Goal: Task Accomplishment & Management: Use online tool/utility

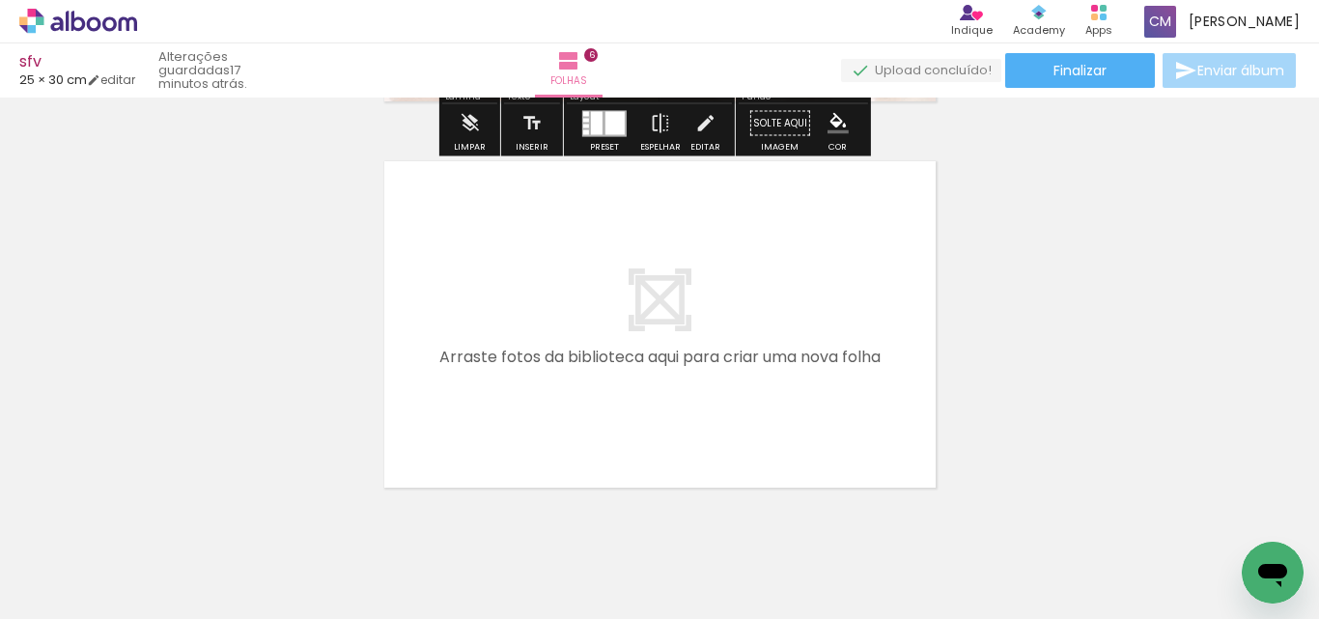
scroll to position [2282, 0]
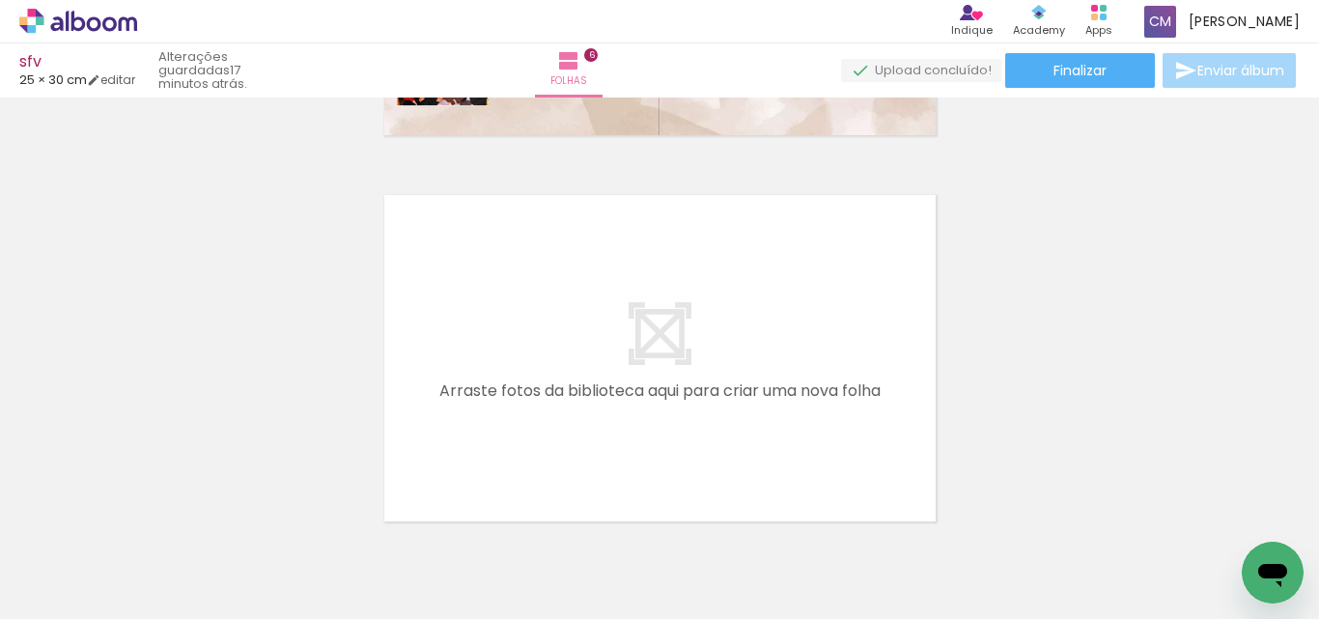
click at [52, 388] on span "Adicionar Fotos" at bounding box center [69, 592] width 58 height 21
click at [0, 0] on input "file" at bounding box center [0, 0] width 0 height 0
click at [31, 388] on iron-icon at bounding box center [27, 592] width 23 height 23
click at [0, 0] on input "file" at bounding box center [0, 0] width 0 height 0
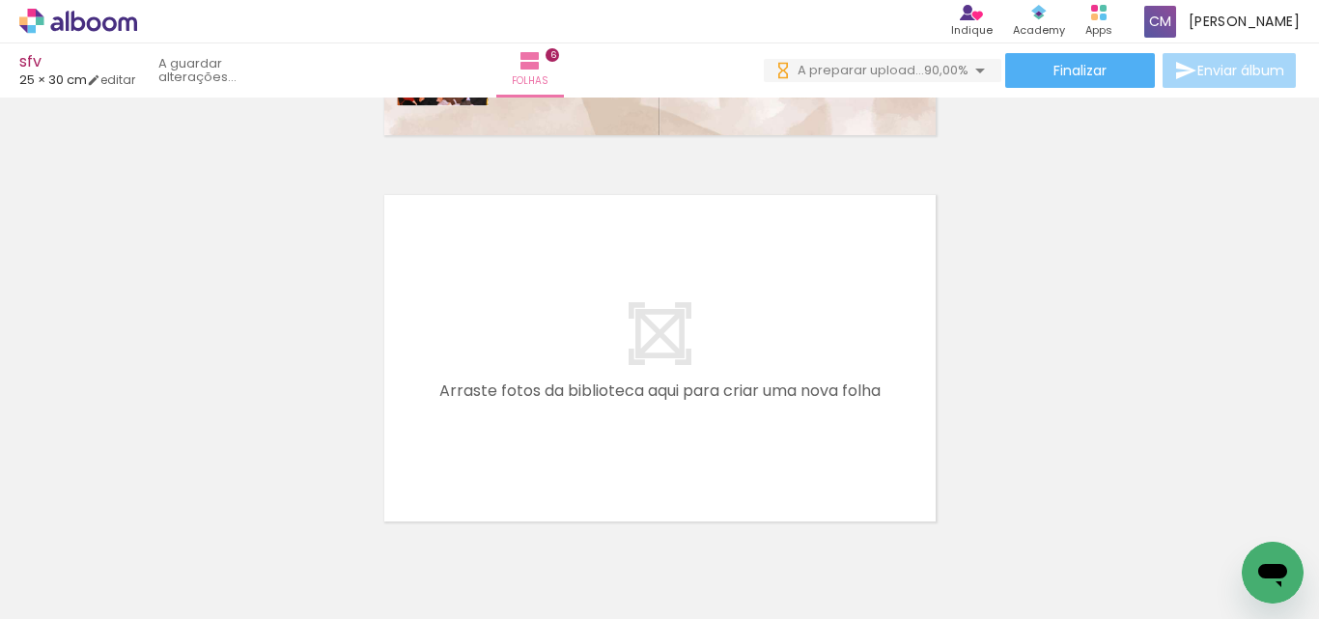
scroll to position [0, 3171]
click at [87, 592] on span "Adicionar Fotos" at bounding box center [69, 592] width 58 height 21
click at [0, 0] on input "file" at bounding box center [0, 0] width 0 height 0
click at [70, 592] on span "Adicionar Fotos" at bounding box center [69, 592] width 58 height 21
click at [0, 0] on input "file" at bounding box center [0, 0] width 0 height 0
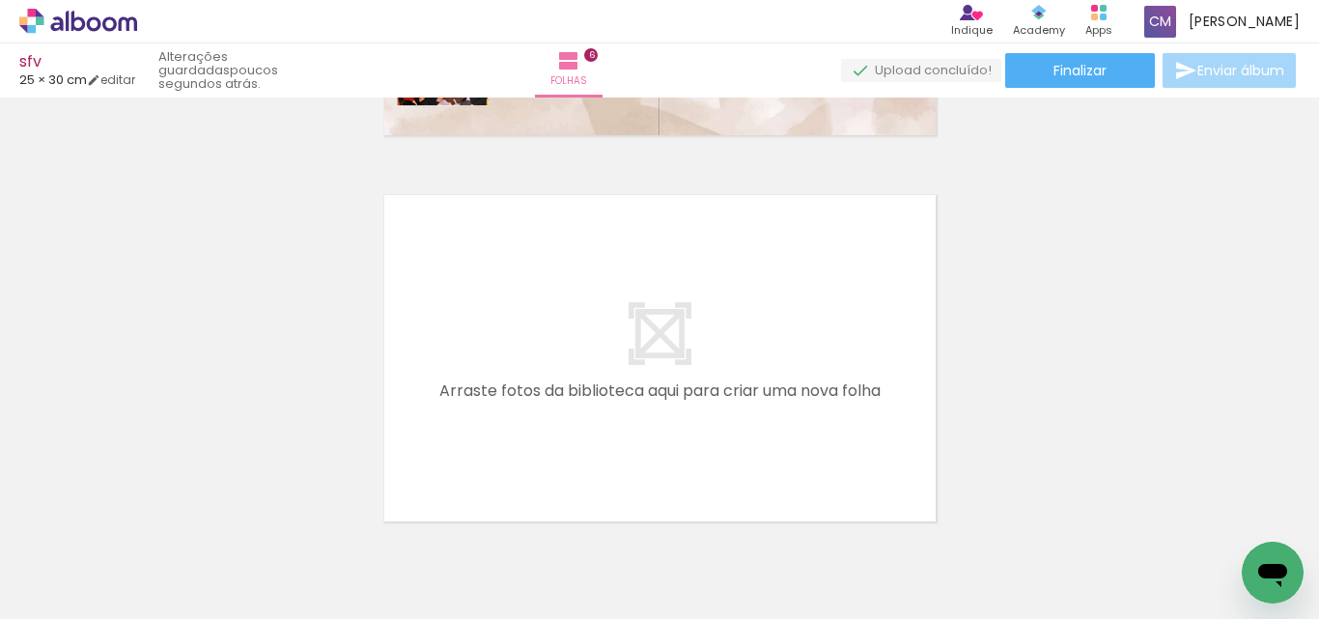
scroll to position [0, 3171]
click at [83, 600] on span "Adicionar Fotos" at bounding box center [69, 592] width 58 height 21
click at [0, 0] on input "file" at bounding box center [0, 0] width 0 height 0
click at [58, 596] on span "Adicionar Fotos" at bounding box center [69, 592] width 58 height 21
click at [0, 0] on input "file" at bounding box center [0, 0] width 0 height 0
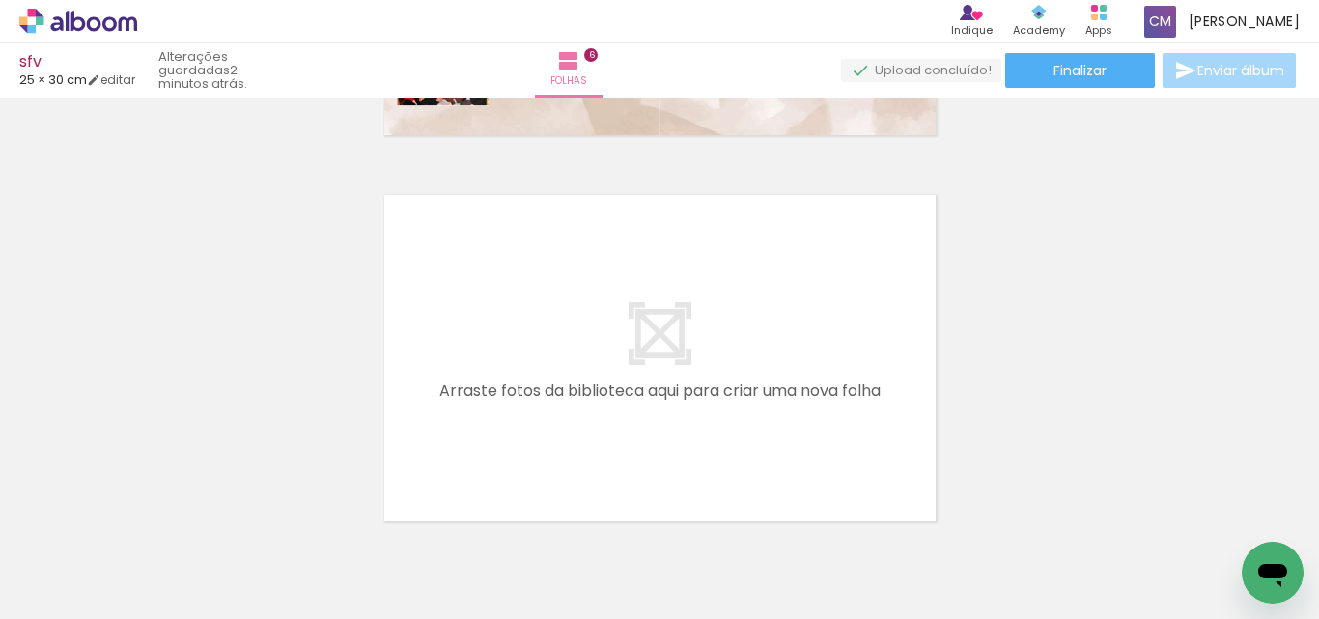
click at [83, 591] on span "Adicionar Fotos" at bounding box center [69, 592] width 58 height 21
click at [0, 0] on input "file" at bounding box center [0, 0] width 0 height 0
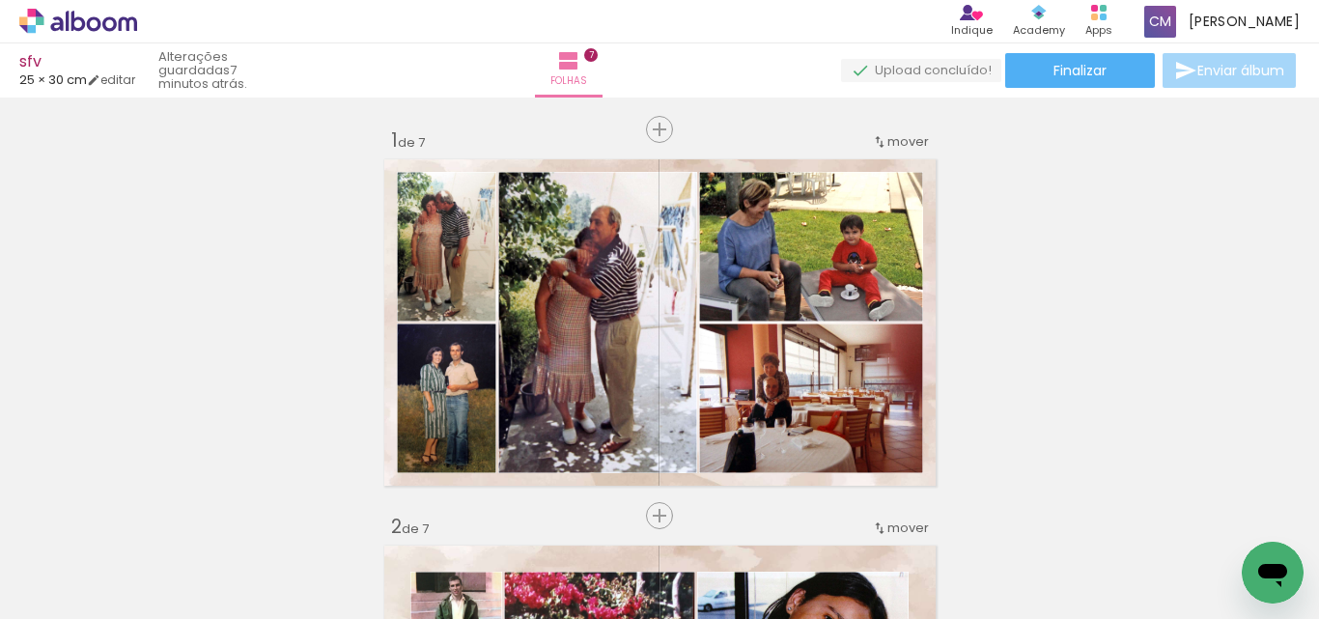
scroll to position [2343, 0]
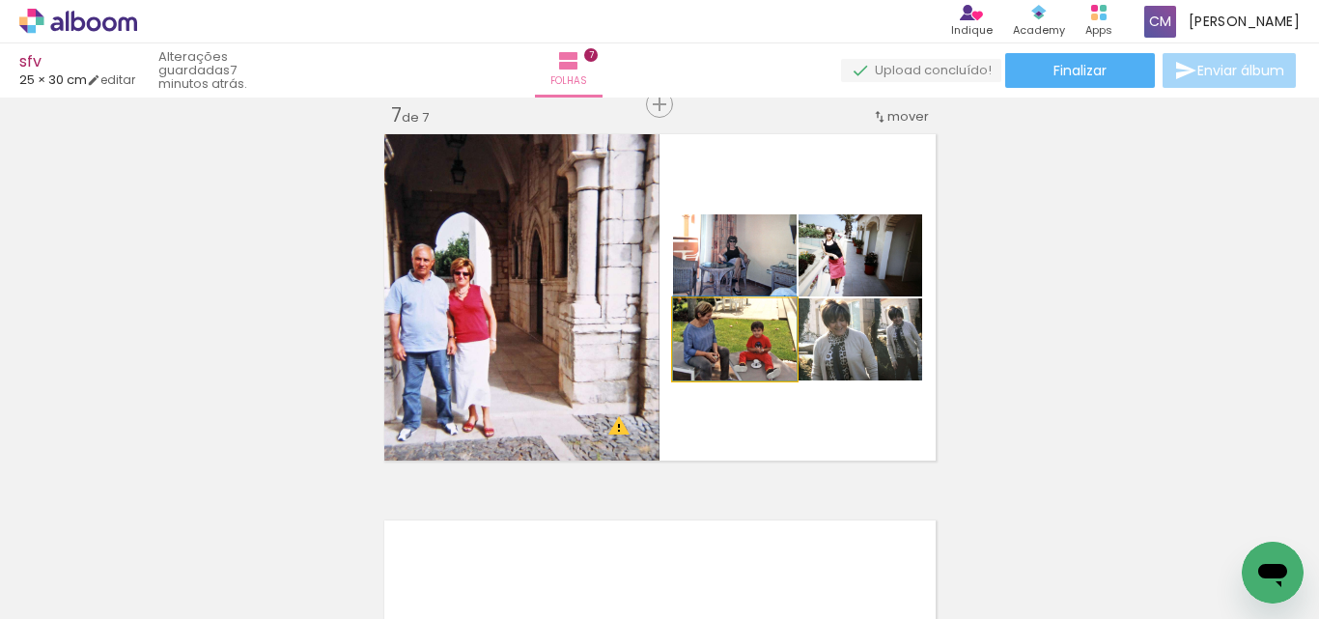
drag, startPoint x: 749, startPoint y: 339, endPoint x: 754, endPoint y: 326, distance: 13.4
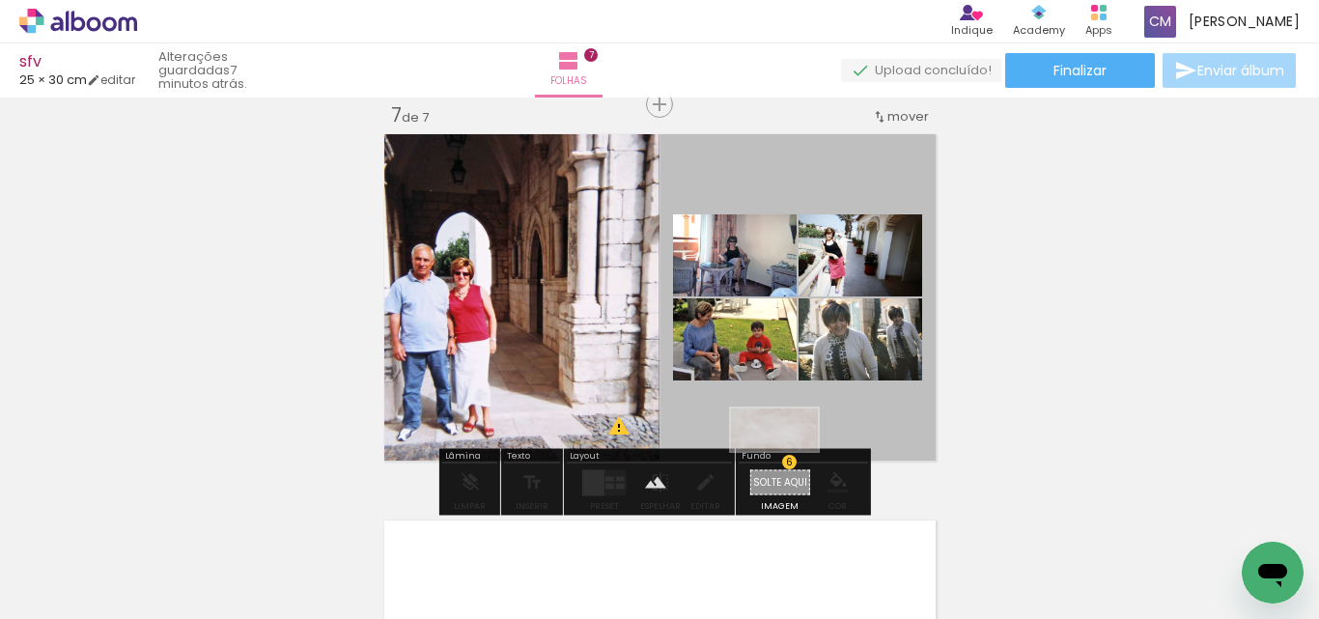
drag, startPoint x: 567, startPoint y: 555, endPoint x: 789, endPoint y: 466, distance: 239.2
click at [789, 466] on quentale-workspace at bounding box center [659, 309] width 1319 height 619
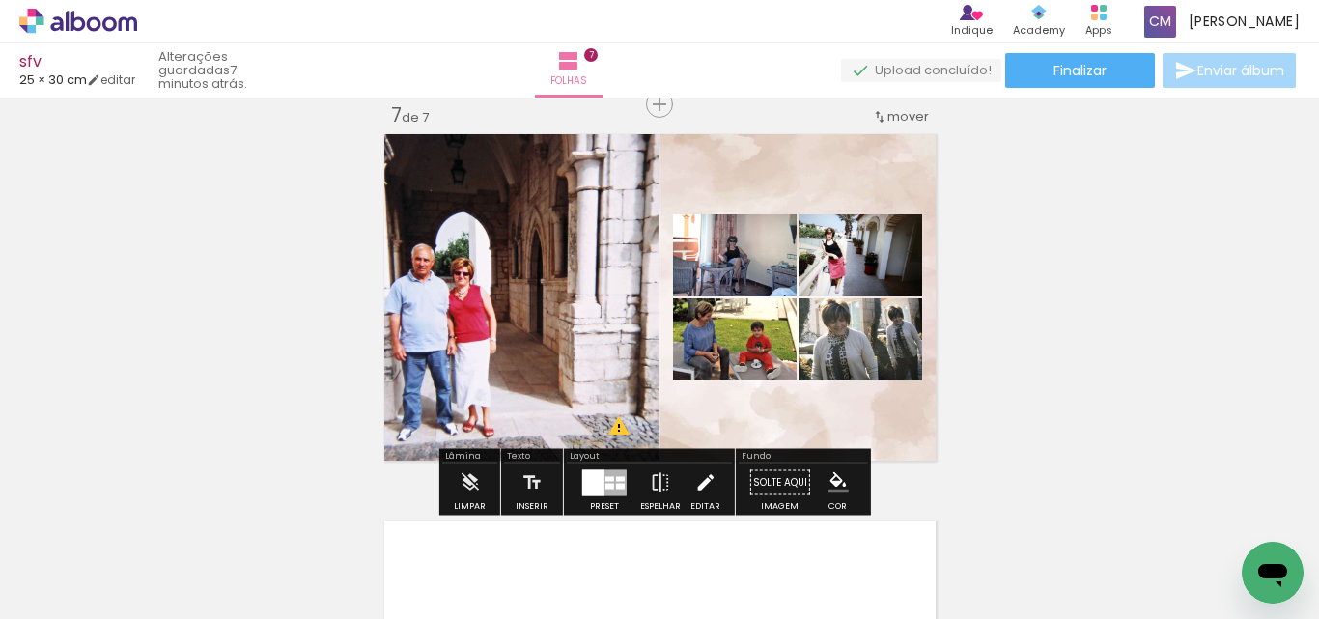
click at [707, 484] on iron-icon at bounding box center [704, 483] width 21 height 39
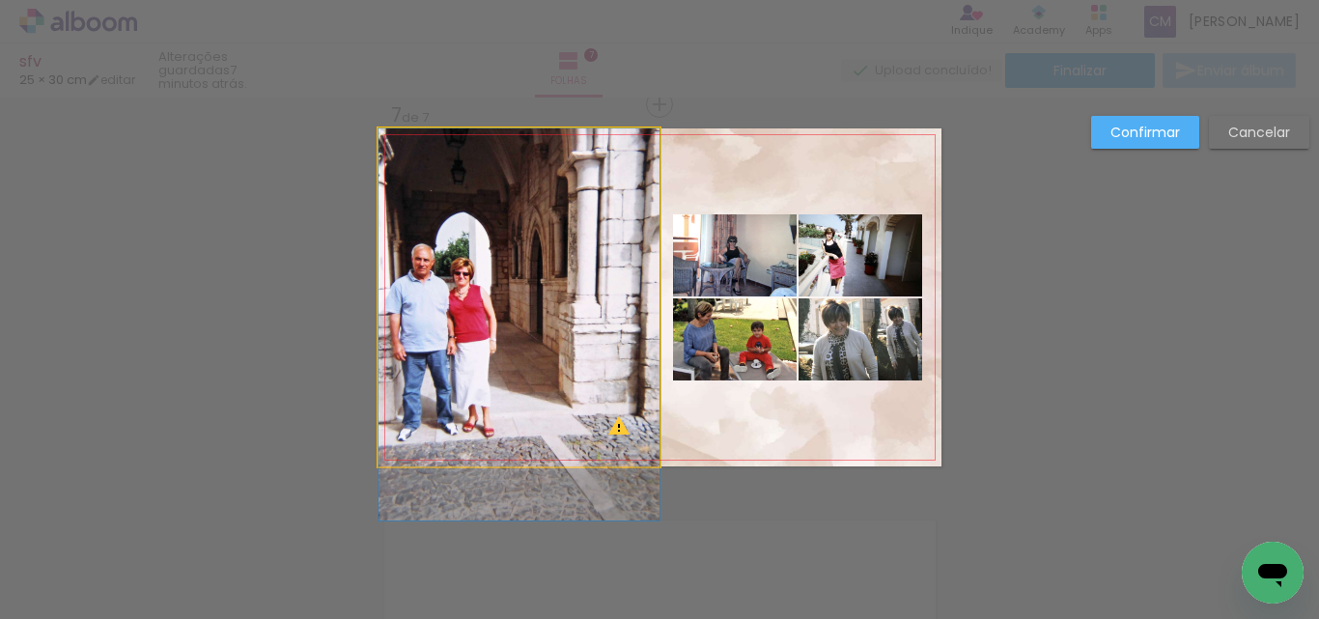
click at [447, 176] on quentale-photo at bounding box center [519, 297] width 281 height 338
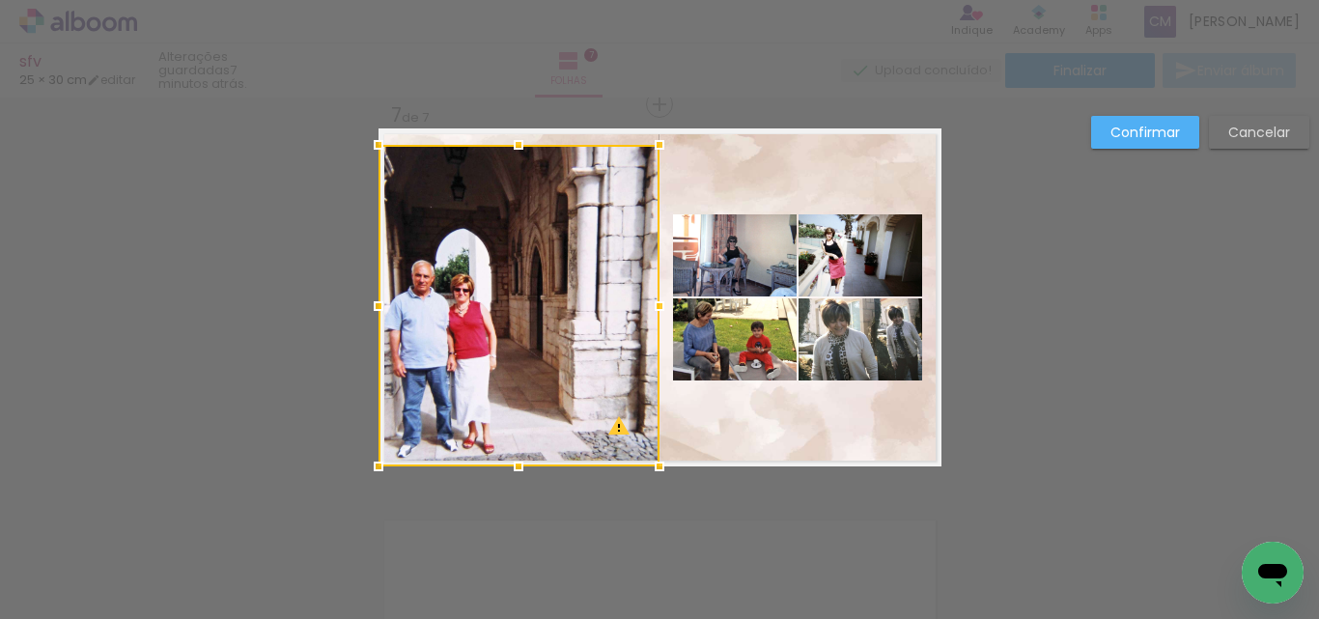
drag, startPoint x: 511, startPoint y: 128, endPoint x: 515, endPoint y: 145, distance: 16.9
click at [515, 145] on div at bounding box center [518, 145] width 39 height 39
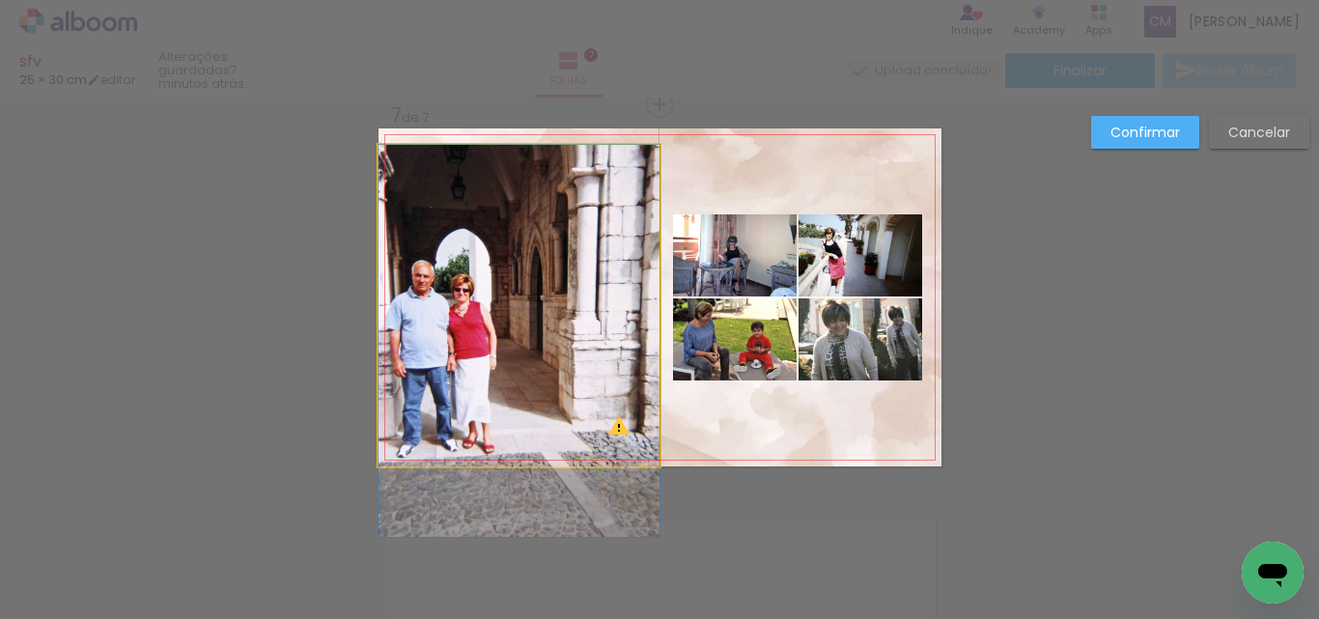
click at [404, 273] on quentale-photo at bounding box center [519, 306] width 281 height 322
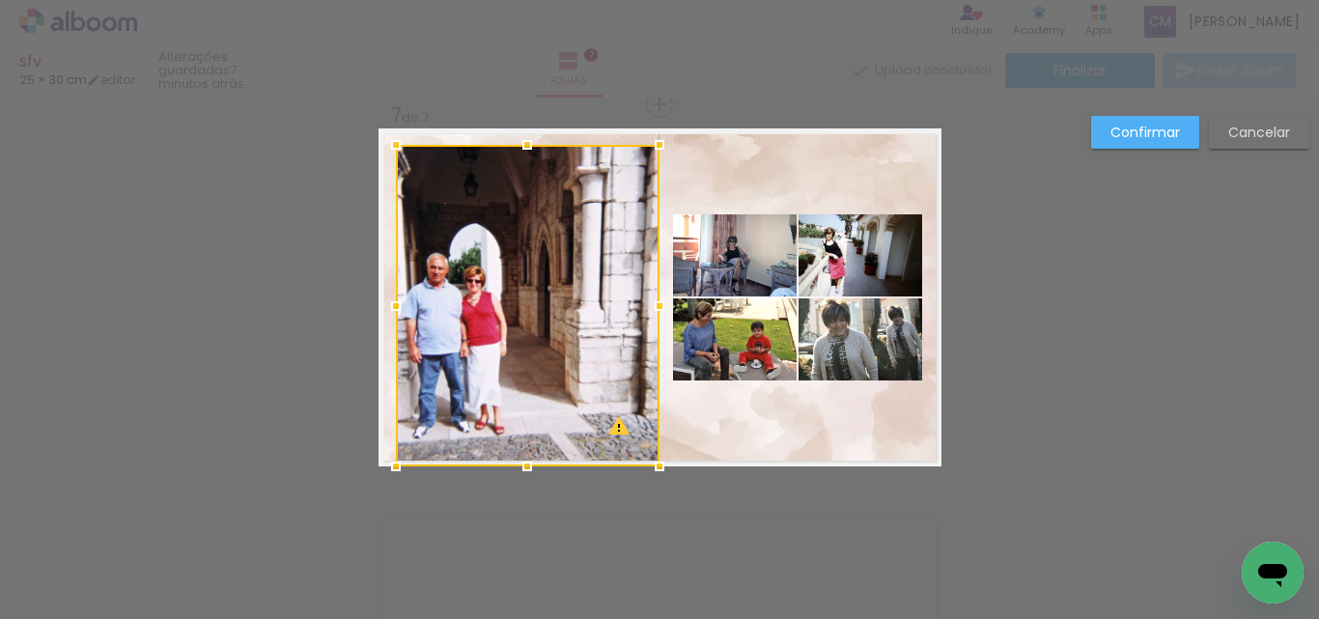
drag, startPoint x: 373, startPoint y: 306, endPoint x: 390, endPoint y: 303, distance: 17.6
click at [390, 303] on div at bounding box center [396, 306] width 39 height 39
drag, startPoint x: 527, startPoint y: 466, endPoint x: 529, endPoint y: 446, distance: 20.4
click at [529, 446] on div at bounding box center [527, 446] width 39 height 39
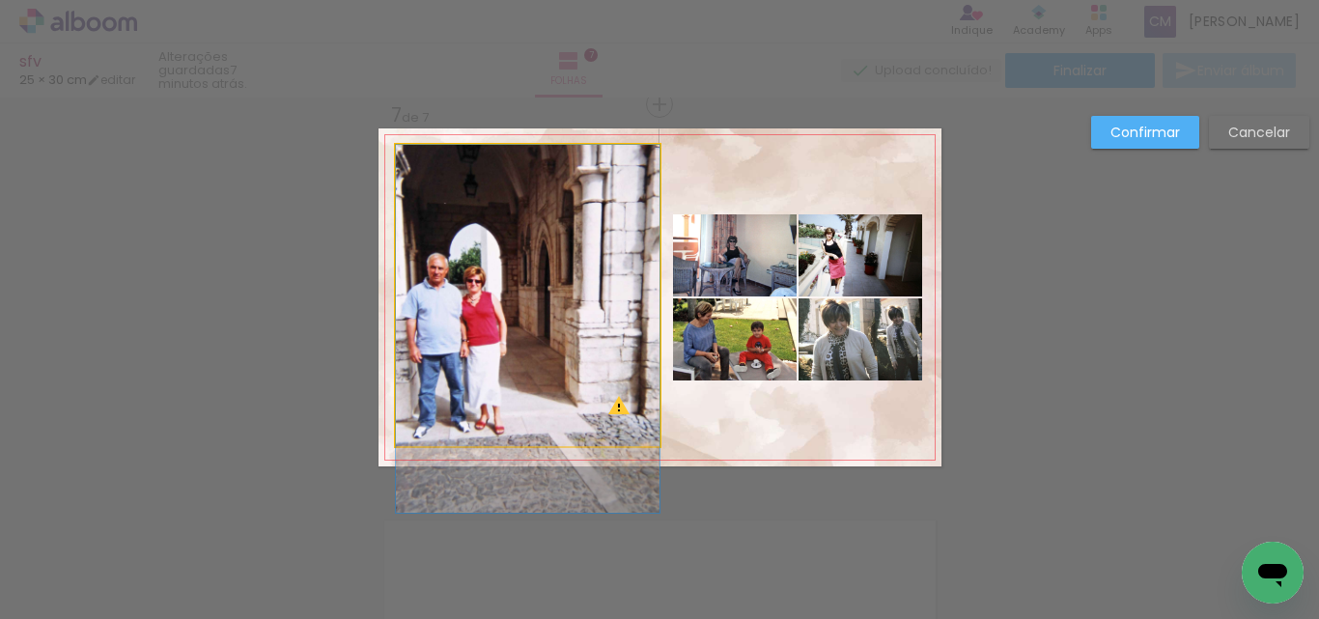
click at [622, 312] on quentale-photo at bounding box center [528, 295] width 264 height 301
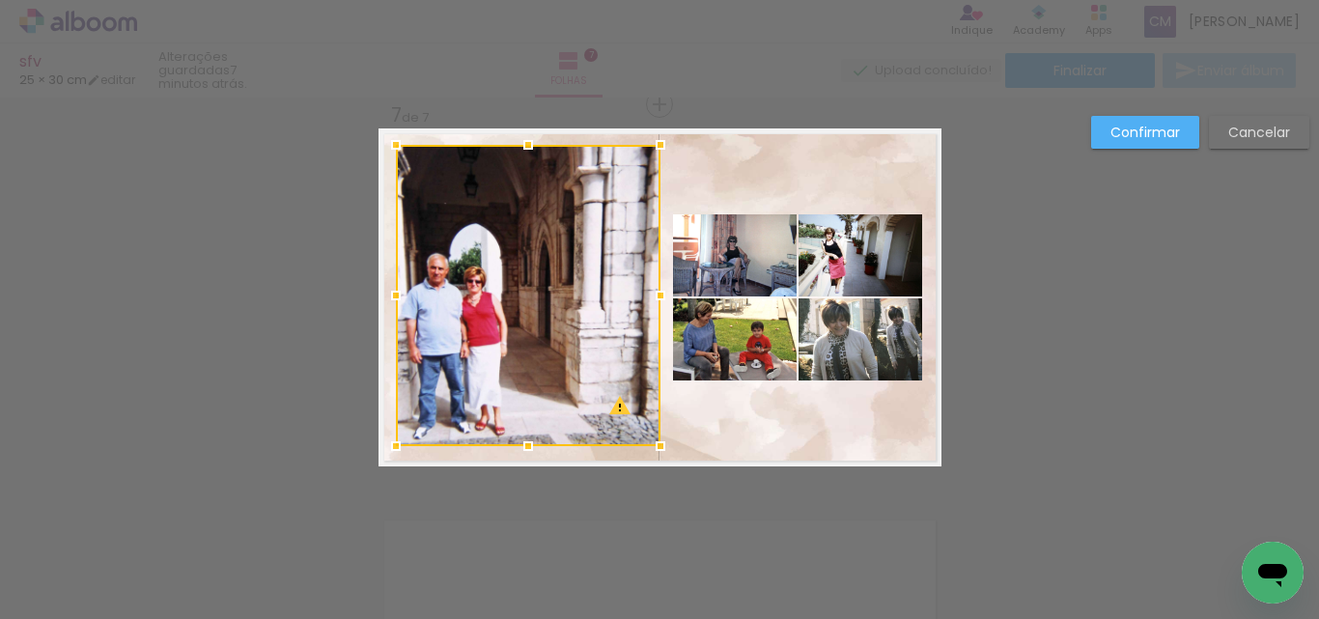
click at [649, 301] on div at bounding box center [660, 295] width 39 height 39
click at [0, 0] on slot "Confirmar" at bounding box center [0, 0] width 0 height 0
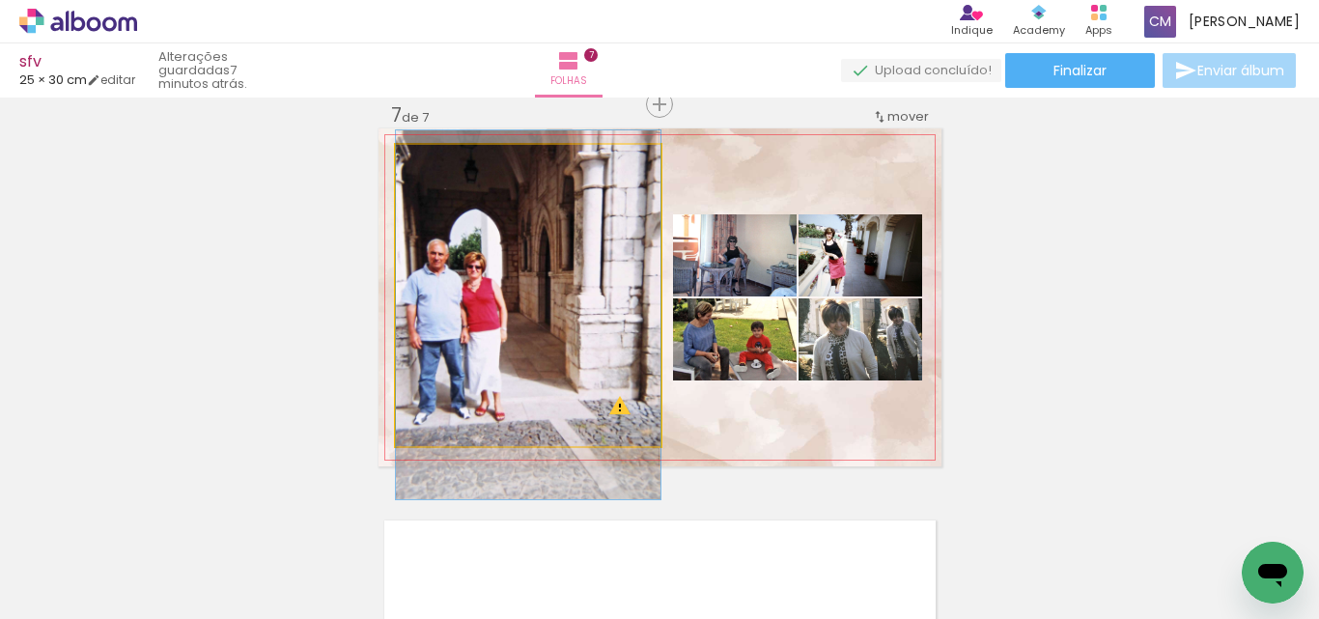
drag, startPoint x: 479, startPoint y: 358, endPoint x: 497, endPoint y: 344, distance: 23.4
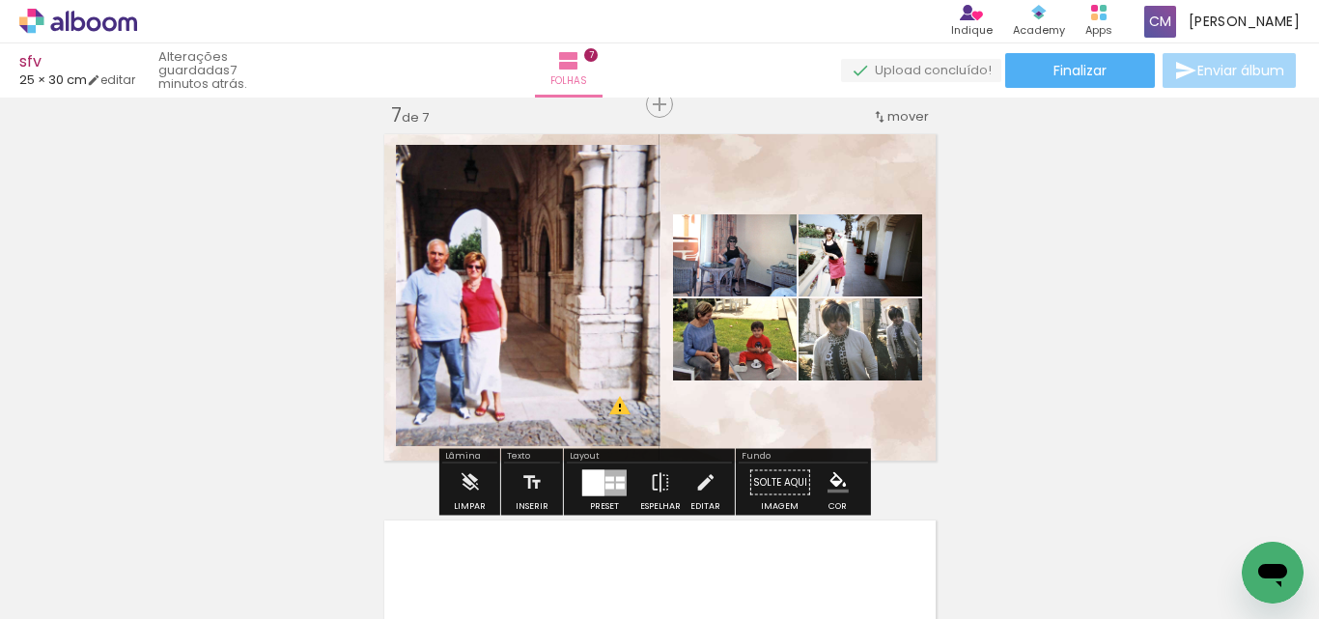
click at [578, 207] on paper-item at bounding box center [592, 211] width 35 height 14
drag, startPoint x: 587, startPoint y: 283, endPoint x: 590, endPoint y: 273, distance: 10.1
click at [587, 284] on iron-icon "color picker" at bounding box center [593, 288] width 23 height 18
click at [602, 116] on paper-item "#ffffff" at bounding box center [603, 121] width 19 height 19
click at [730, 310] on paper-item at bounding box center [734, 310] width 35 height 14
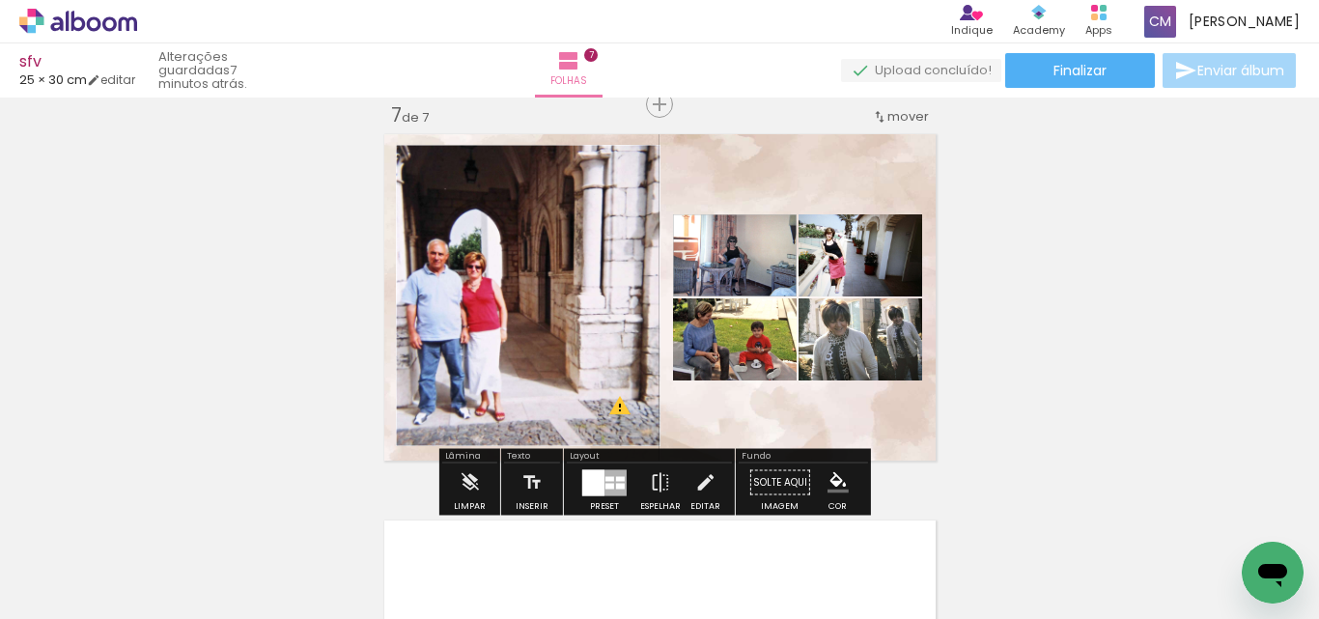
click at [727, 383] on iron-icon "color picker" at bounding box center [735, 388] width 23 height 18
click at [736, 219] on paper-item "#ffffff" at bounding box center [745, 220] width 19 height 19
click at [856, 312] on paper-item at bounding box center [859, 310] width 35 height 14
click at [854, 387] on iron-icon "color picker" at bounding box center [861, 388] width 23 height 18
click at [861, 220] on paper-item "#ffffff" at bounding box center [870, 220] width 19 height 19
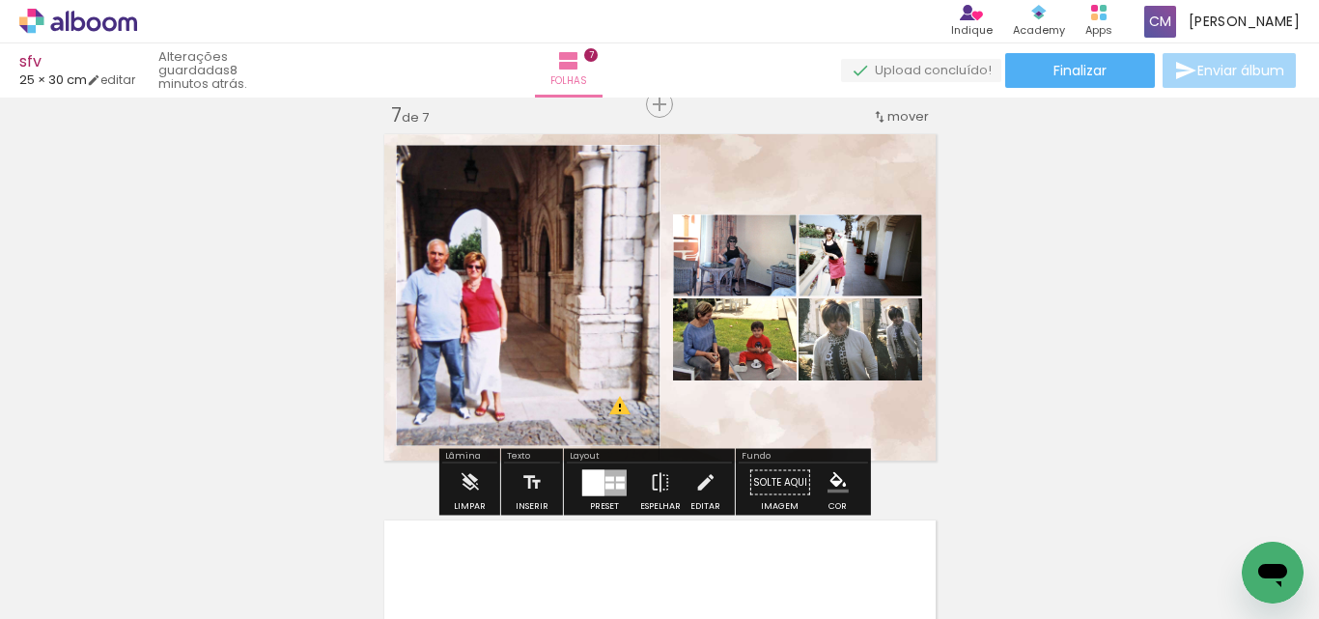
click at [734, 390] on paper-item at bounding box center [734, 394] width 35 height 14
click at [729, 471] on iron-icon "color picker" at bounding box center [735, 472] width 23 height 18
click at [743, 302] on paper-item "#ffffff" at bounding box center [745, 304] width 19 height 19
click at [863, 393] on paper-item at bounding box center [859, 394] width 35 height 14
click at [855, 469] on iron-icon "color picker" at bounding box center [861, 472] width 23 height 18
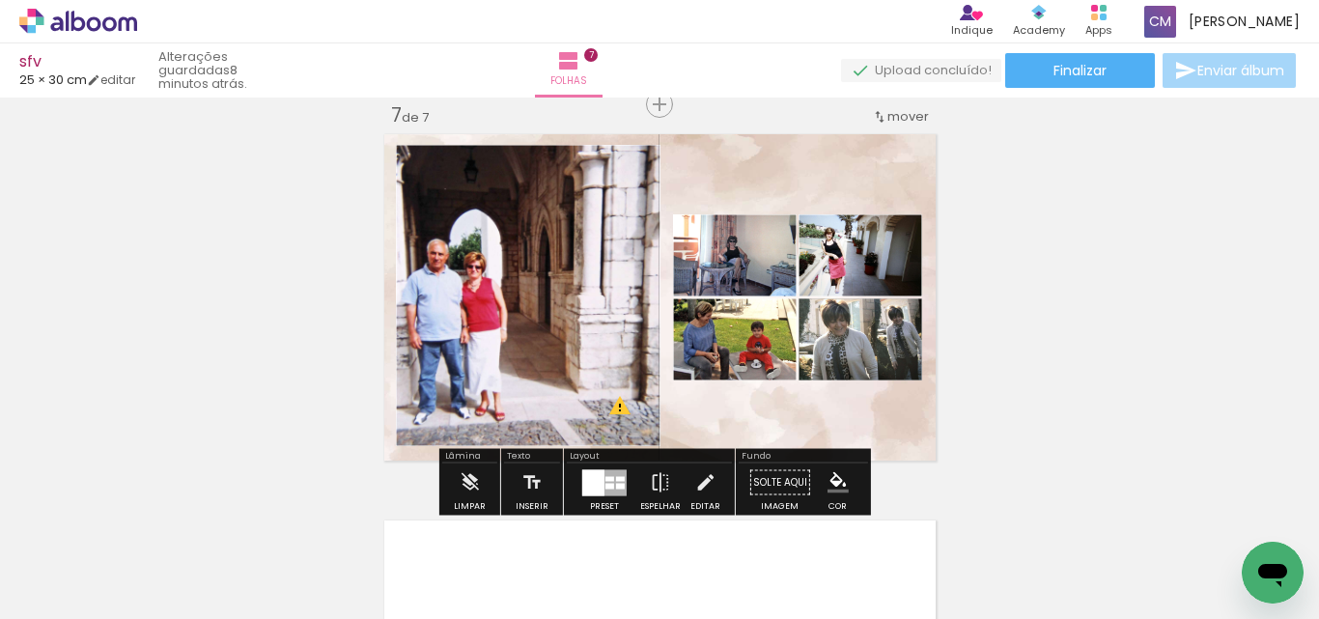
click at [861, 303] on paper-item "#ffffff" at bounding box center [870, 304] width 19 height 19
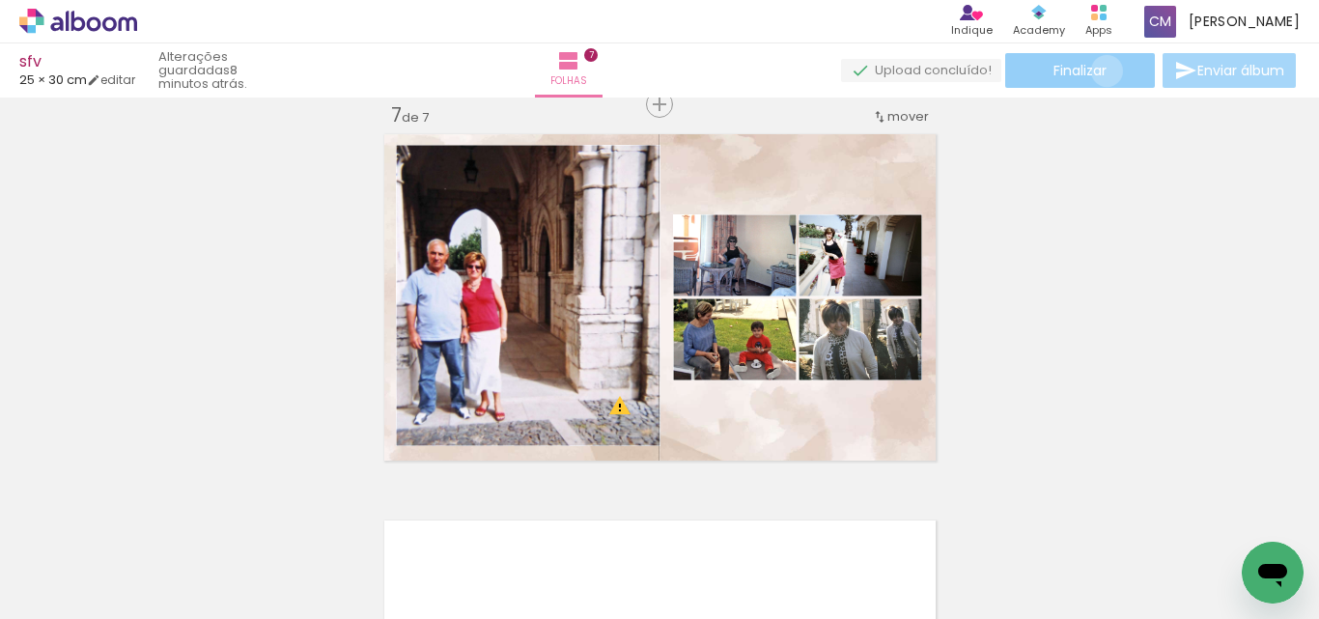
click at [1100, 70] on span "Finalizar" at bounding box center [1080, 71] width 53 height 14
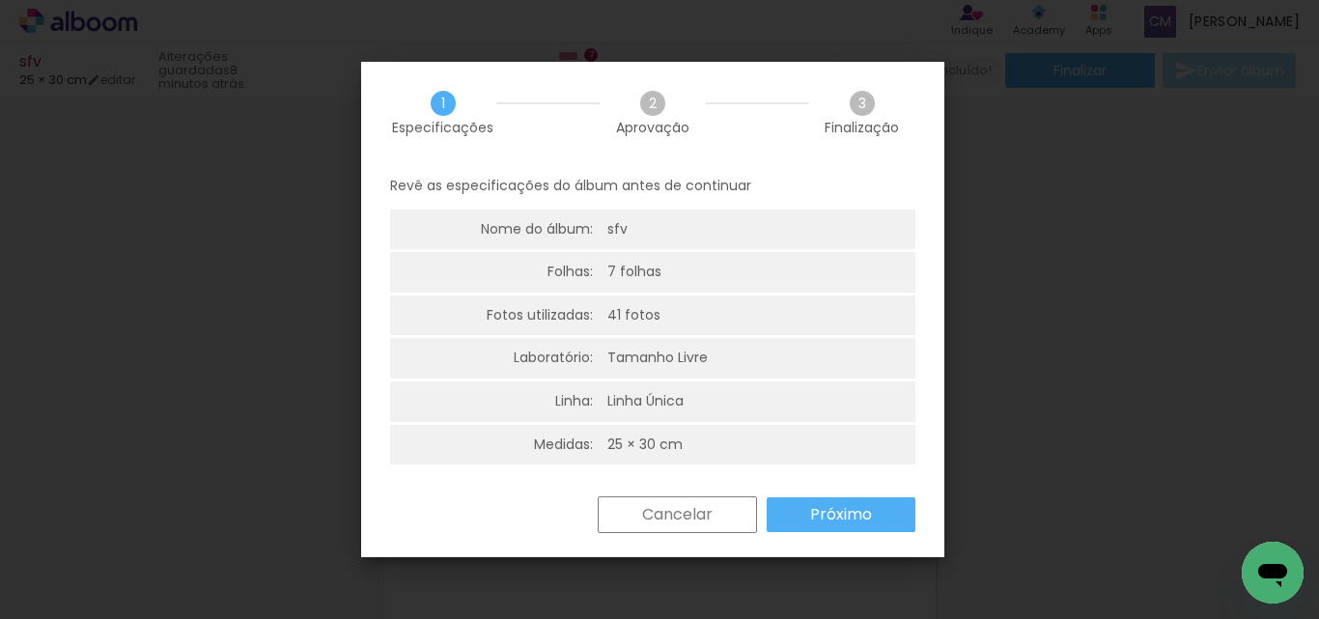
click at [0, 0] on slot "Próximo" at bounding box center [0, 0] width 0 height 0
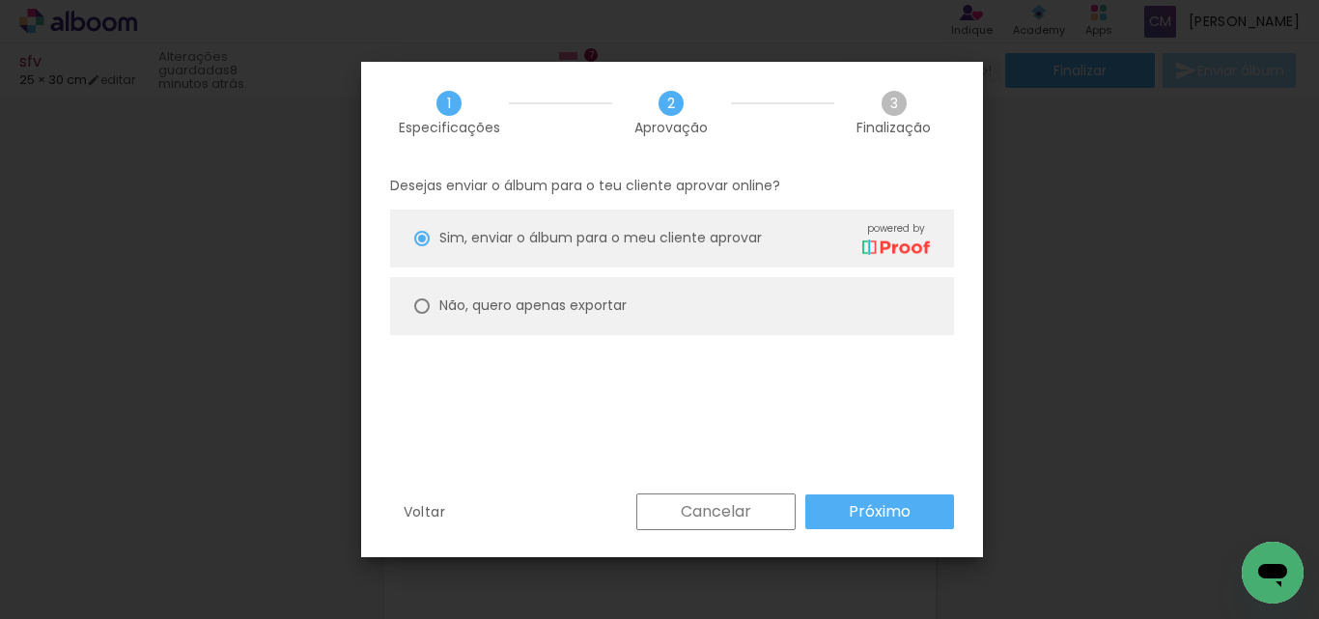
click at [0, 0] on slot "Não, quero apenas exportar" at bounding box center [0, 0] width 0 height 0
type paper-radio-button "on"
click at [0, 0] on slot "Próximo" at bounding box center [0, 0] width 0 height 0
type input "Alta, 300 DPI"
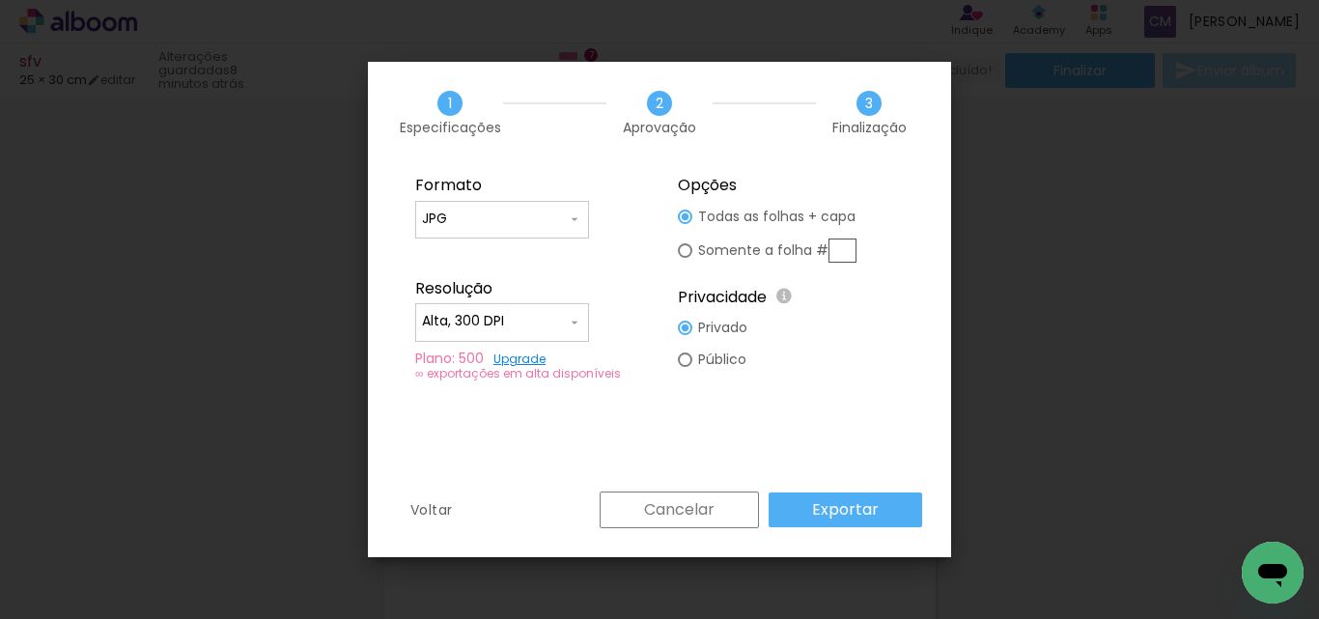
click at [848, 251] on input "text" at bounding box center [843, 251] width 28 height 24
type paper-radio-button "on"
type input "7"
click at [0, 0] on slot "Exportar" at bounding box center [0, 0] width 0 height 0
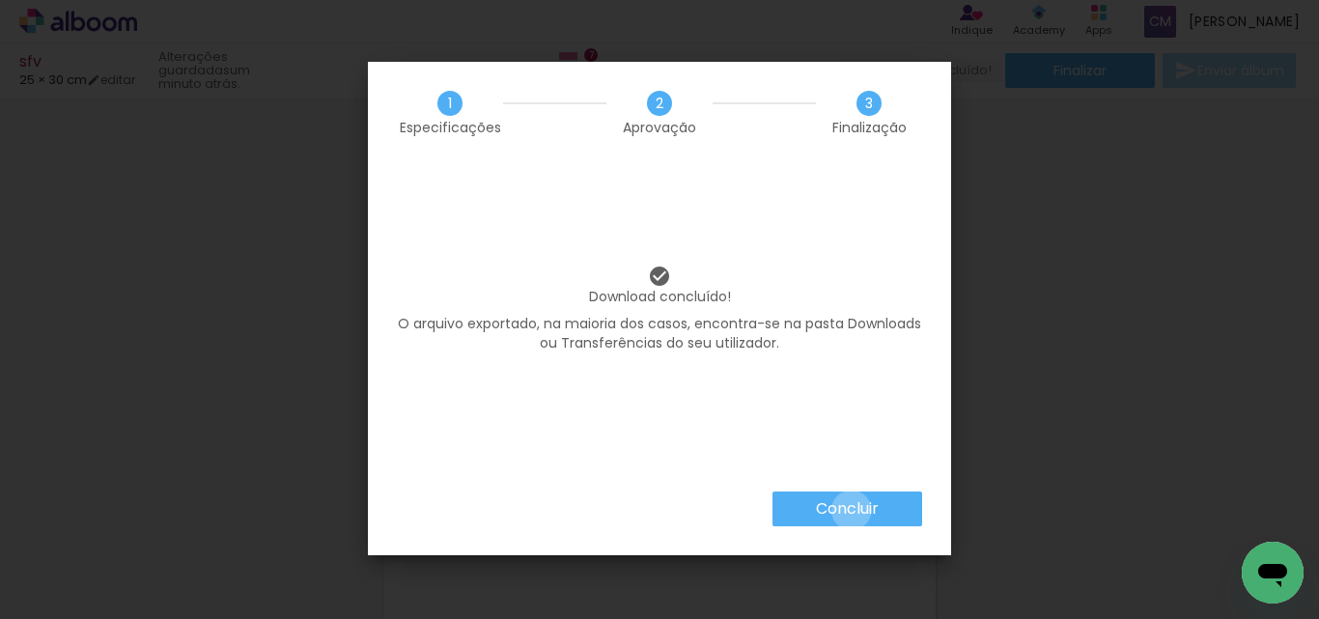
click at [0, 0] on slot "Concluir" at bounding box center [0, 0] width 0 height 0
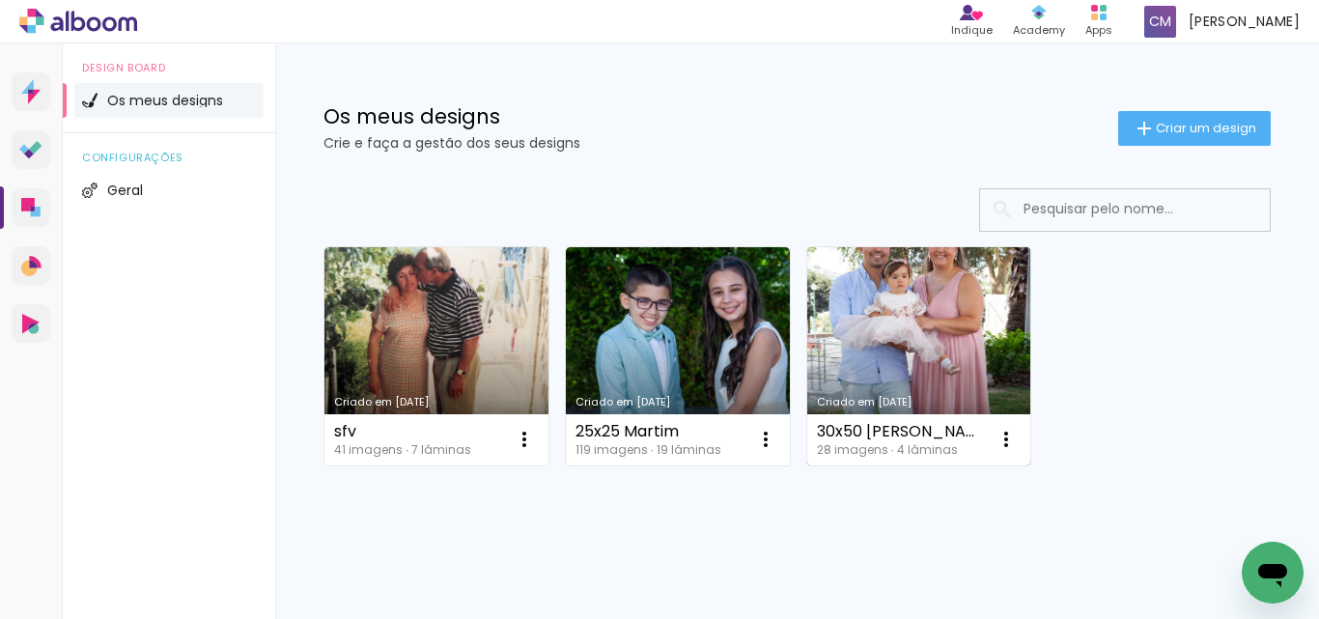
click at [944, 356] on link "Criado em [DATE]" at bounding box center [919, 356] width 224 height 218
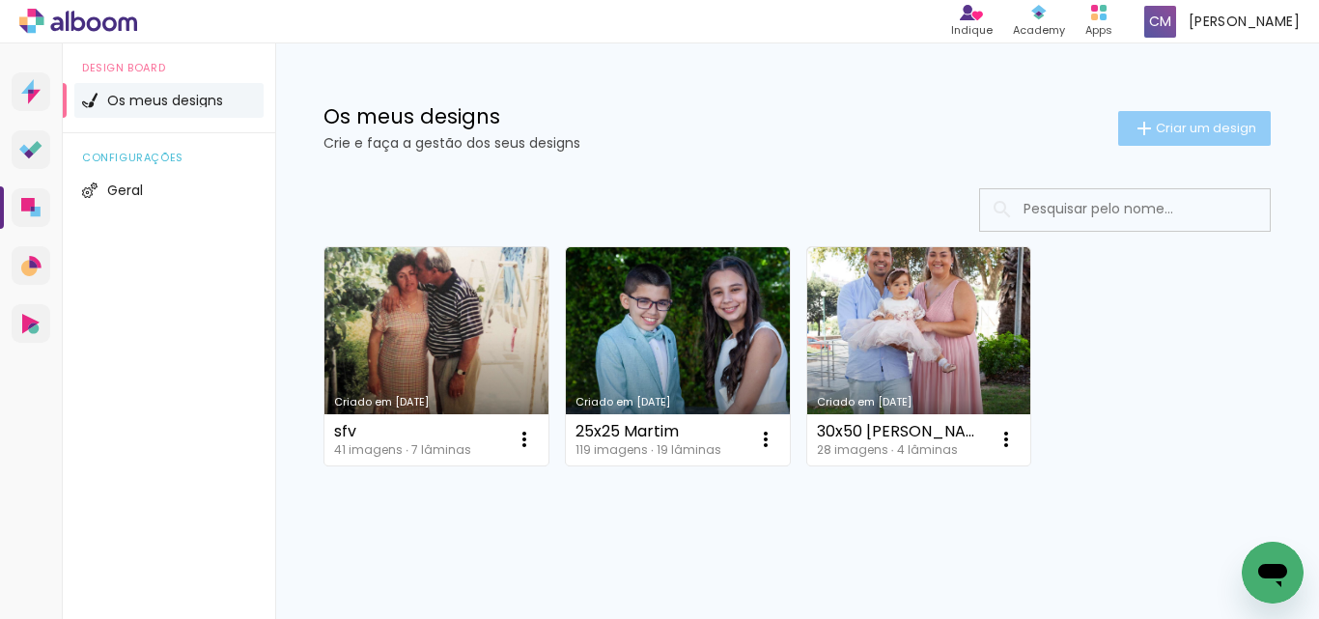
click at [1173, 127] on span "Criar um design" at bounding box center [1206, 128] width 100 height 13
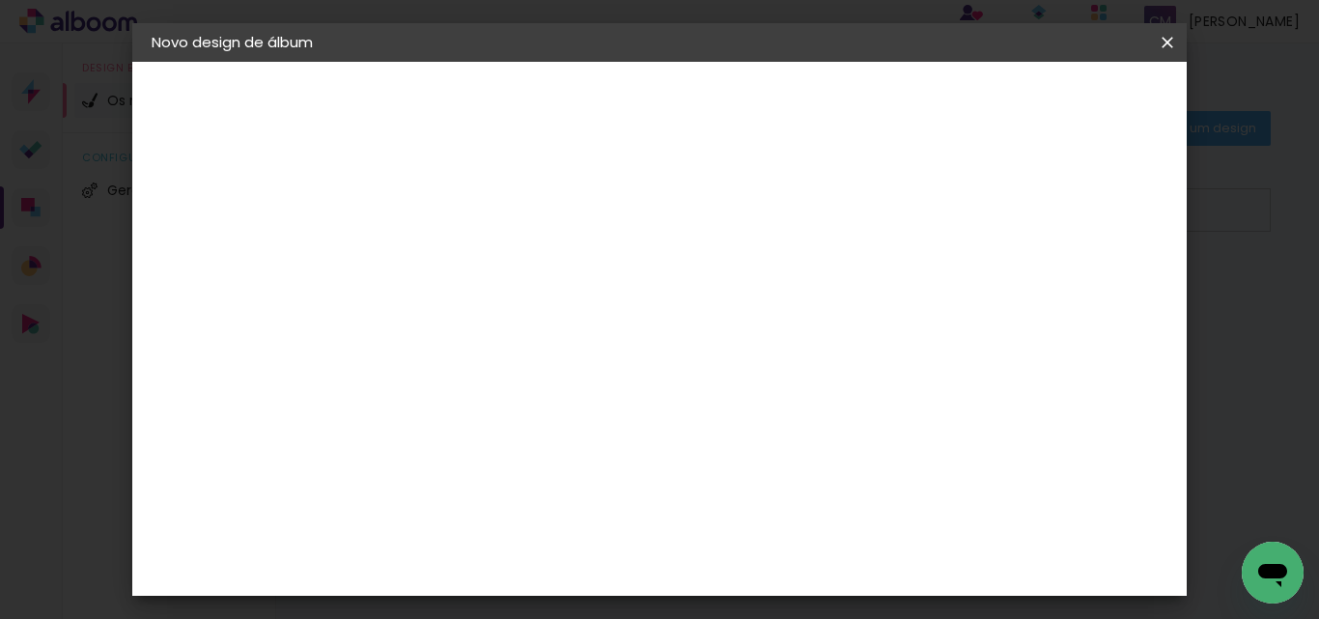
click at [467, 253] on input at bounding box center [467, 259] width 0 height 30
type input "l"
type input "[PERSON_NAME] 25x38"
type paper-input "[PERSON_NAME] 25x38"
click at [0, 0] on slot "Avançar" at bounding box center [0, 0] width 0 height 0
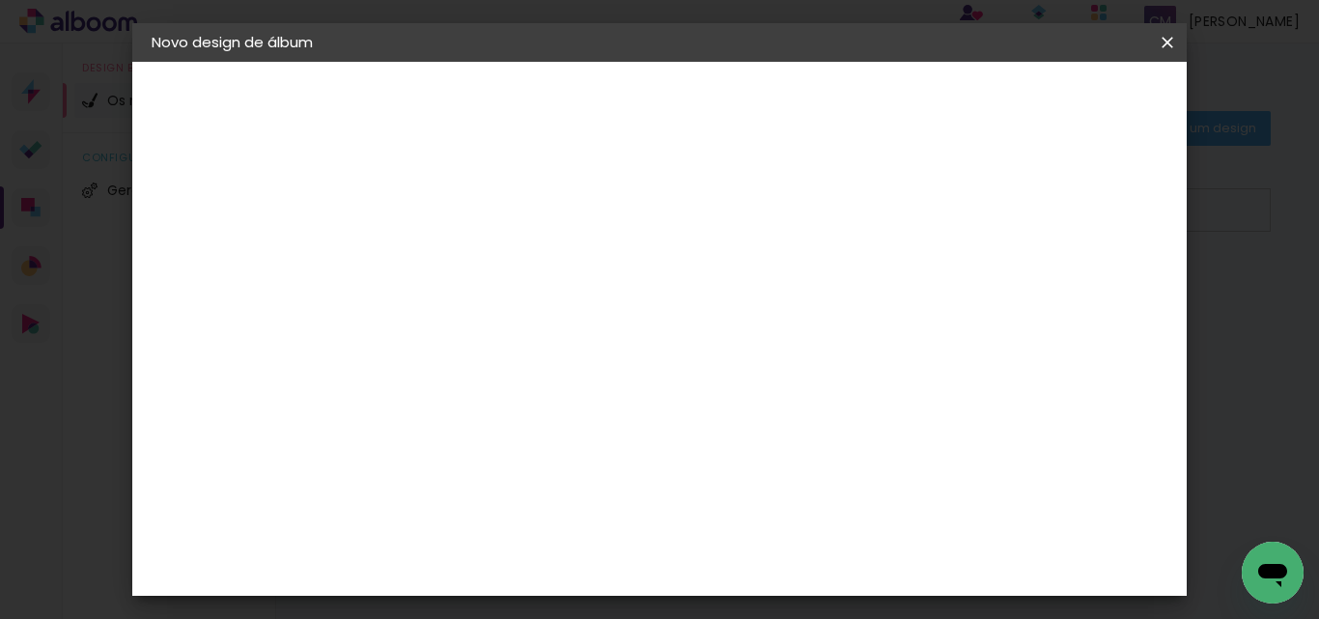
click at [0, 0] on slot "Tamanho Livre" at bounding box center [0, 0] width 0 height 0
click at [750, 90] on paper-button "Avançar" at bounding box center [703, 102] width 95 height 33
drag, startPoint x: 424, startPoint y: 501, endPoint x: 383, endPoint y: 511, distance: 41.7
click at [383, 511] on input "30" at bounding box center [406, 498] width 50 height 29
drag, startPoint x: 428, startPoint y: 497, endPoint x: 408, endPoint y: 498, distance: 20.3
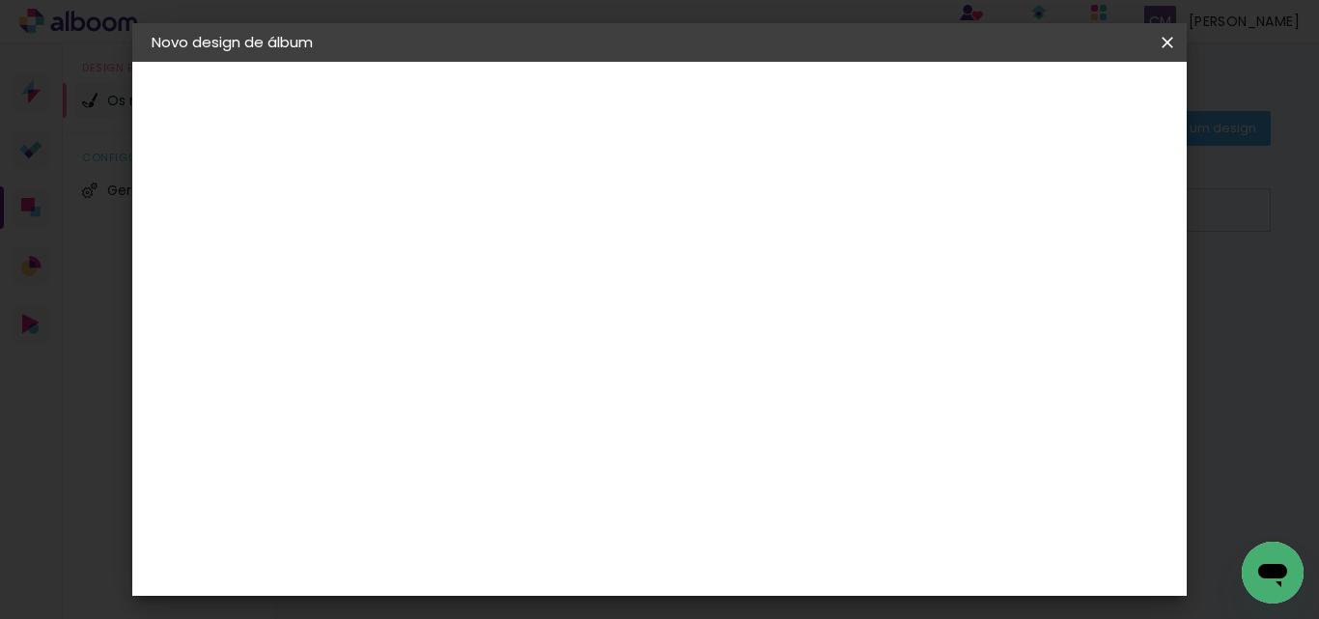
click at [408, 498] on input "30" at bounding box center [406, 498] width 50 height 29
type input "25"
type paper-input "25"
drag, startPoint x: 789, startPoint y: 473, endPoint x: 680, endPoint y: 490, distance: 110.3
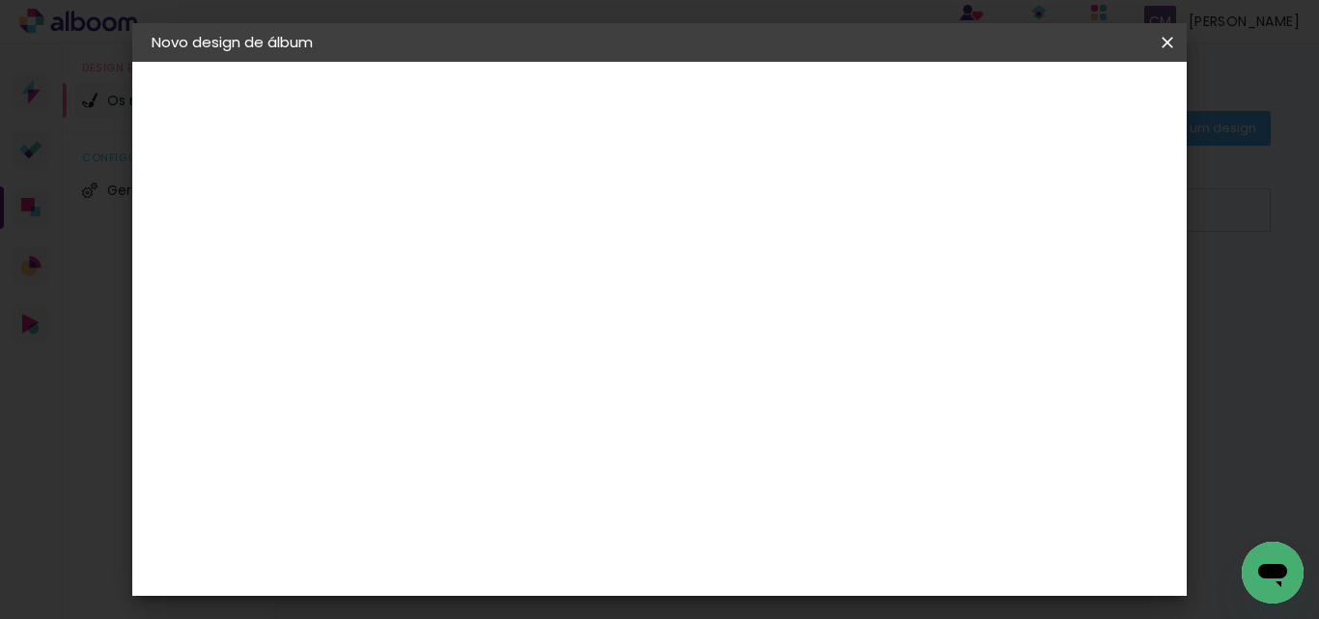
click at [726, 486] on div "cm" at bounding box center [777, 477] width 557 height 68
type input "38"
type paper-input "38"
click at [968, 91] on paper-button "Iniciar design" at bounding box center [906, 109] width 123 height 46
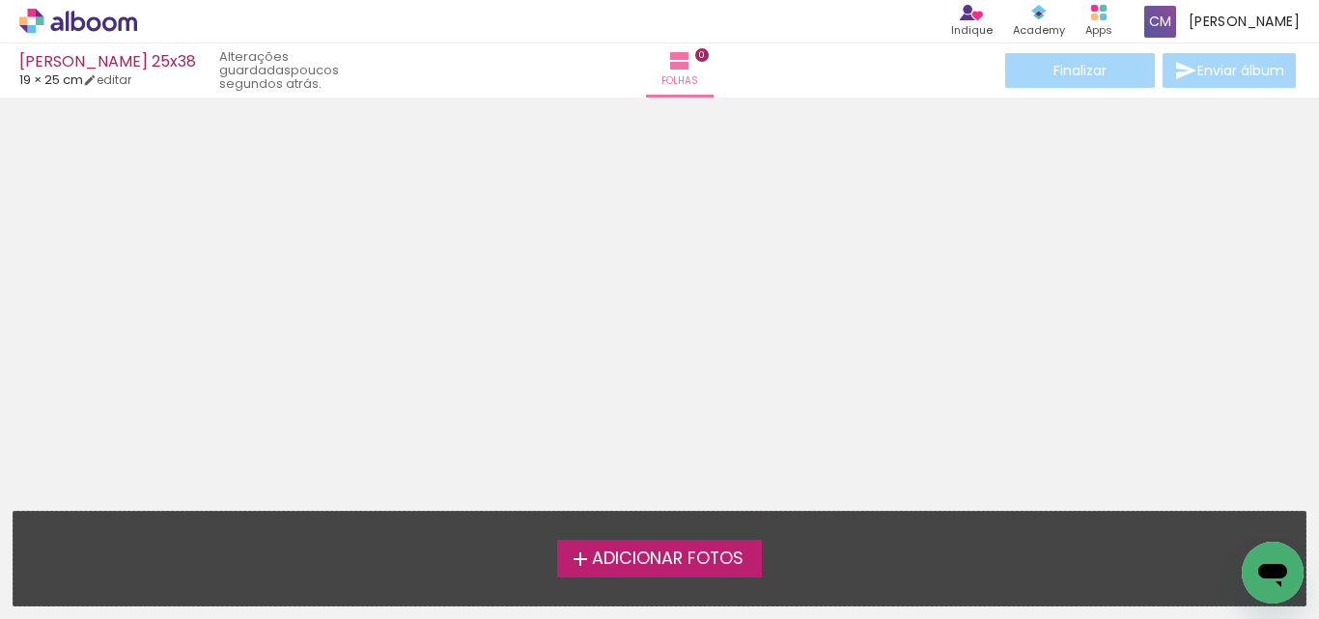
click at [679, 554] on span "Adicionar Fotos" at bounding box center [668, 558] width 152 height 17
click at [0, 0] on input "file" at bounding box center [0, 0] width 0 height 0
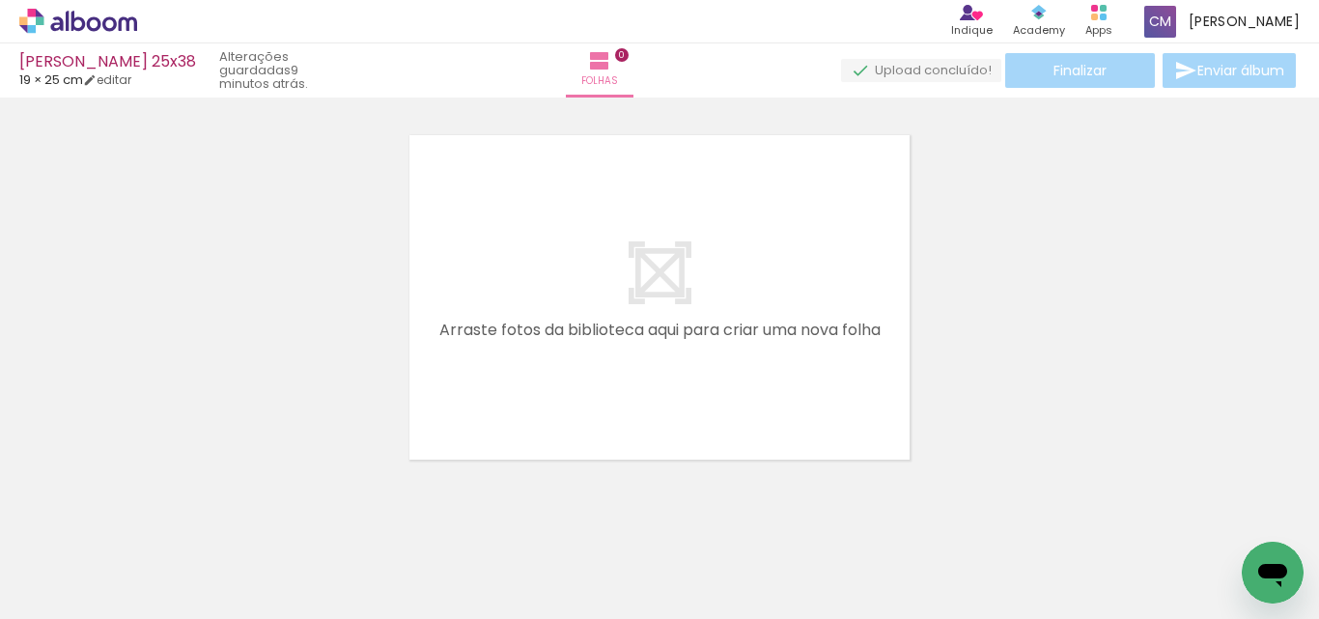
click at [55, 596] on span "Adicionar Fotos" at bounding box center [69, 592] width 58 height 21
click at [0, 0] on input "file" at bounding box center [0, 0] width 0 height 0
click at [58, 582] on span "Adicionar Fotos" at bounding box center [69, 592] width 58 height 21
click at [0, 0] on input "file" at bounding box center [0, 0] width 0 height 0
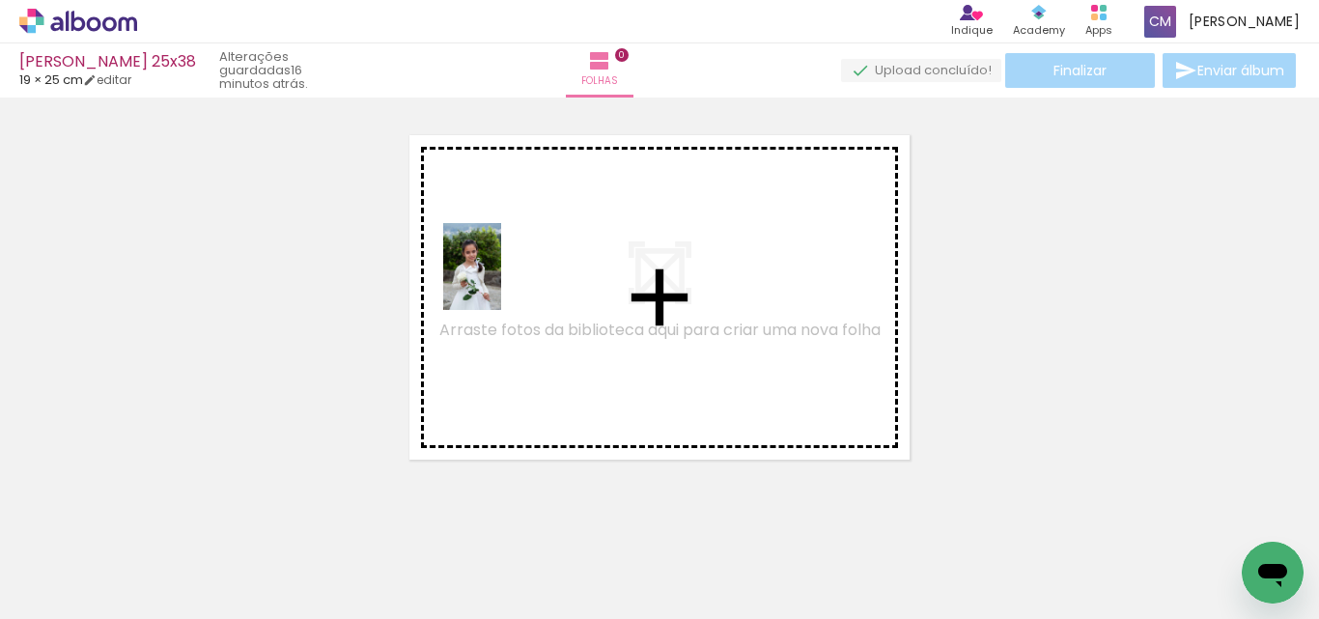
drag, startPoint x: 185, startPoint y: 560, endPoint x: 507, endPoint y: 273, distance: 430.9
click at [509, 267] on quentale-workspace at bounding box center [659, 309] width 1319 height 619
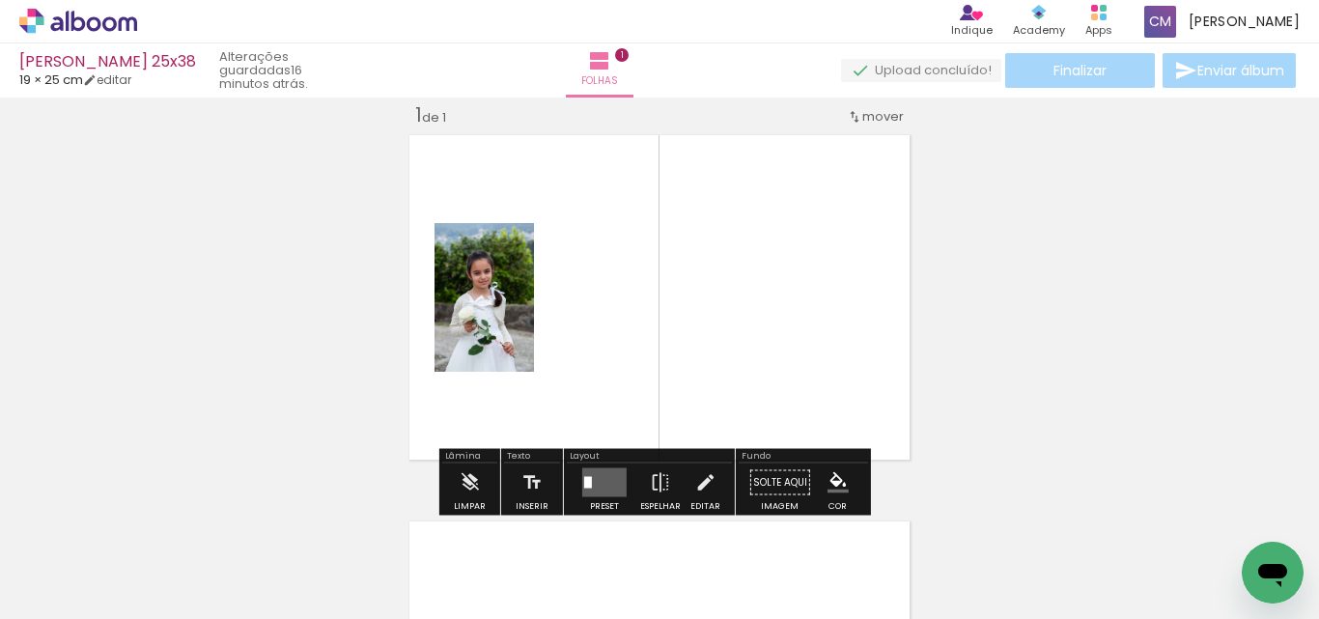
scroll to position [25, 0]
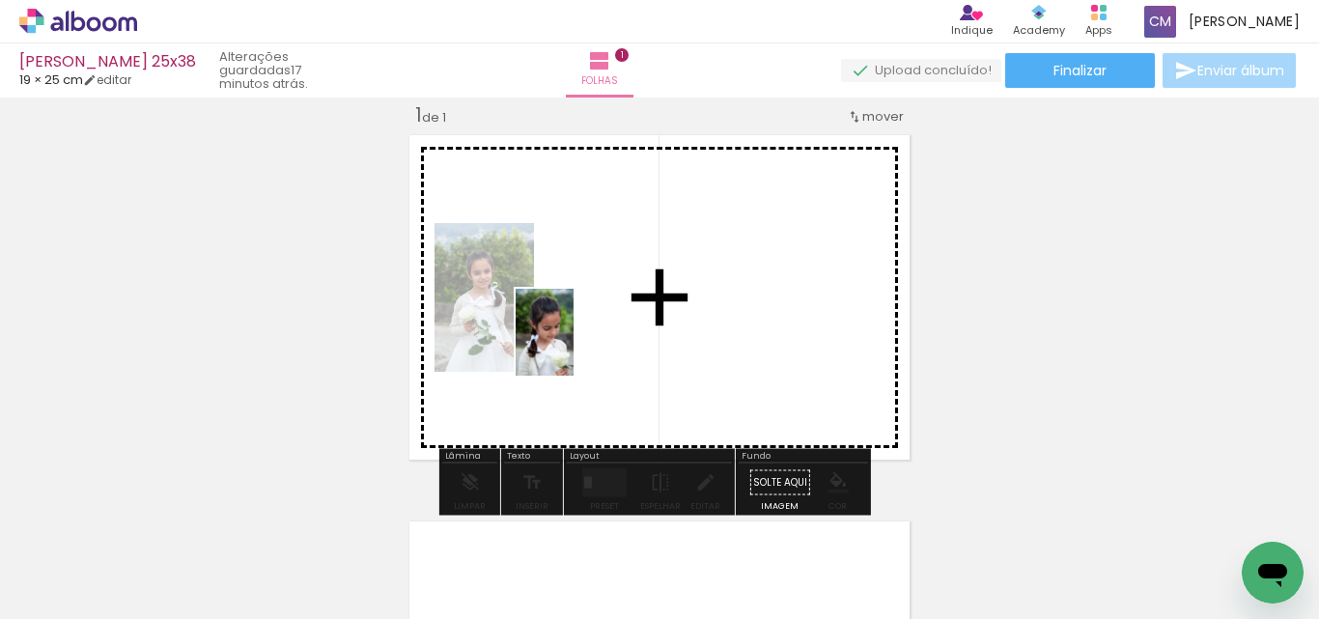
drag, startPoint x: 417, startPoint y: 581, endPoint x: 597, endPoint y: 321, distance: 316.6
click at [597, 321] on quentale-workspace at bounding box center [659, 309] width 1319 height 619
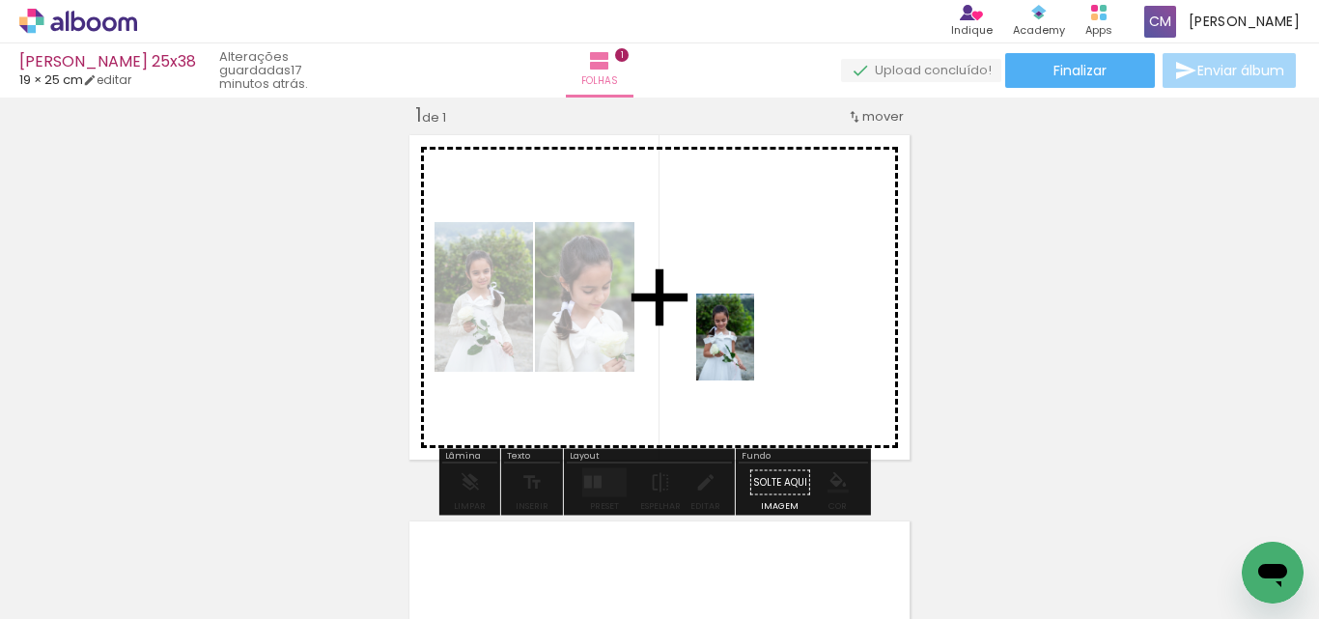
drag, startPoint x: 538, startPoint y: 581, endPoint x: 745, endPoint y: 351, distance: 310.4
click at [754, 343] on quentale-workspace at bounding box center [659, 309] width 1319 height 619
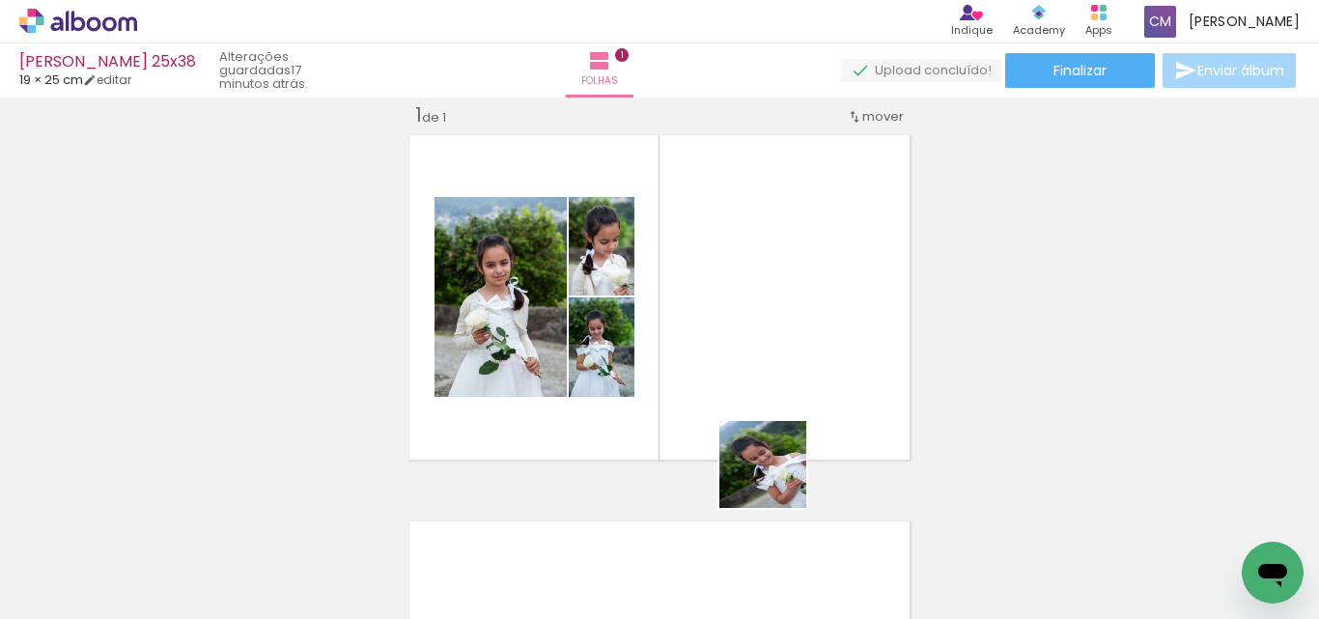
drag, startPoint x: 754, startPoint y: 585, endPoint x: 797, endPoint y: 338, distance: 250.8
click at [797, 338] on quentale-workspace at bounding box center [659, 309] width 1319 height 619
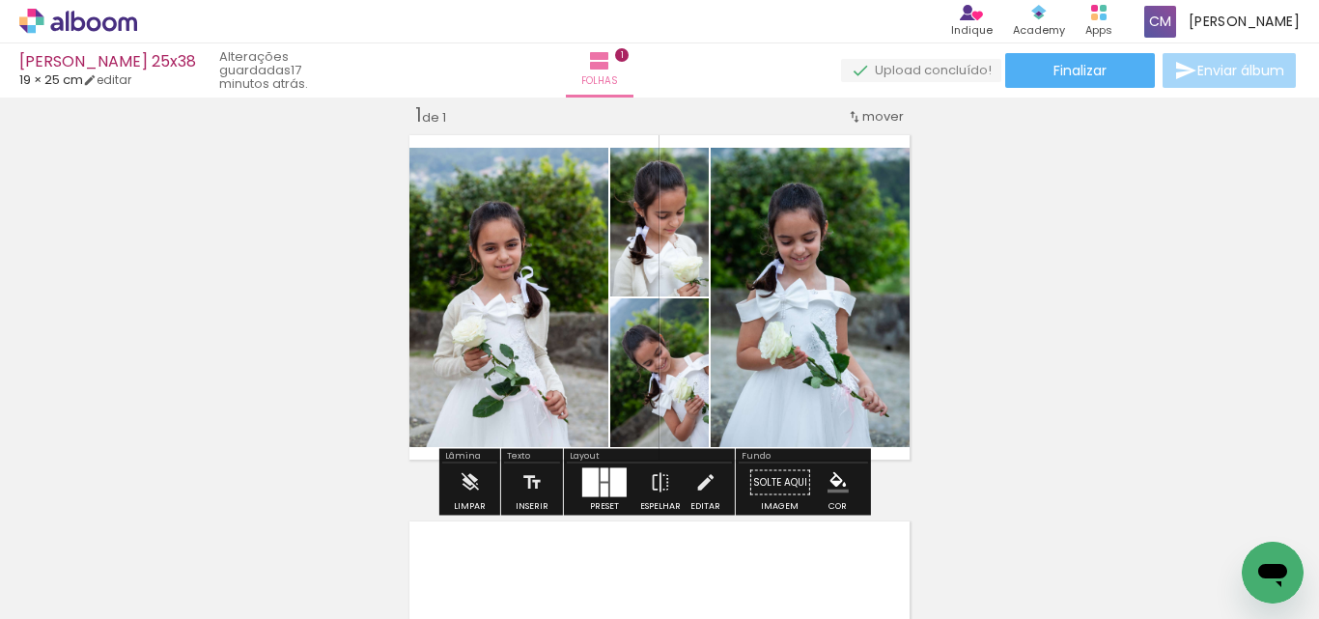
click at [584, 494] on div at bounding box center [590, 482] width 16 height 29
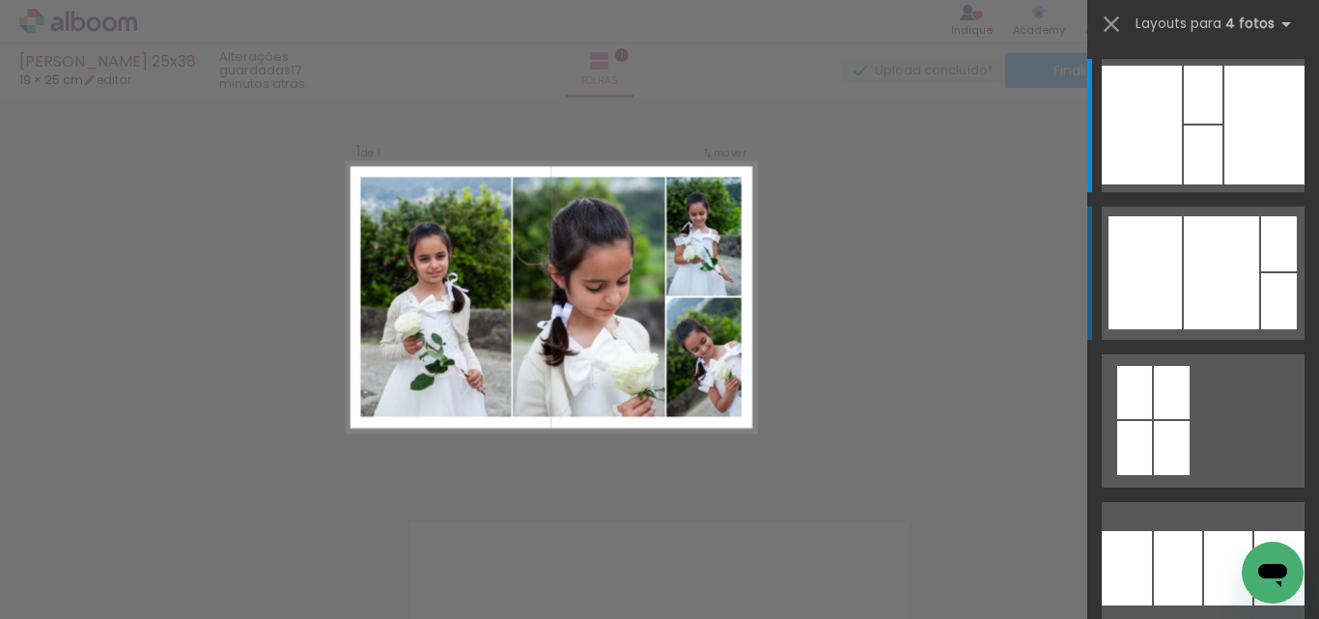
click at [1238, 303] on div at bounding box center [1221, 272] width 75 height 113
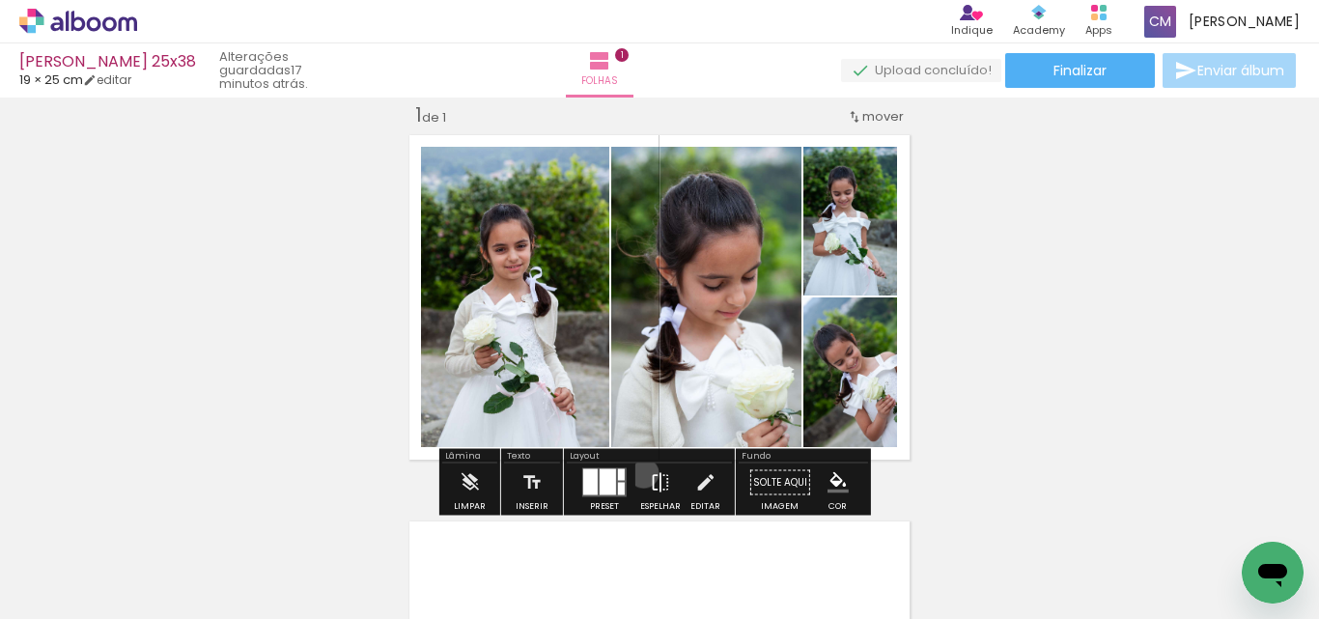
click at [639, 473] on paper-button "Espelhar" at bounding box center [660, 488] width 50 height 49
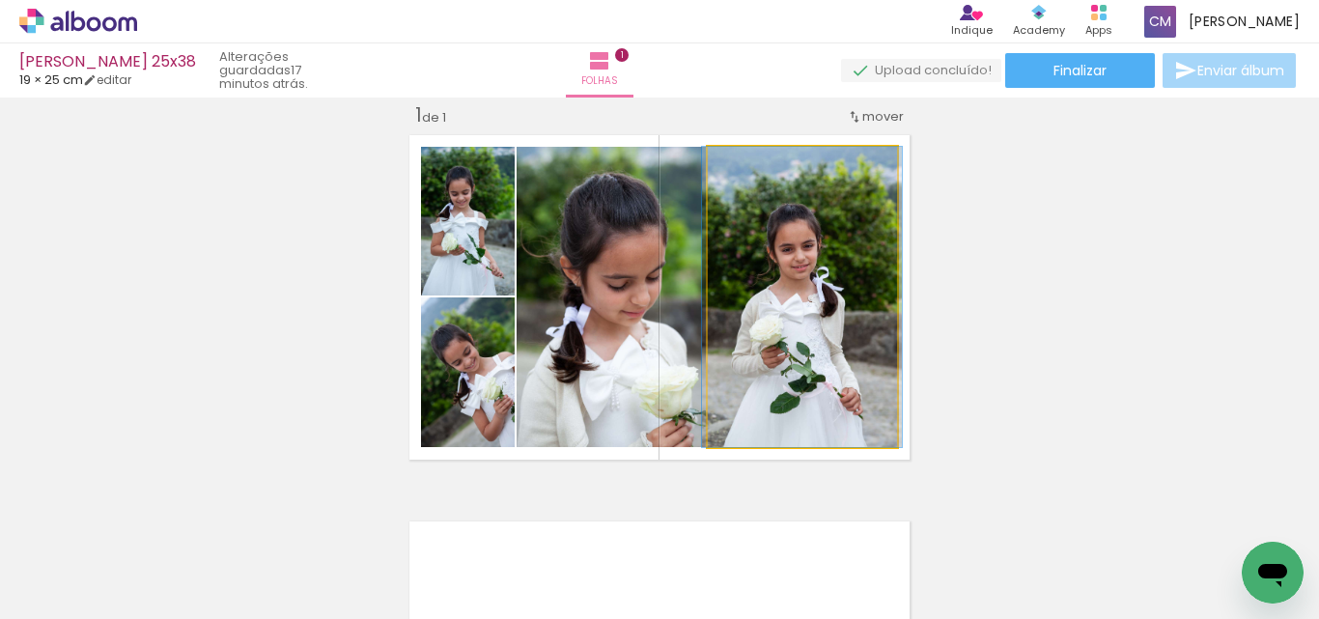
click at [819, 348] on quentale-photo at bounding box center [802, 297] width 189 height 300
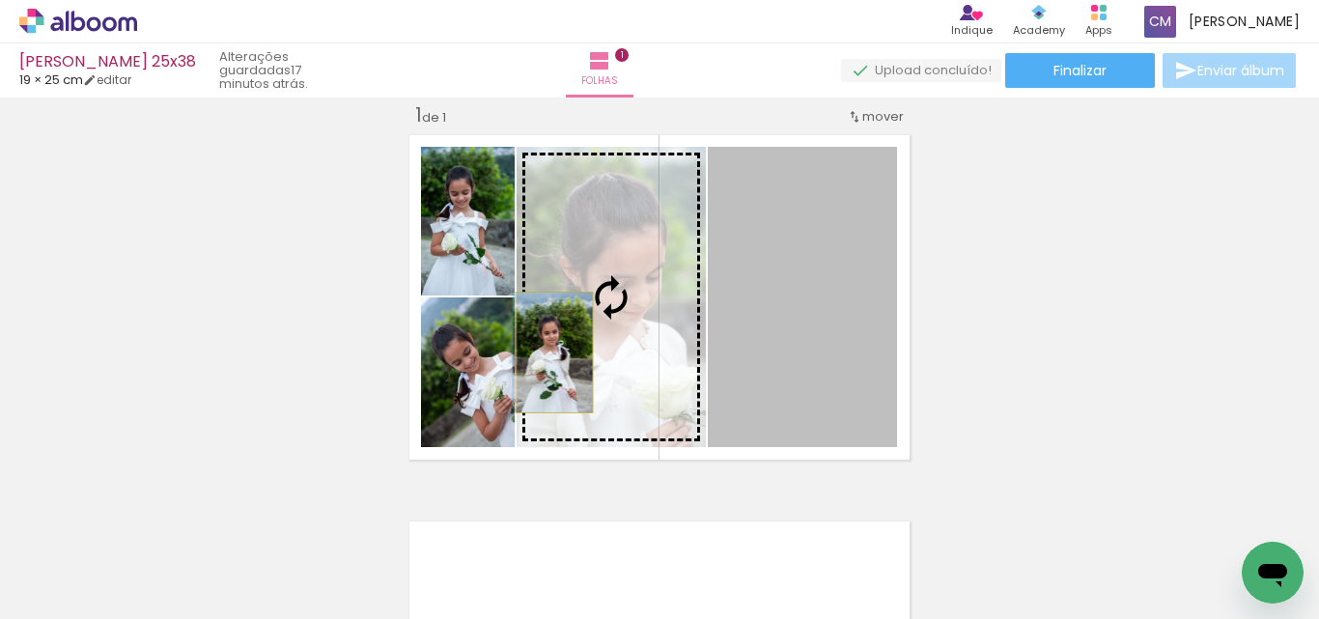
drag, startPoint x: 820, startPoint y: 348, endPoint x: 548, endPoint y: 352, distance: 272.4
click at [0, 0] on slot at bounding box center [0, 0] width 0 height 0
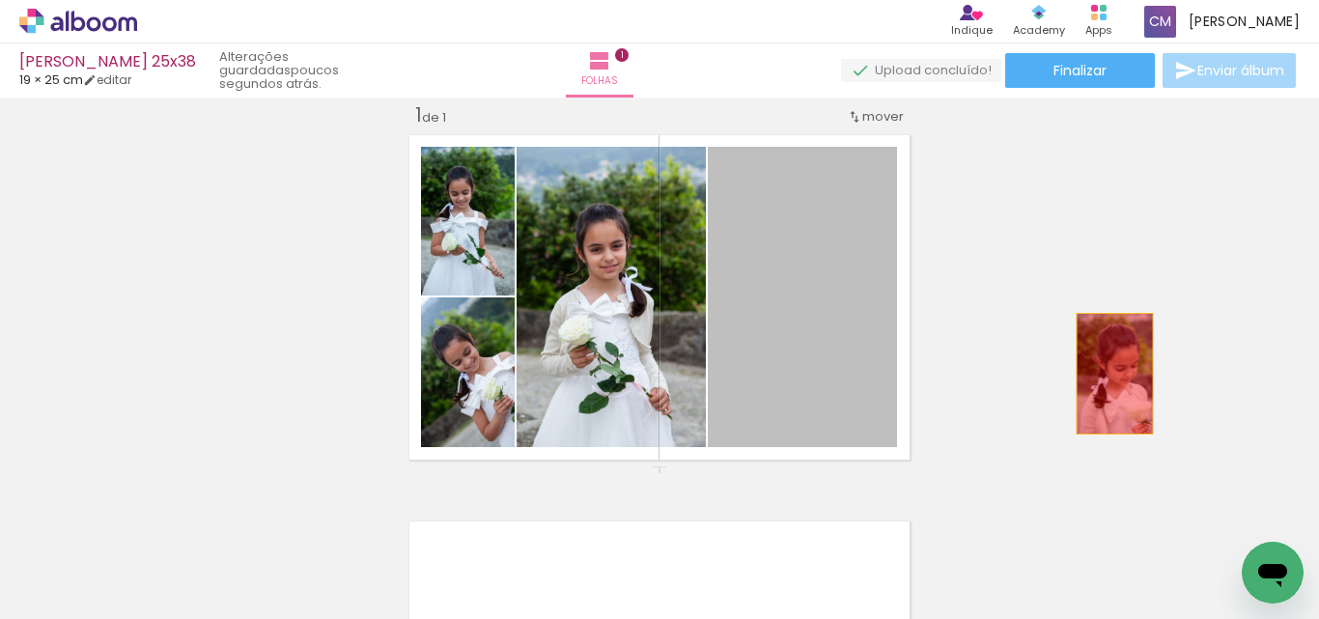
drag, startPoint x: 868, startPoint y: 377, endPoint x: 1116, endPoint y: 372, distance: 248.2
click at [1116, 371] on div "Inserir folha 1 de 1" at bounding box center [659, 465] width 1319 height 773
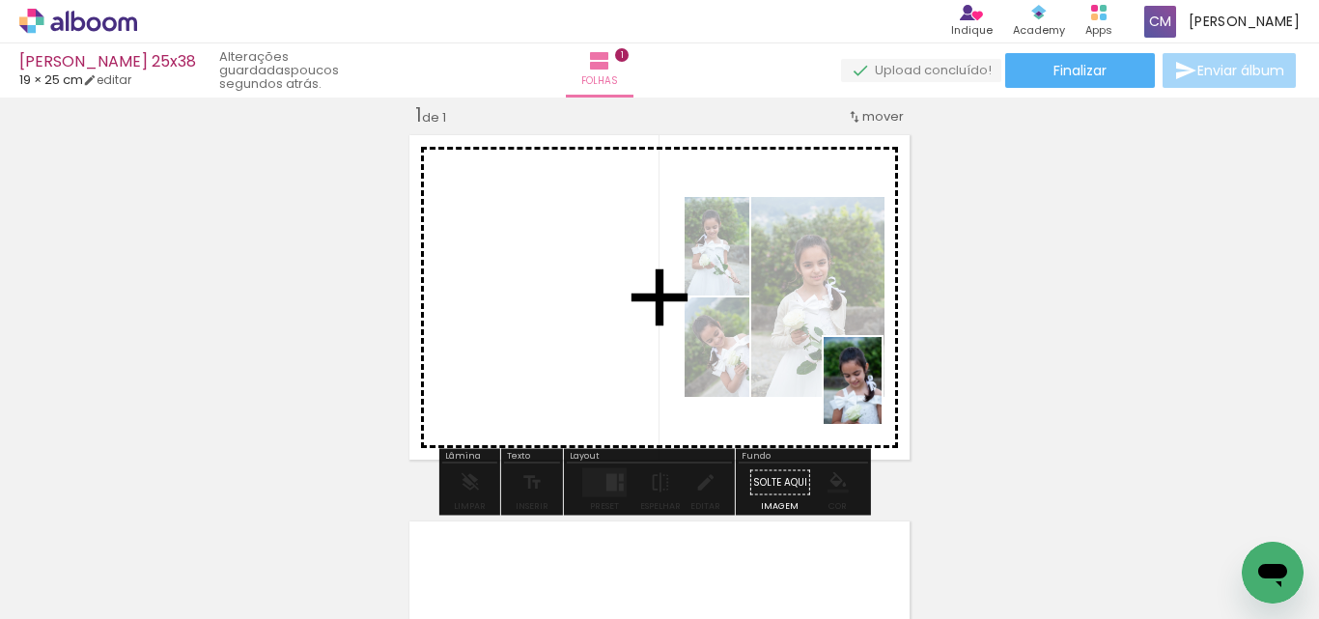
drag, startPoint x: 862, startPoint y: 575, endPoint x: 881, endPoint y: 390, distance: 185.3
click at [881, 390] on quentale-workspace at bounding box center [659, 309] width 1319 height 619
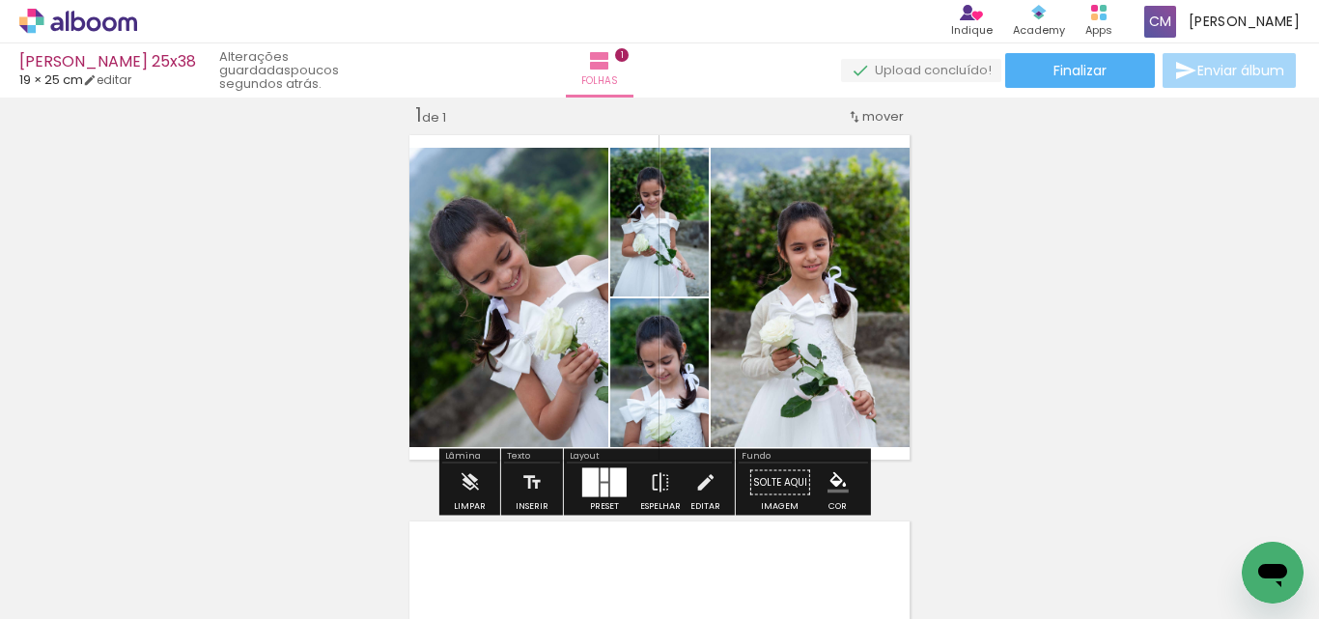
click at [604, 487] on div at bounding box center [605, 491] width 8 height 14
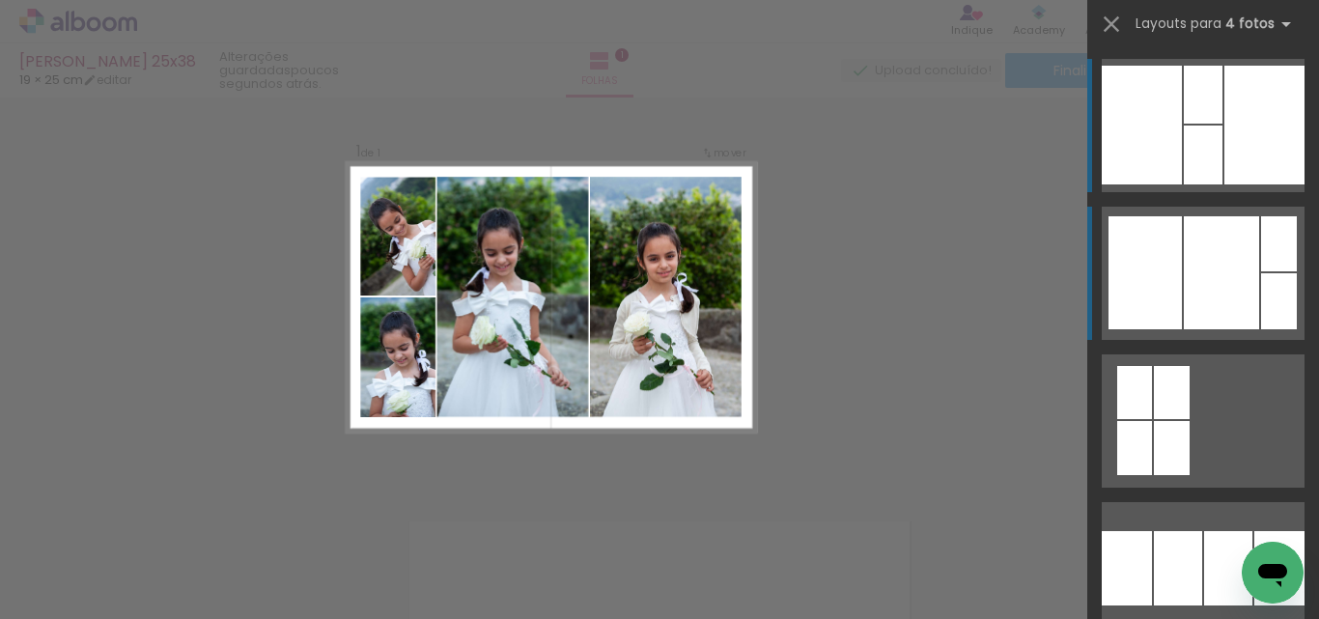
click at [1218, 269] on div at bounding box center [1221, 272] width 75 height 113
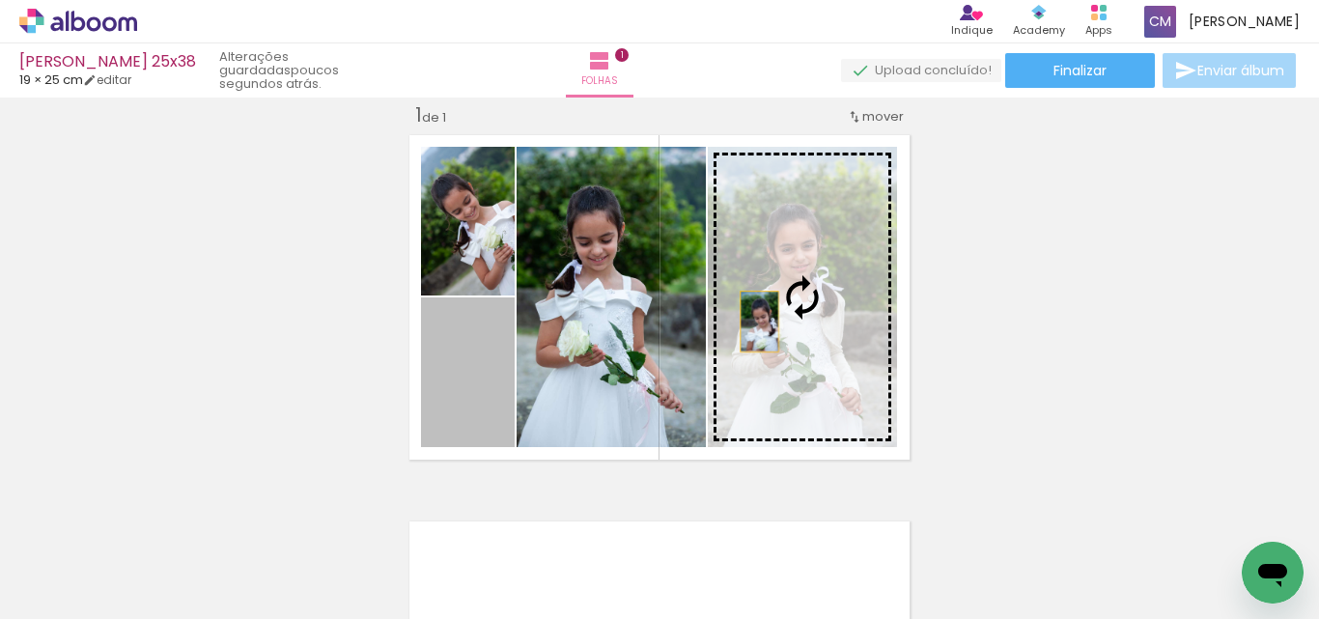
drag, startPoint x: 443, startPoint y: 392, endPoint x: 752, endPoint y: 322, distance: 316.9
click at [0, 0] on slot at bounding box center [0, 0] width 0 height 0
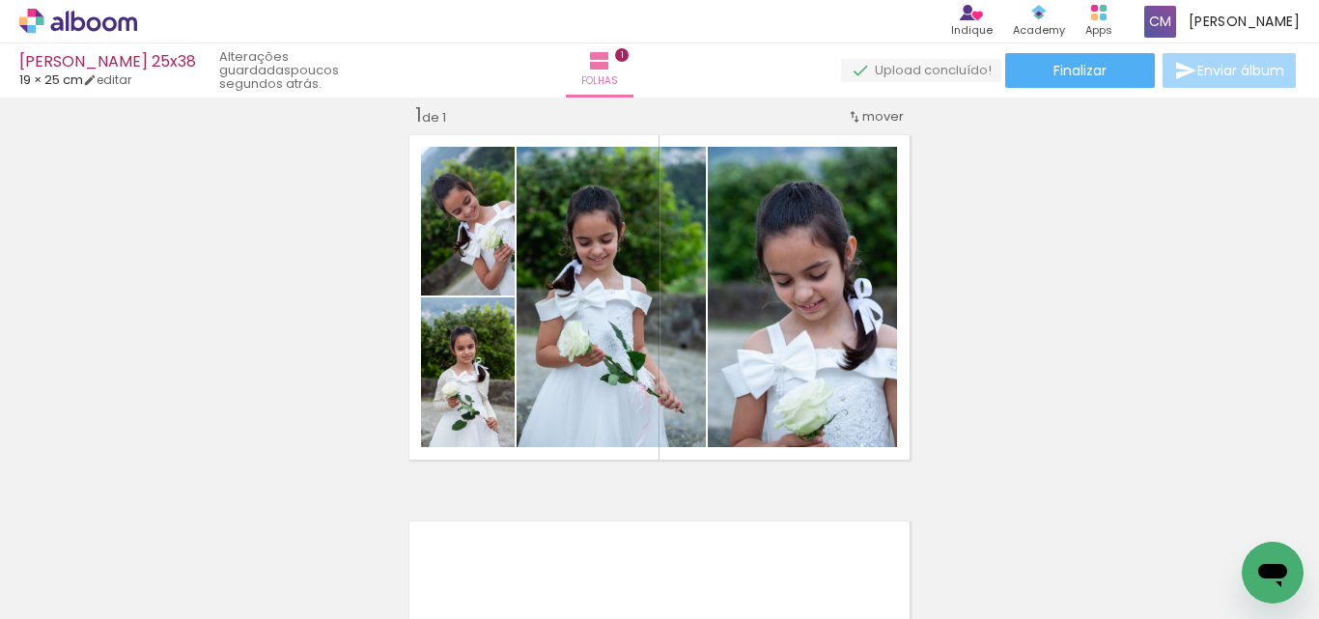
scroll to position [0, 9660]
click at [79, 604] on paper-button "Adicionar Fotos" at bounding box center [60, 592] width 94 height 31
click at [0, 0] on input "file" at bounding box center [0, 0] width 0 height 0
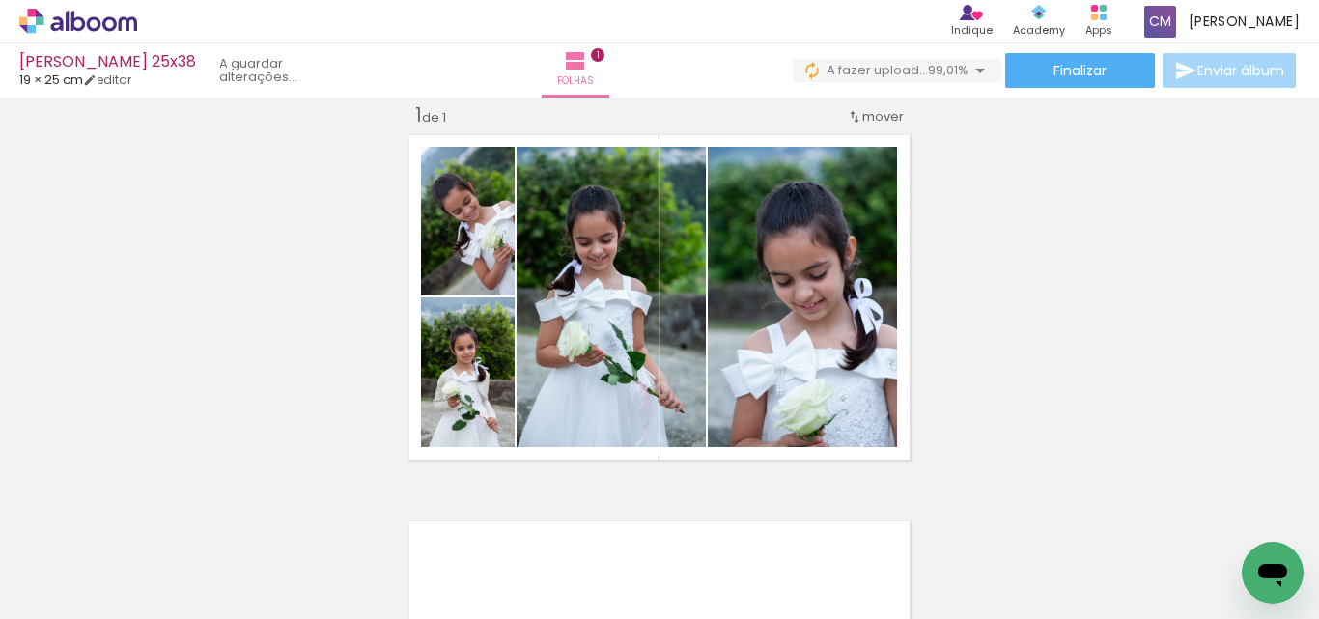
drag, startPoint x: 1216, startPoint y: 610, endPoint x: 40, endPoint y: 42, distance: 1306.5
click at [1244, 529] on div at bounding box center [1240, 554] width 54 height 96
click at [1247, 518] on div at bounding box center [1240, 554] width 54 height 96
click at [1208, 520] on iron-icon at bounding box center [1198, 515] width 20 height 20
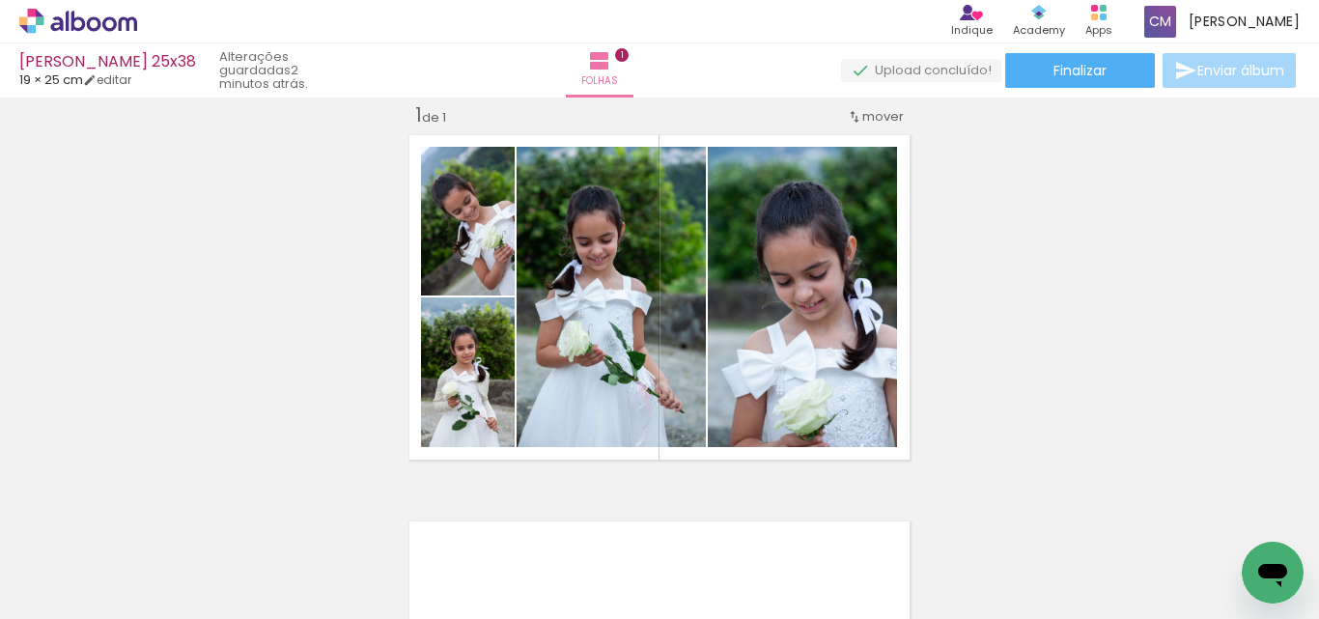
scroll to position [0, 2812]
click at [59, 598] on span "Adicionar Fotos" at bounding box center [69, 592] width 58 height 21
click at [0, 0] on input "file" at bounding box center [0, 0] width 0 height 0
click at [1160, 534] on div at bounding box center [1132, 554] width 64 height 96
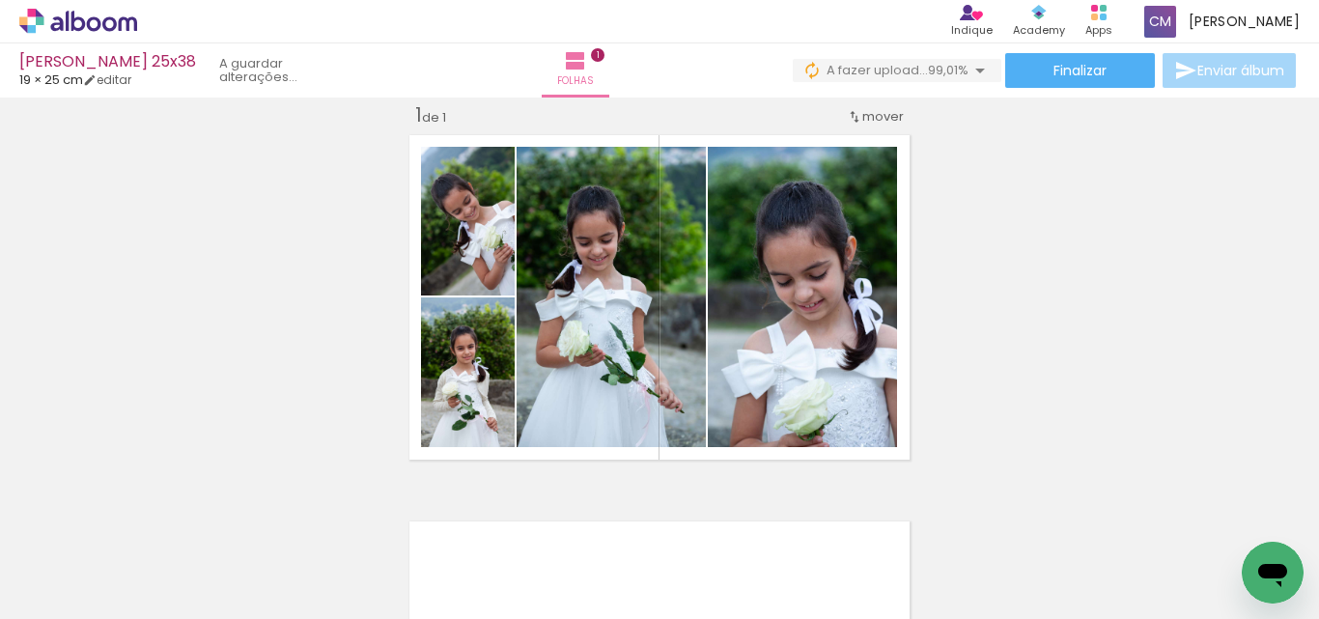
click at [1226, 573] on div at bounding box center [1241, 554] width 96 height 48
click at [1100, 511] on iron-icon at bounding box center [1090, 515] width 20 height 20
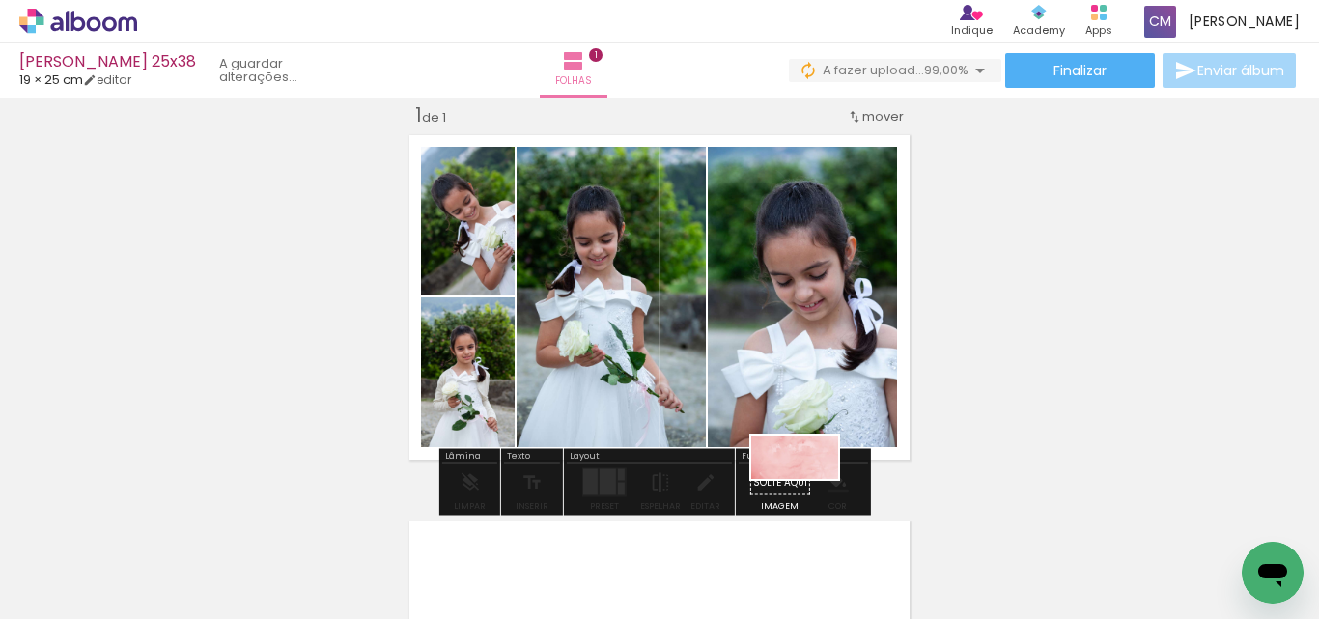
drag, startPoint x: 1226, startPoint y: 544, endPoint x: 809, endPoint y: 493, distance: 420.2
click at [809, 493] on quentale-workspace at bounding box center [659, 309] width 1319 height 619
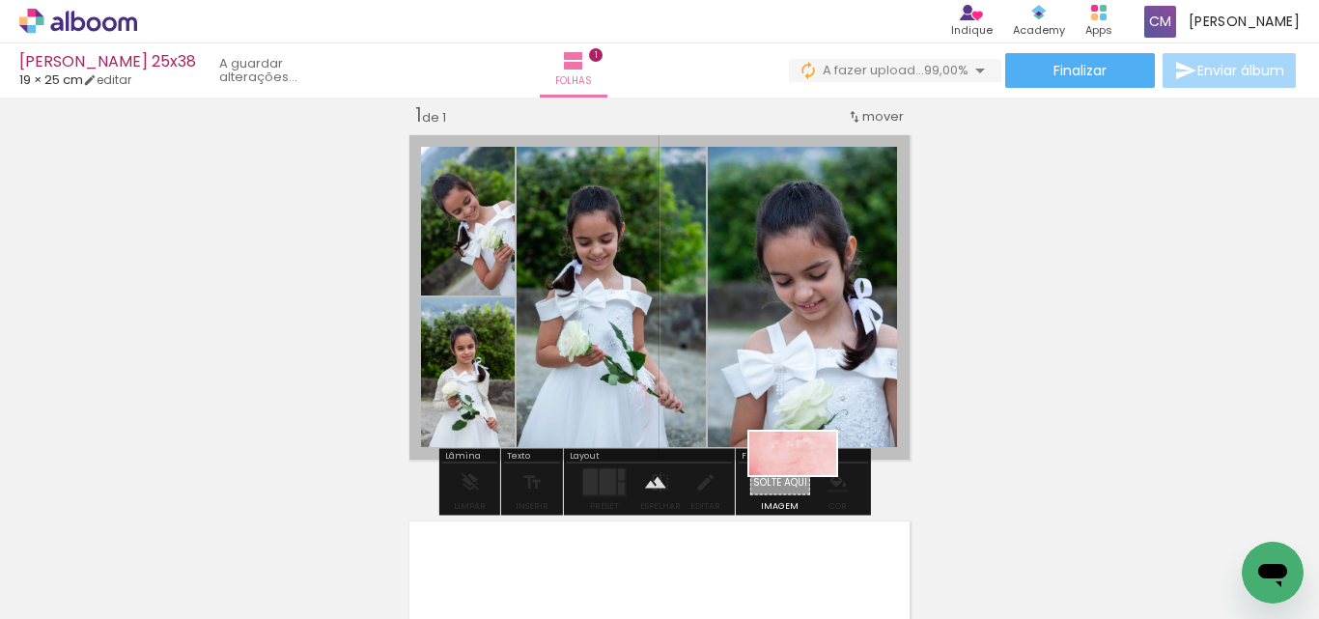
drag, startPoint x: 1239, startPoint y: 552, endPoint x: 807, endPoint y: 490, distance: 436.2
click at [807, 490] on quentale-workspace at bounding box center [659, 309] width 1319 height 619
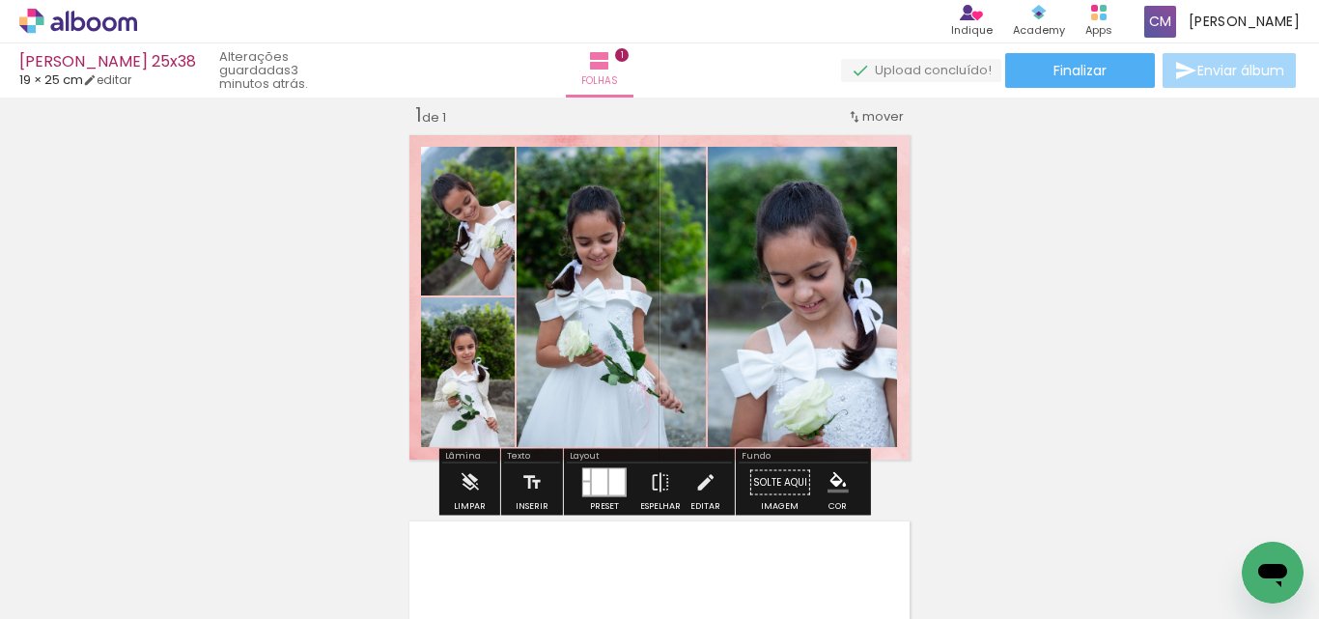
click at [729, 239] on paper-item at bounding box center [731, 243] width 35 height 14
click at [730, 315] on iron-icon "color picker" at bounding box center [732, 320] width 23 height 18
click at [736, 153] on paper-item "#ffffff" at bounding box center [742, 153] width 19 height 19
click at [533, 243] on paper-item at bounding box center [539, 243] width 35 height 14
click at [530, 323] on iron-icon "color picker" at bounding box center [541, 320] width 23 height 18
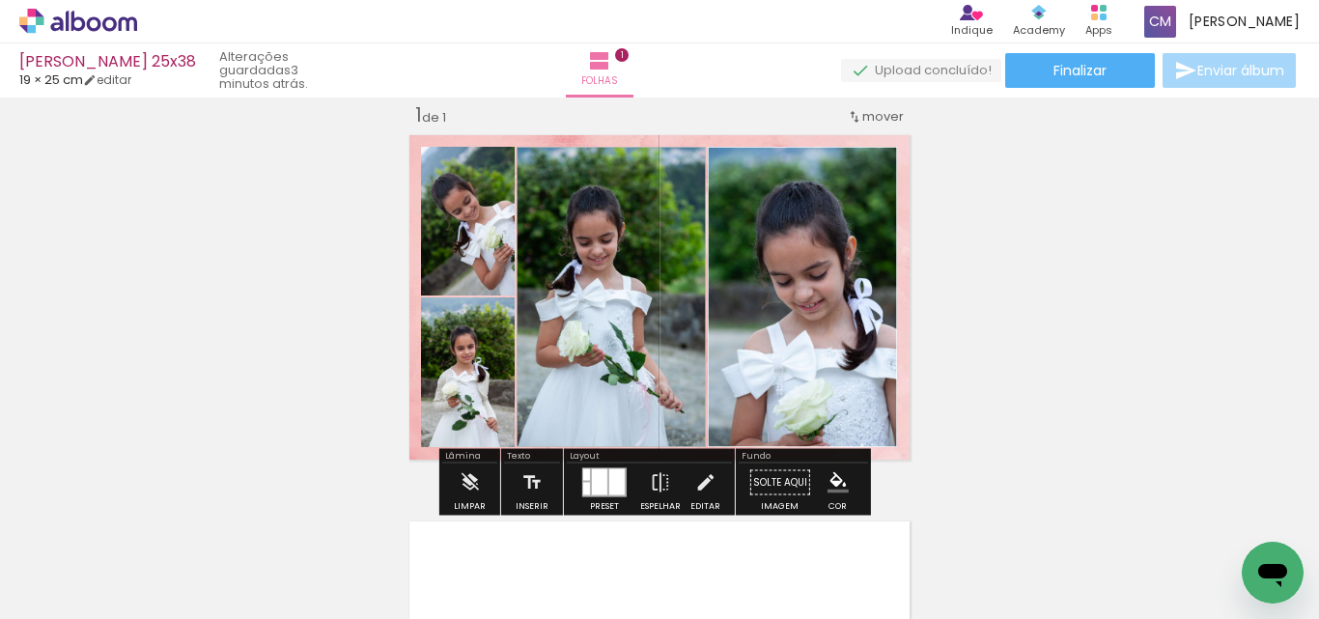
click at [550, 152] on paper-item "#ffffff" at bounding box center [551, 153] width 19 height 19
click at [471, 243] on paper-item at bounding box center [482, 243] width 35 height 14
click at [481, 310] on paper-icon-button "color picker" at bounding box center [484, 320] width 39 height 34
click at [489, 155] on paper-item "#ffffff" at bounding box center [486, 153] width 19 height 19
click at [475, 391] on paper-item at bounding box center [482, 393] width 35 height 14
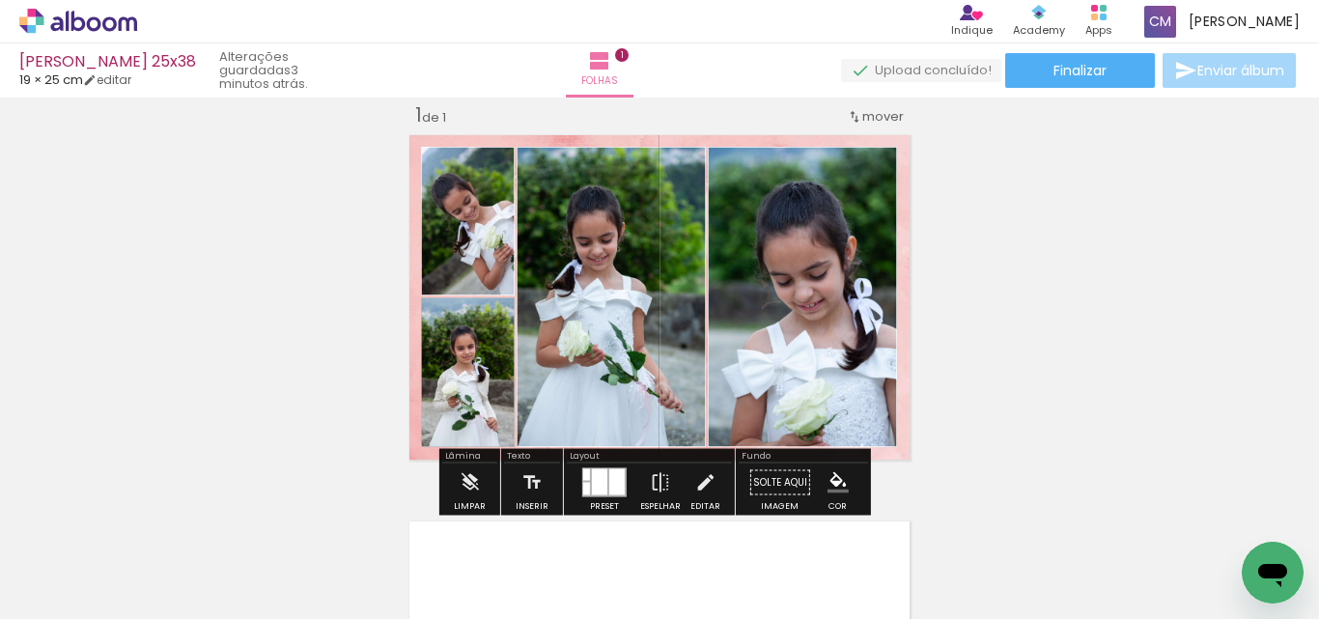
click at [480, 471] on iron-icon "color picker" at bounding box center [484, 471] width 23 height 18
click at [486, 306] on paper-item "#ffffff" at bounding box center [494, 304] width 19 height 19
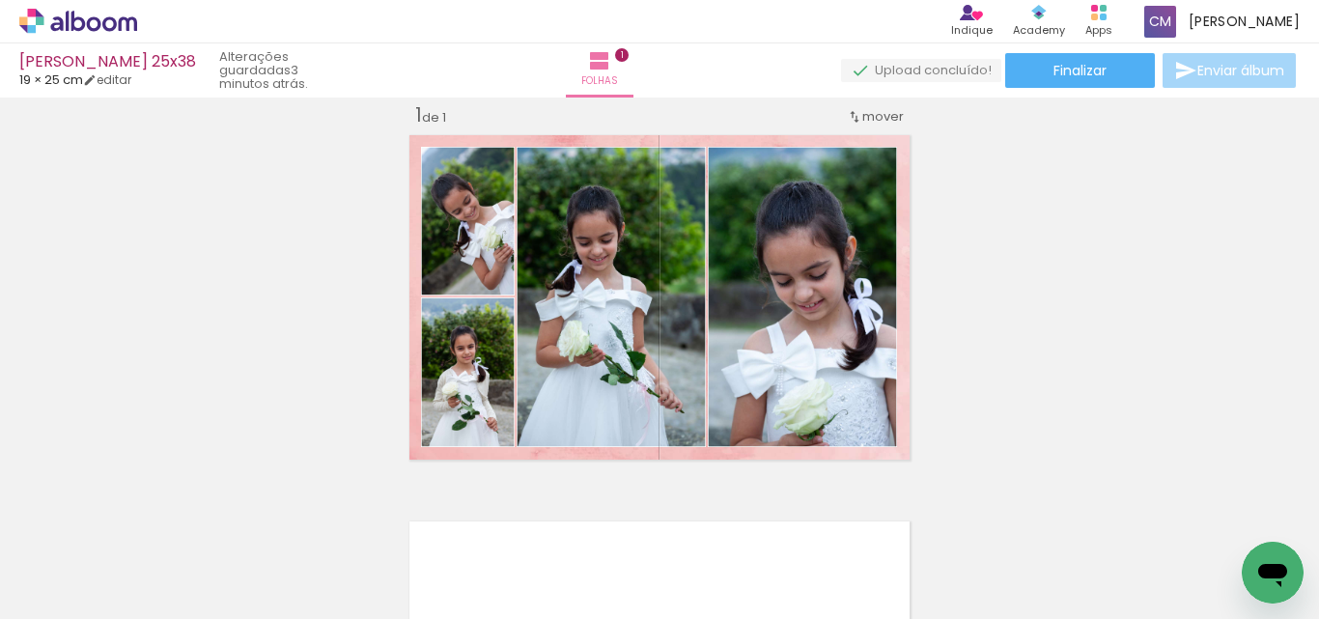
scroll to position [0, 407]
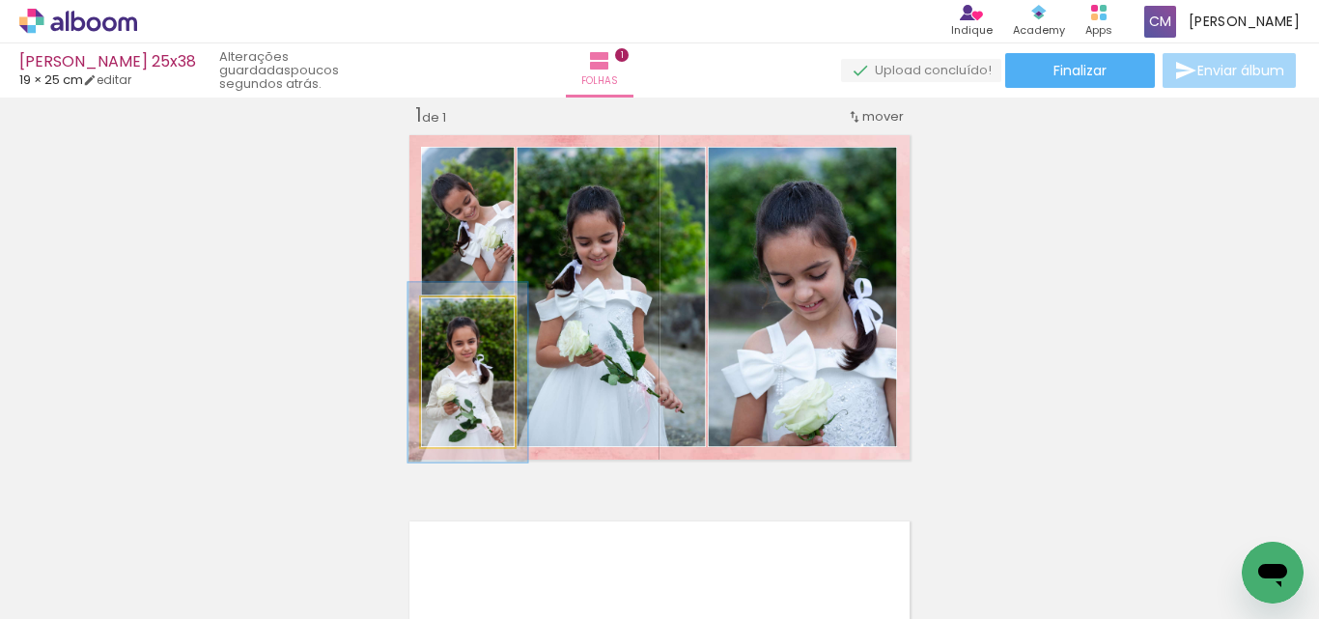
type paper-slider "120"
click at [457, 324] on div at bounding box center [463, 317] width 31 height 31
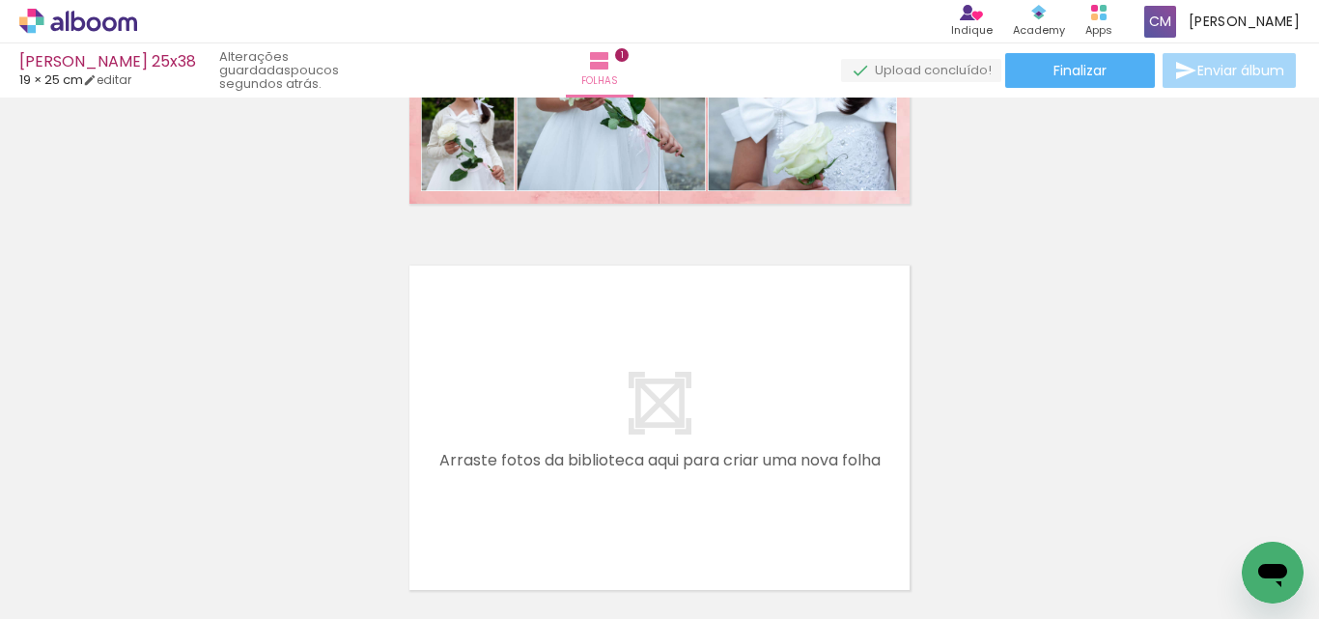
scroll to position [315, 0]
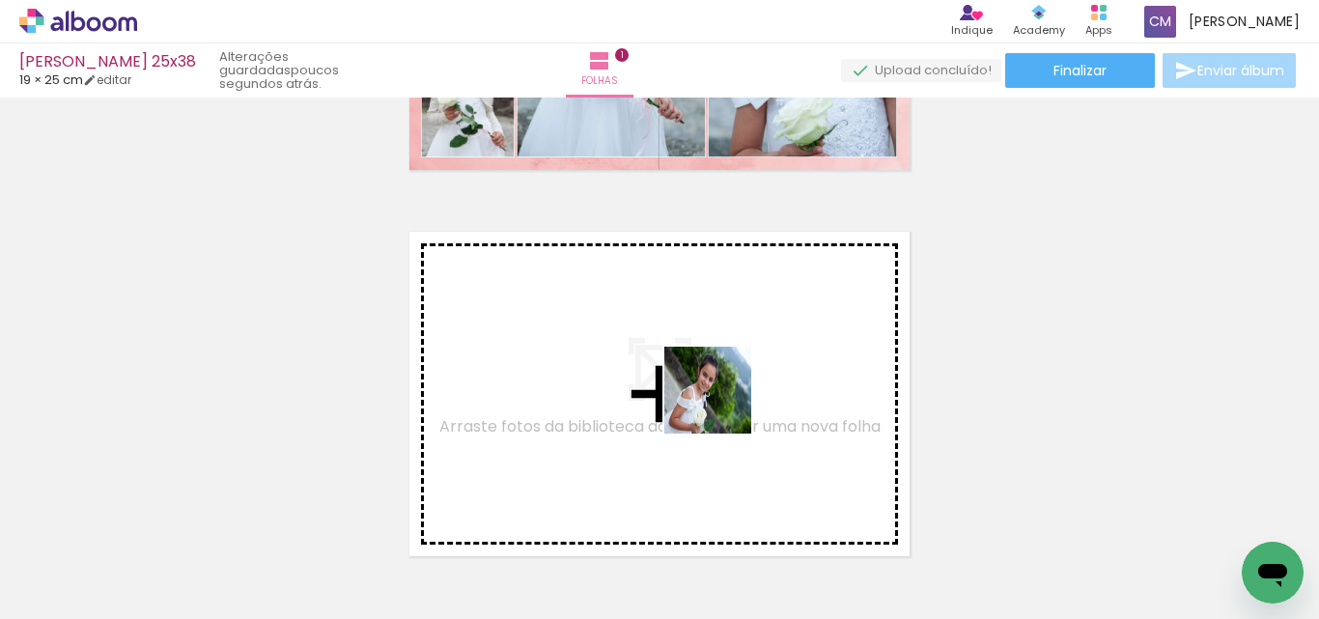
drag, startPoint x: 685, startPoint y: 492, endPoint x: 761, endPoint y: 315, distance: 193.4
click at [761, 315] on quentale-workspace at bounding box center [659, 309] width 1319 height 619
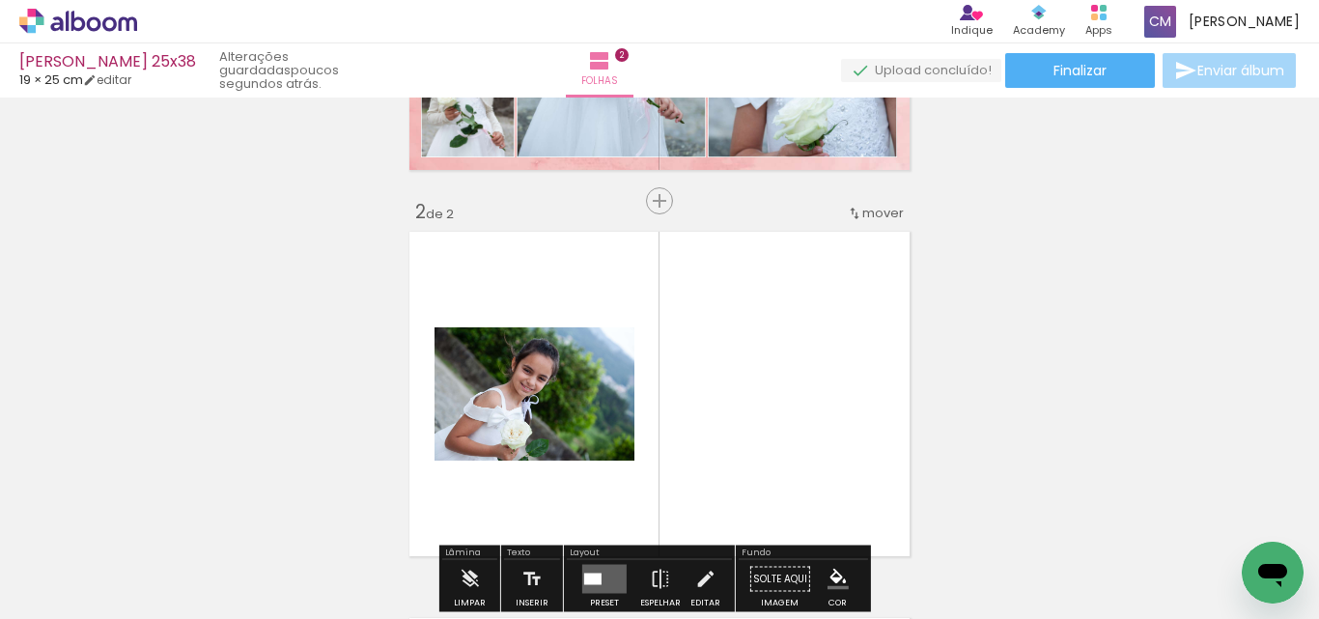
scroll to position [411, 0]
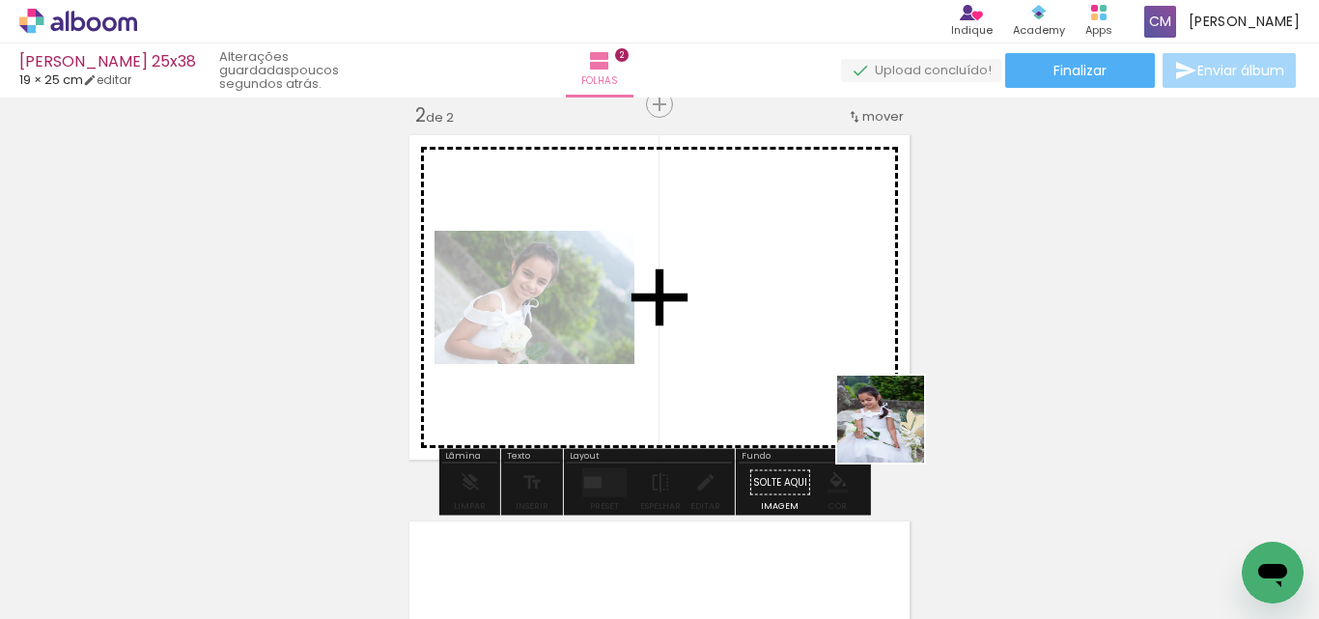
drag, startPoint x: 892, startPoint y: 573, endPoint x: 885, endPoint y: 333, distance: 239.6
click at [885, 333] on quentale-workspace at bounding box center [659, 309] width 1319 height 619
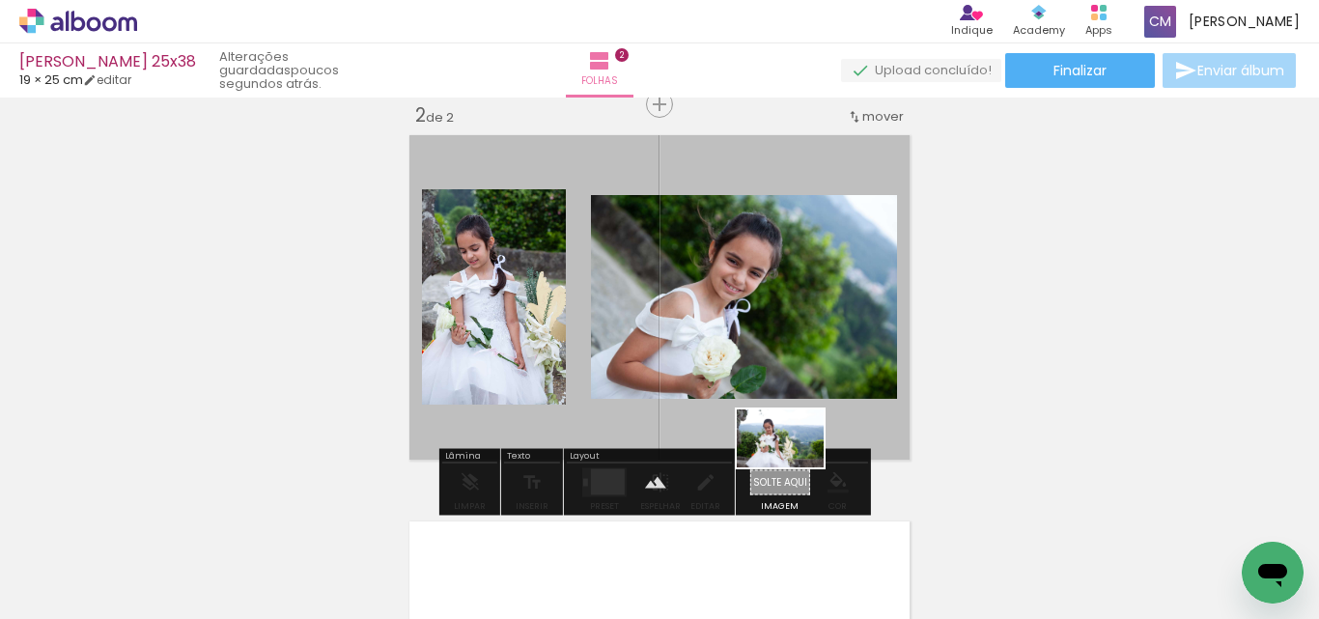
drag, startPoint x: 796, startPoint y: 563, endPoint x: 795, endPoint y: 467, distance: 95.6
click at [795, 467] on quentale-workspace at bounding box center [659, 309] width 1319 height 619
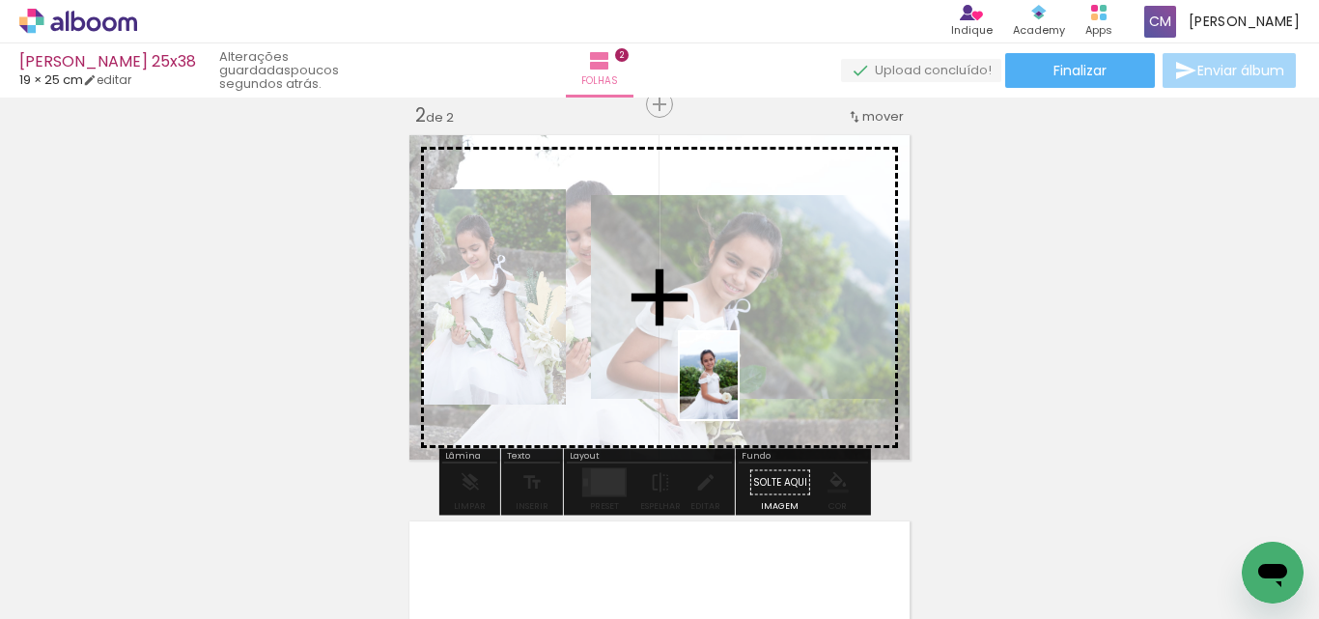
drag, startPoint x: 1203, startPoint y: 583, endPoint x: 738, endPoint y: 390, distance: 503.9
click at [738, 390] on quentale-workspace at bounding box center [659, 309] width 1319 height 619
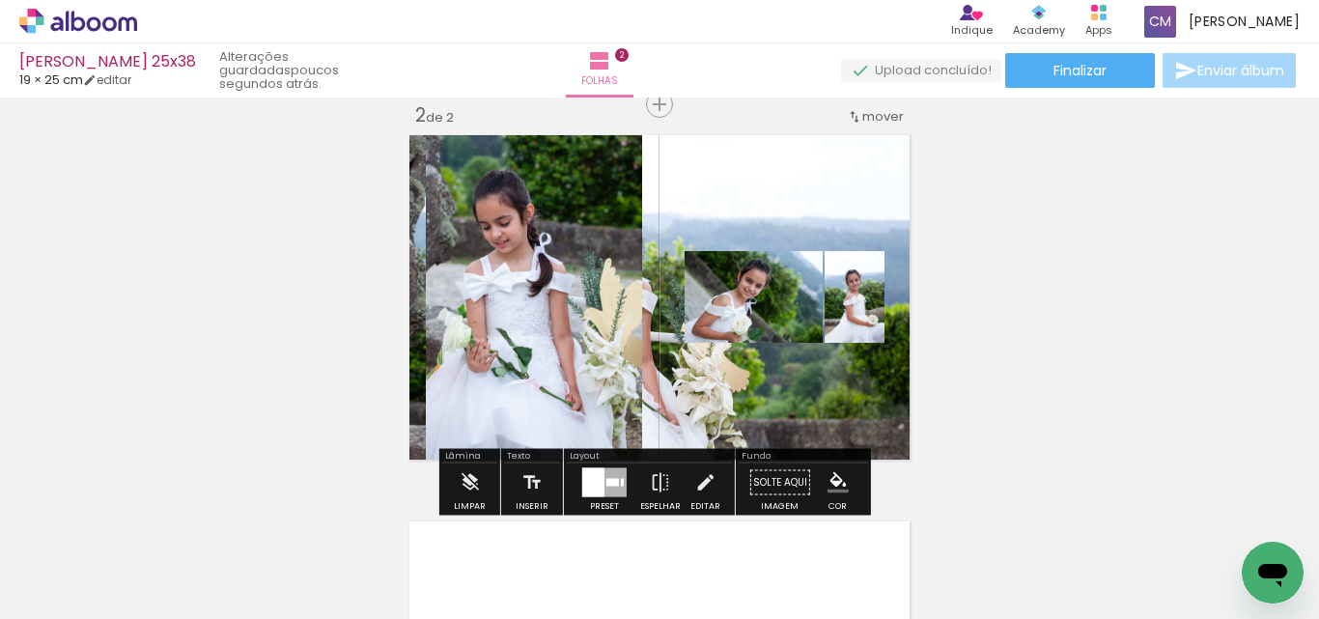
click at [594, 480] on div at bounding box center [593, 482] width 22 height 29
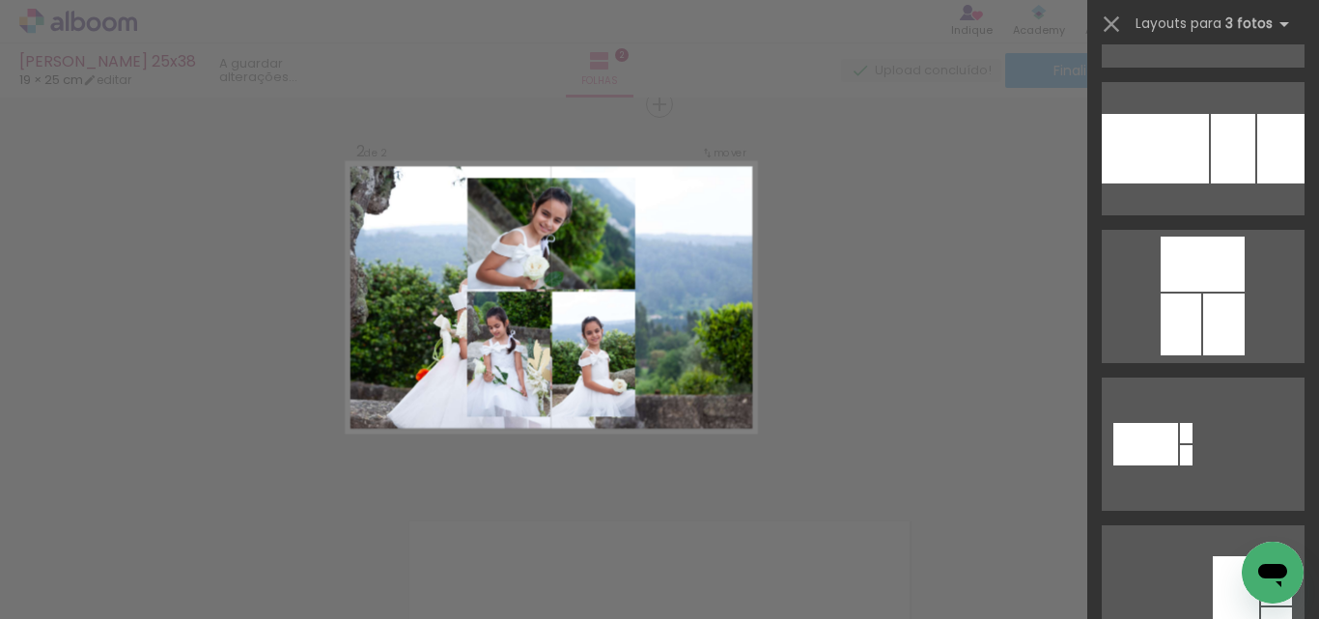
scroll to position [290, 0]
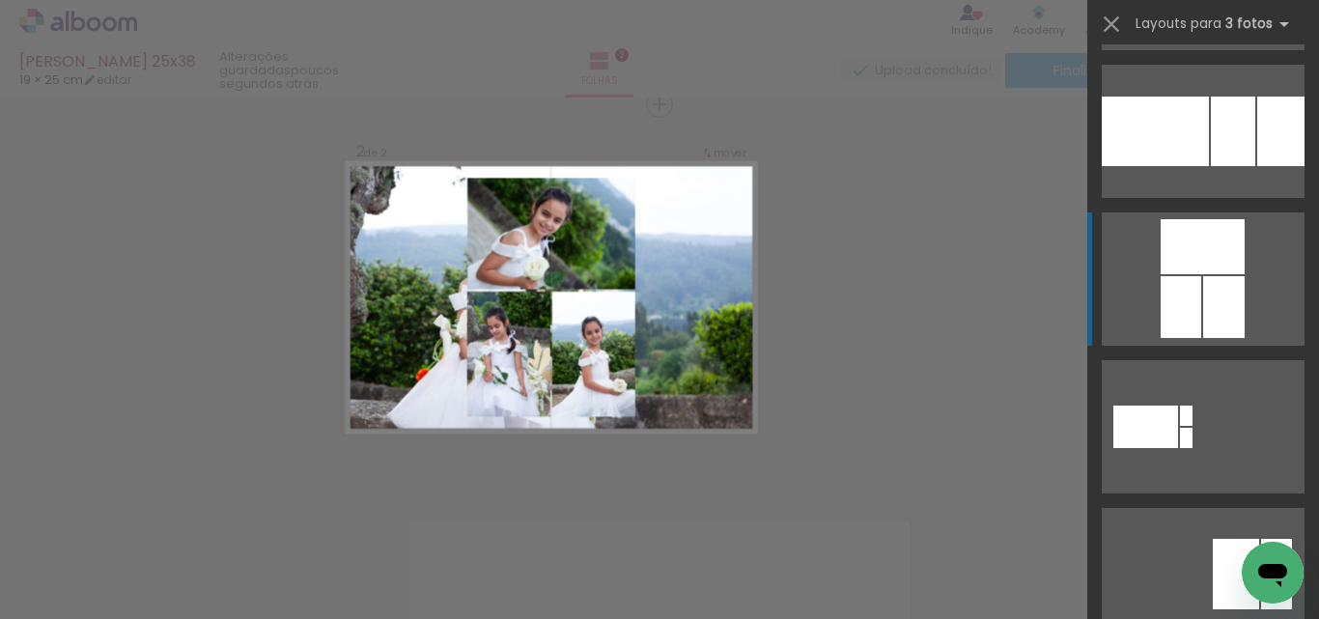
click at [1186, 254] on div at bounding box center [1203, 246] width 84 height 55
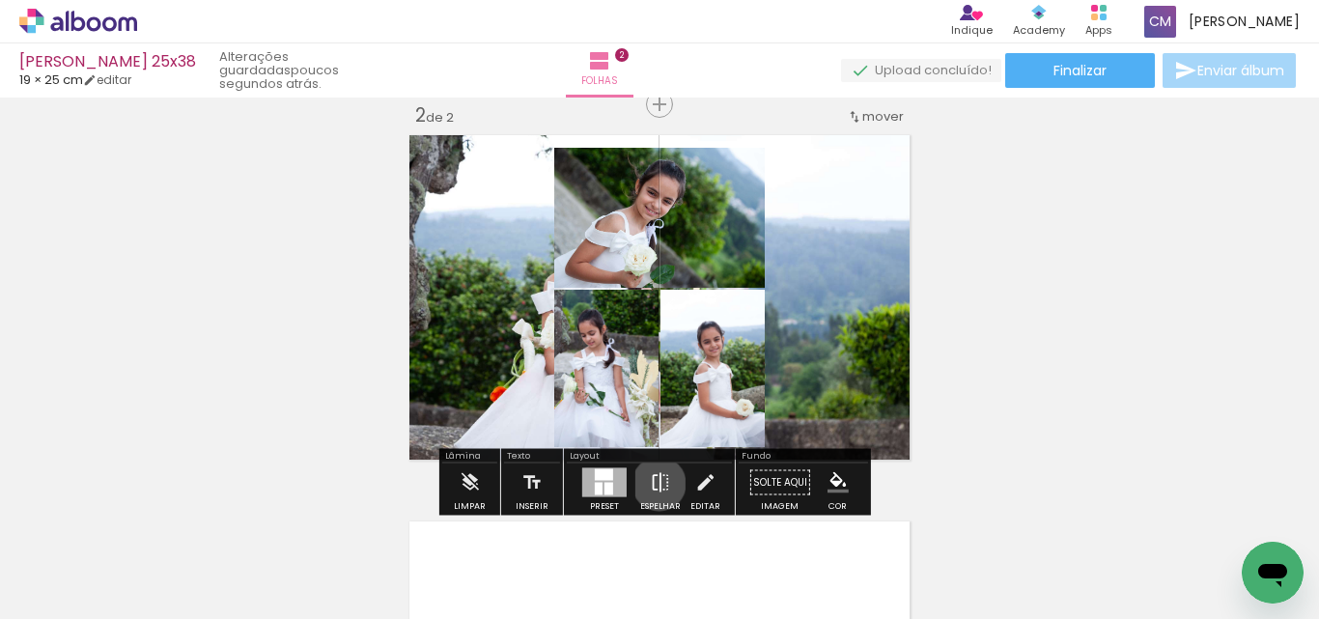
click at [655, 484] on iron-icon at bounding box center [660, 483] width 21 height 39
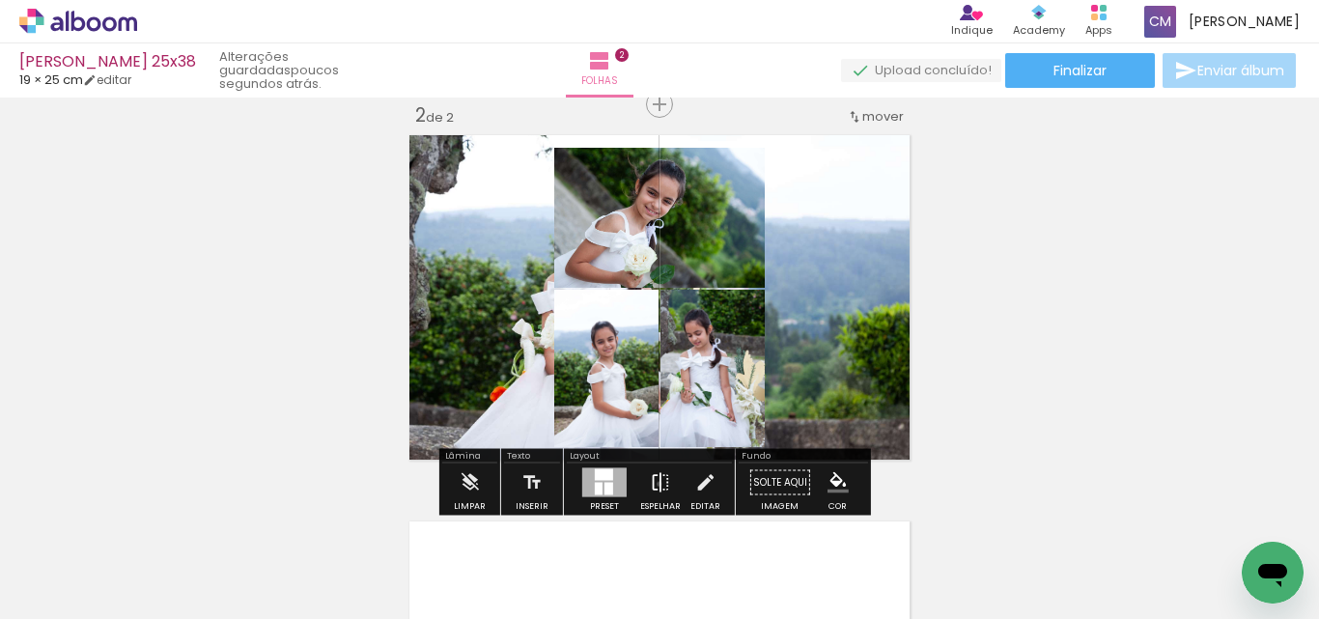
click at [655, 484] on iron-icon at bounding box center [660, 483] width 21 height 39
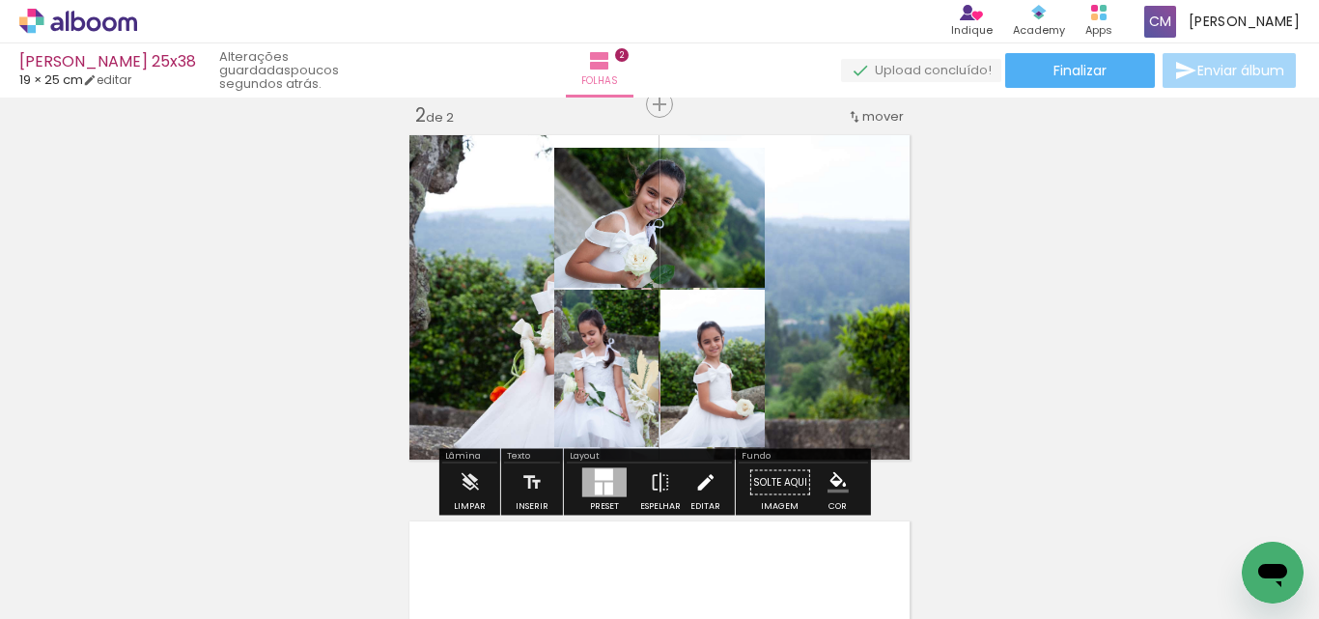
click at [710, 485] on iron-icon at bounding box center [704, 483] width 21 height 39
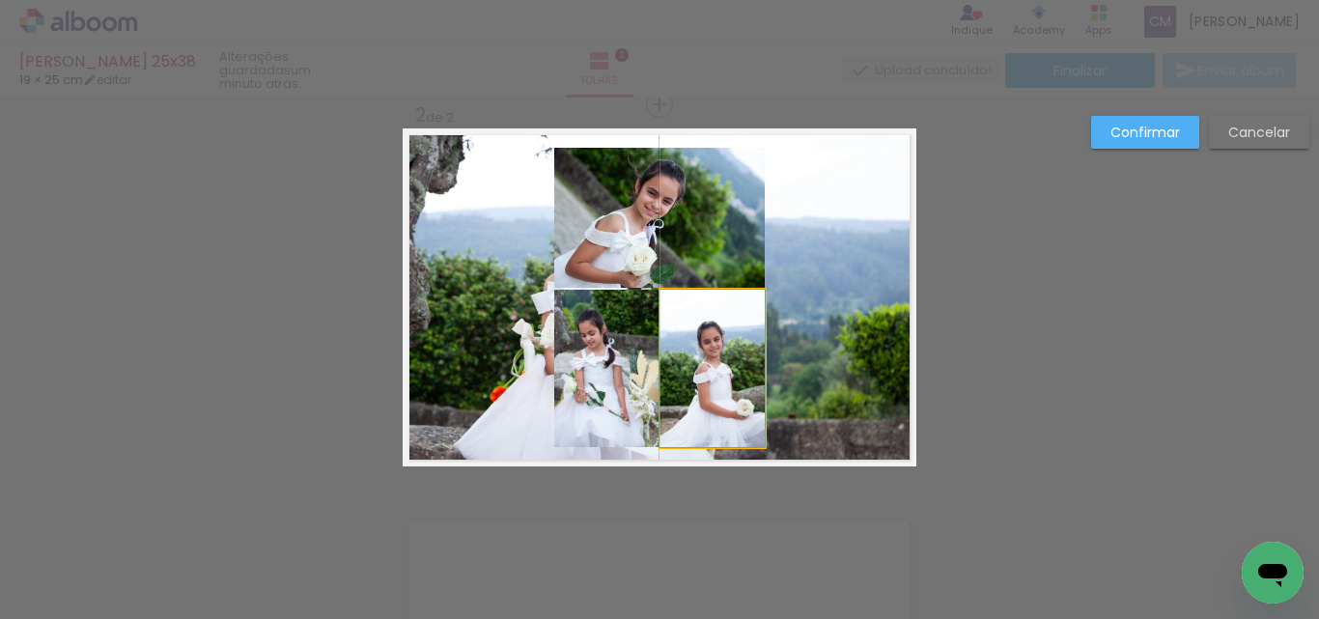
click at [742, 400] on quentale-photo at bounding box center [713, 368] width 104 height 157
click at [698, 230] on quentale-photo at bounding box center [659, 218] width 211 height 140
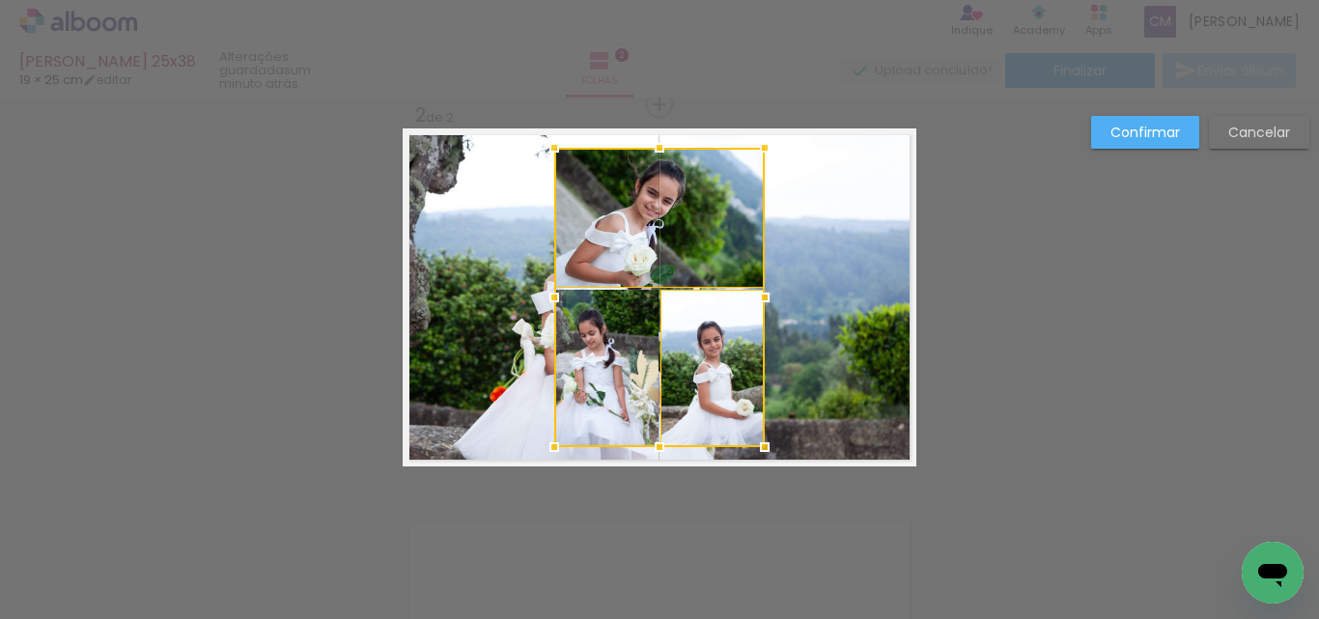
click at [585, 360] on div at bounding box center [659, 297] width 211 height 299
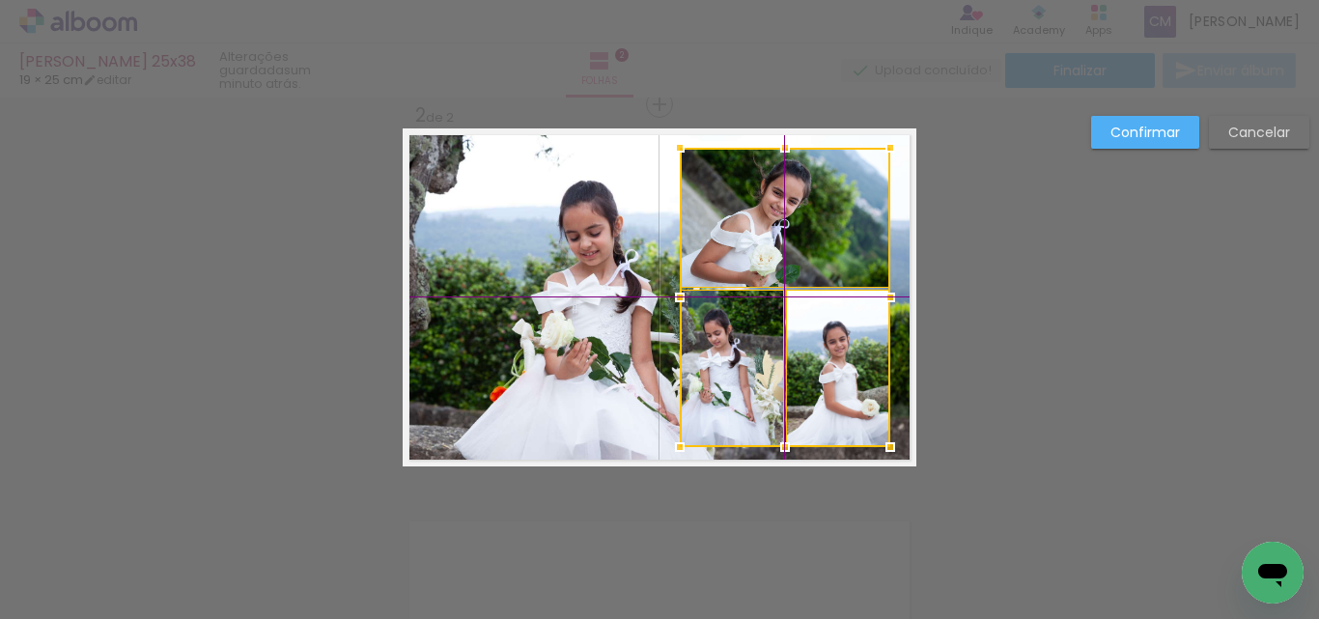
drag, startPoint x: 623, startPoint y: 361, endPoint x: 751, endPoint y: 363, distance: 128.4
click at [751, 363] on div at bounding box center [785, 297] width 211 height 299
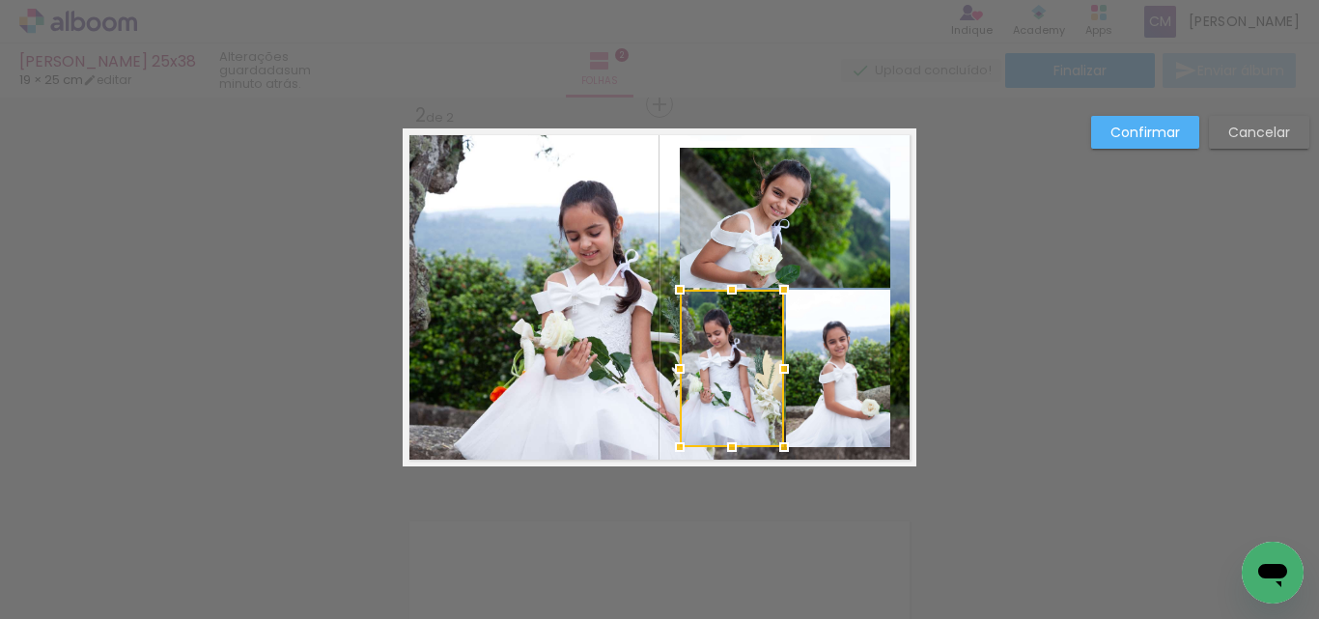
click at [589, 408] on quentale-layouter at bounding box center [660, 297] width 514 height 338
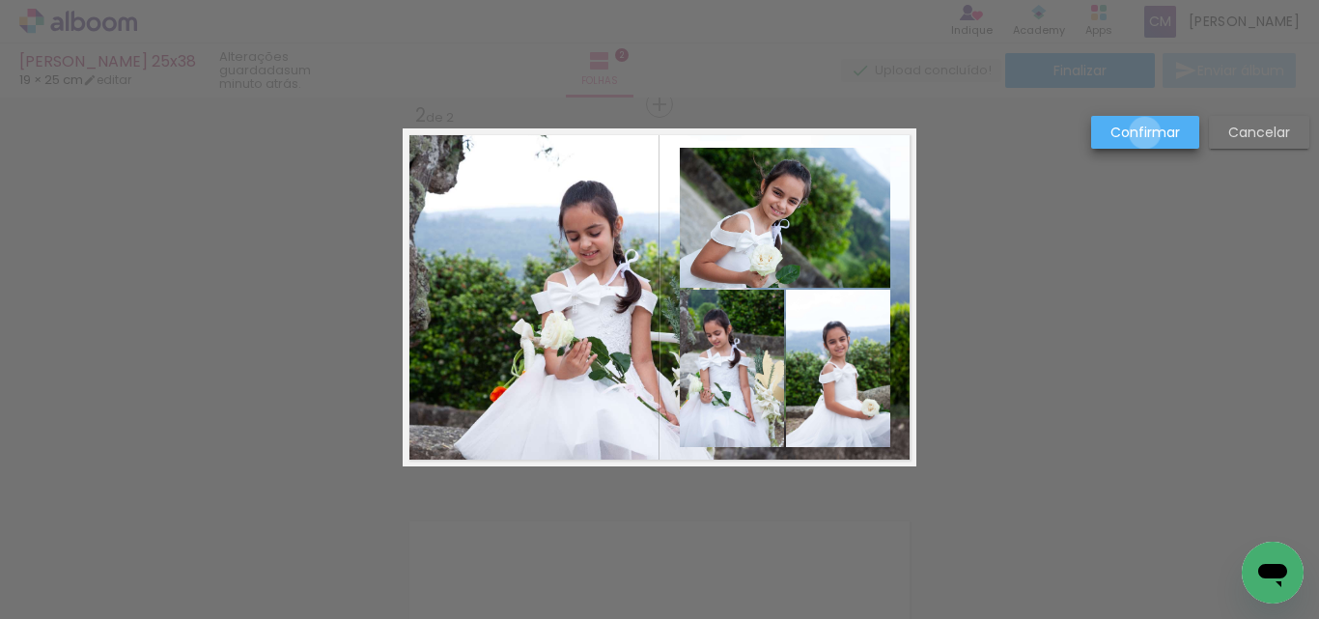
click at [0, 0] on slot "Confirmar" at bounding box center [0, 0] width 0 height 0
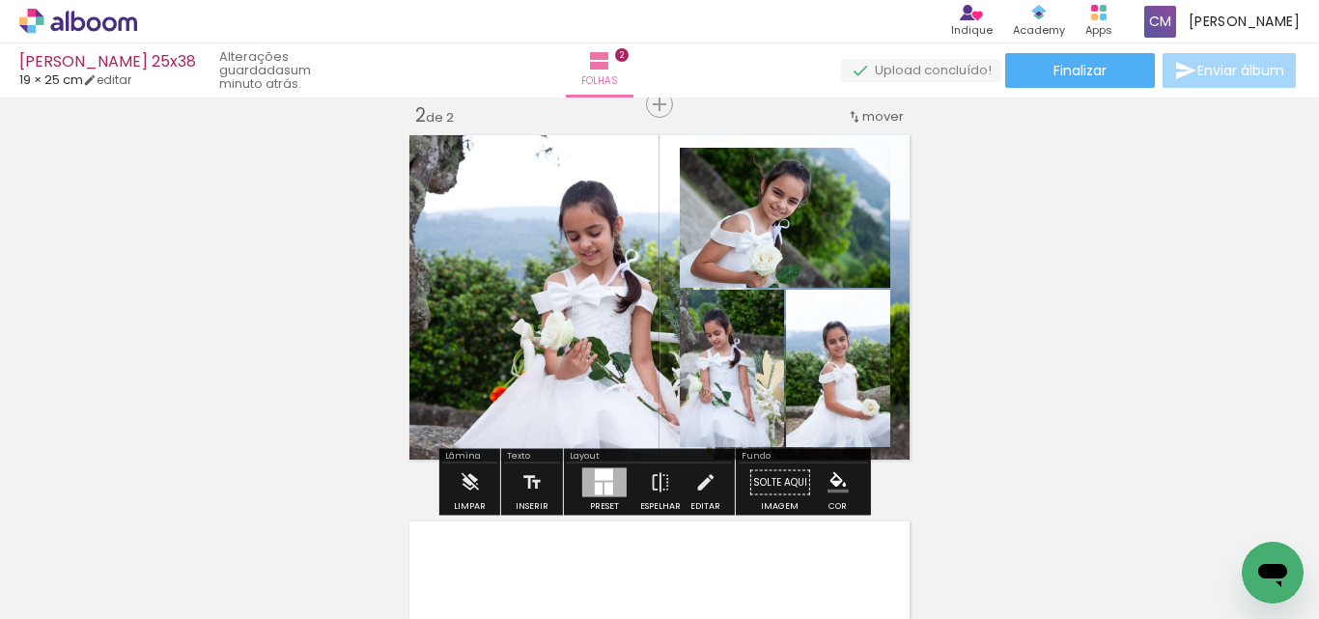
click at [526, 238] on quentale-layouter at bounding box center [660, 297] width 514 height 338
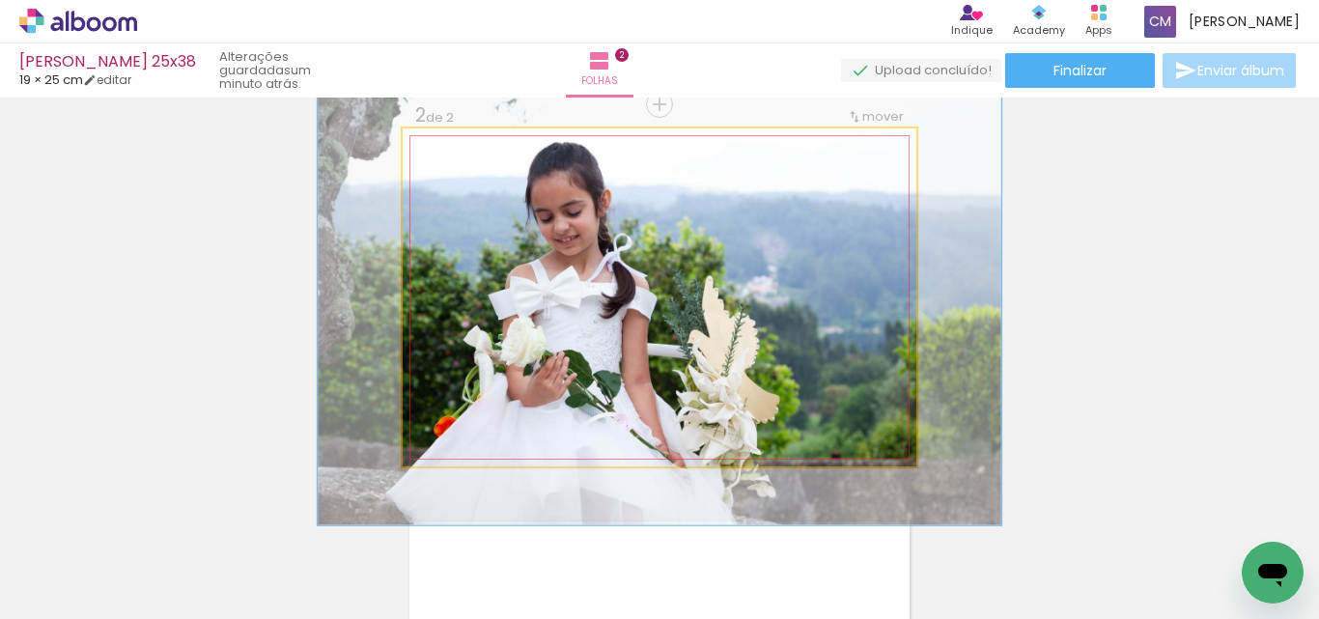
drag, startPoint x: 469, startPoint y: 178, endPoint x: 492, endPoint y: 176, distance: 22.3
click at [492, 176] on div at bounding box center [499, 177] width 17 height 17
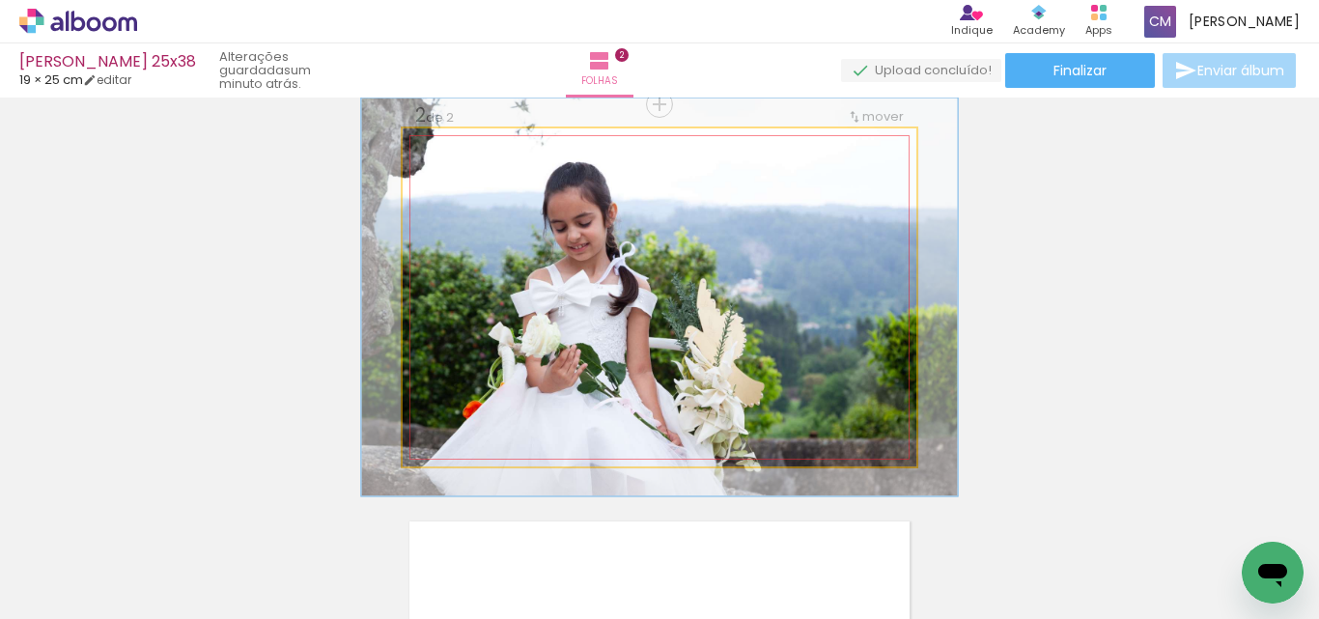
drag, startPoint x: 493, startPoint y: 181, endPoint x: 481, endPoint y: 192, distance: 17.1
type paper-slider "116"
click at [481, 192] on div at bounding box center [488, 177] width 31 height 31
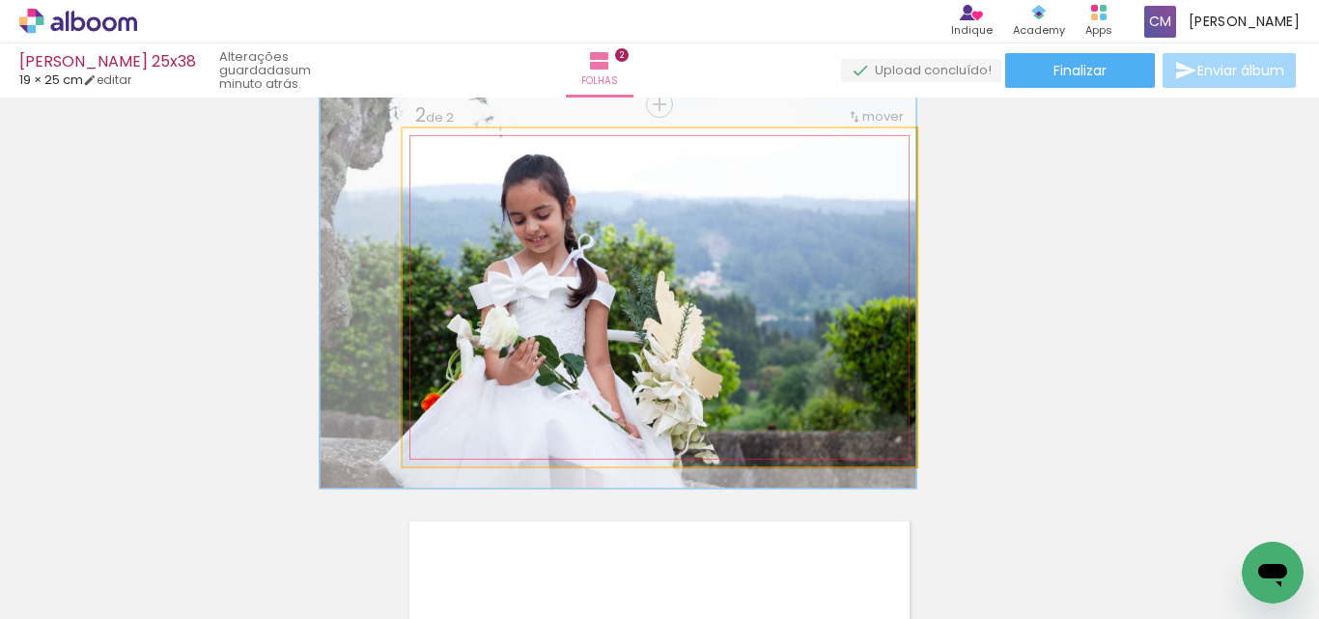
drag, startPoint x: 551, startPoint y: 370, endPoint x: 508, endPoint y: 362, distance: 44.1
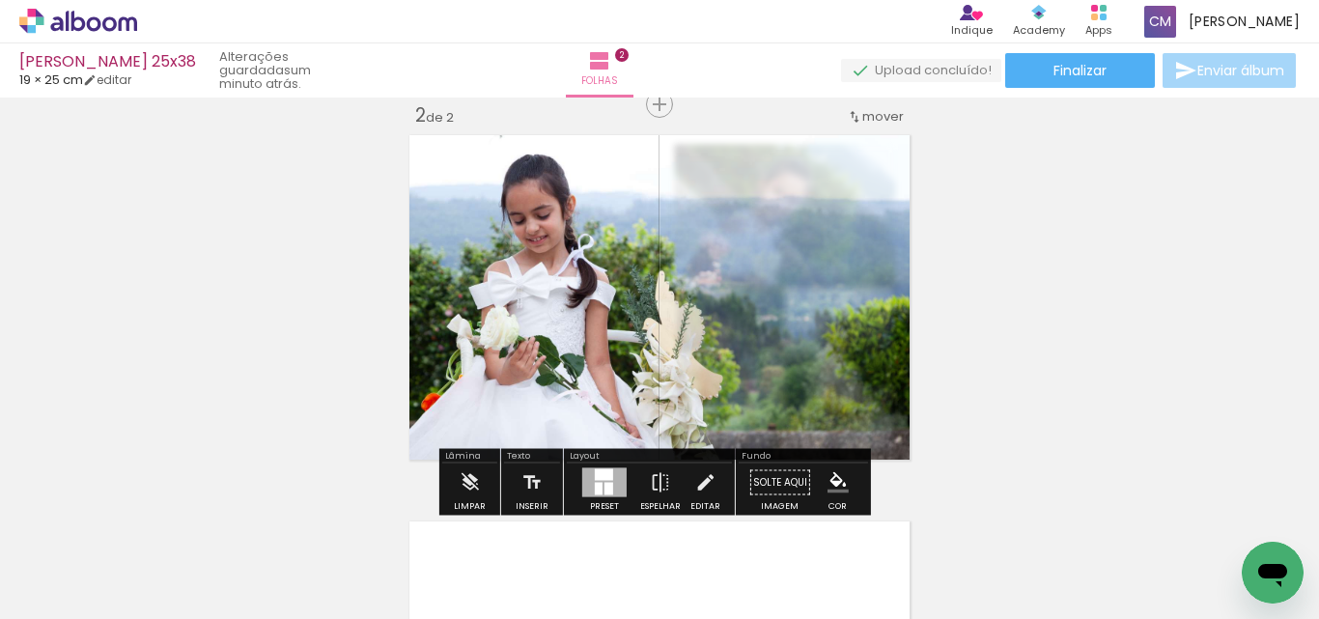
click at [834, 316] on quentale-photo at bounding box center [660, 297] width 514 height 338
click at [1001, 322] on div "Inserir folha 1 de 2 Inserir folha 2 de 2" at bounding box center [659, 273] width 1319 height 1160
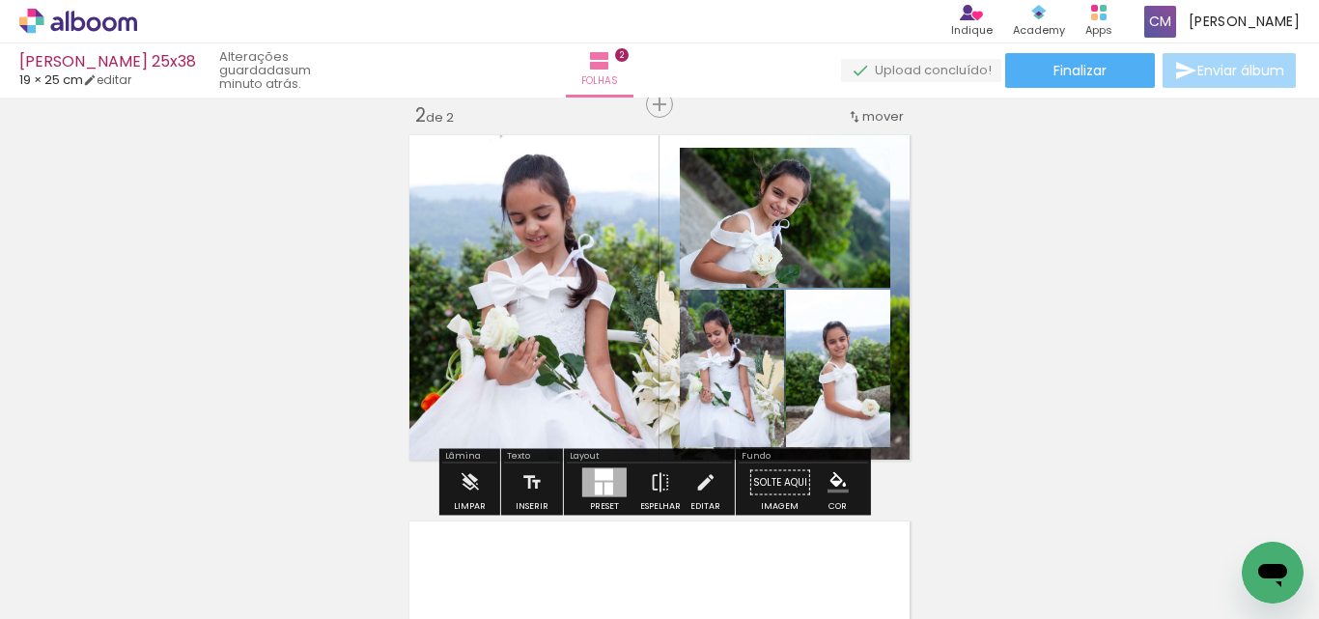
click at [870, 215] on paper-item at bounding box center [875, 214] width 35 height 14
click at [867, 287] on iron-icon "color picker" at bounding box center [877, 291] width 23 height 18
click at [871, 123] on paper-item "#ffffff" at bounding box center [880, 124] width 19 height 19
click at [841, 382] on paper-item at bounding box center [846, 386] width 35 height 14
click at [848, 461] on iron-icon "color picker" at bounding box center [848, 463] width 23 height 18
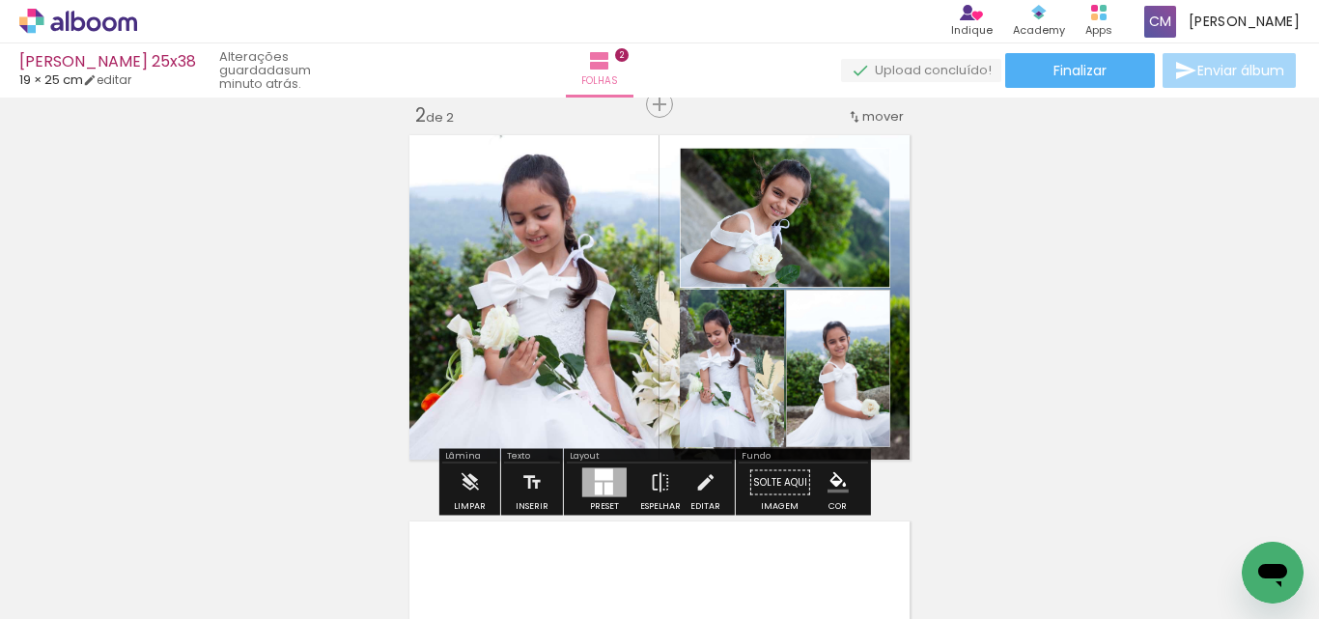
click at [851, 302] on paper-item "#ffffff" at bounding box center [851, 296] width 19 height 19
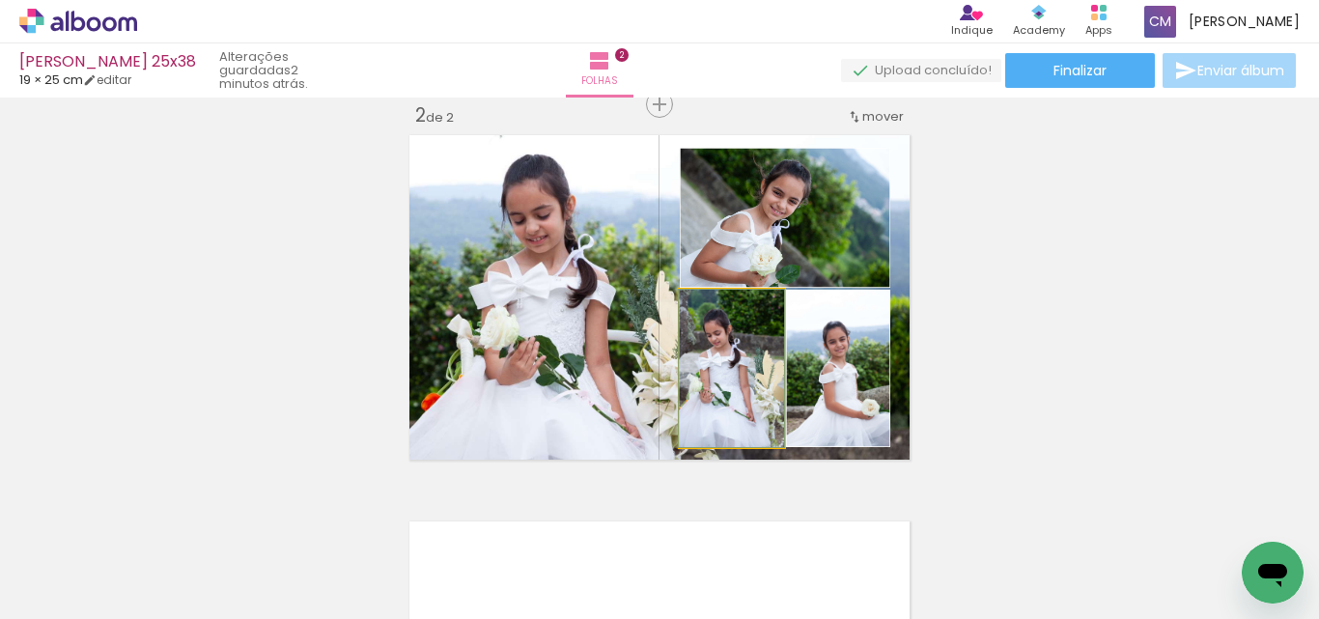
drag, startPoint x: 759, startPoint y: 410, endPoint x: 1318, endPoint y: 311, distance: 567.9
click at [1318, 311] on div "Inserir folha 1 de 2 Inserir folha 2 de 2 Confirmar Cancelar" at bounding box center [659, 358] width 1319 height 521
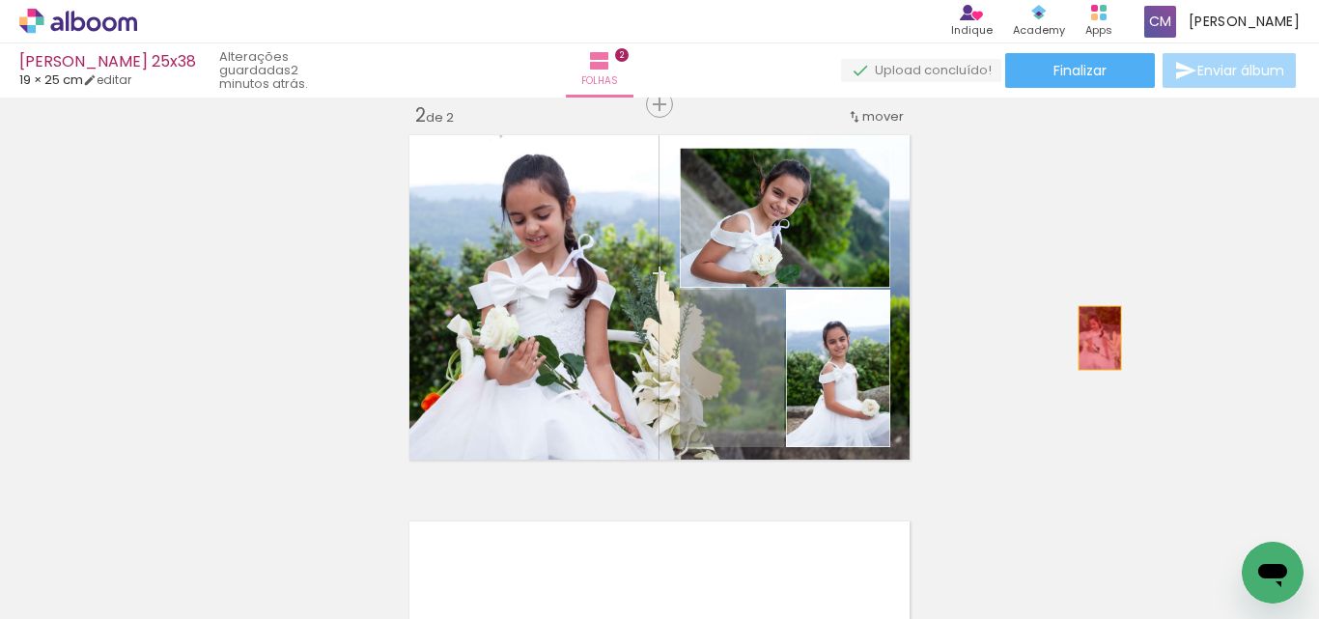
drag, startPoint x: 689, startPoint y: 397, endPoint x: 1092, endPoint y: 338, distance: 407.9
click at [1092, 338] on div "Inserir folha 1 de 2 Inserir folha 2 de 2" at bounding box center [659, 273] width 1319 height 1160
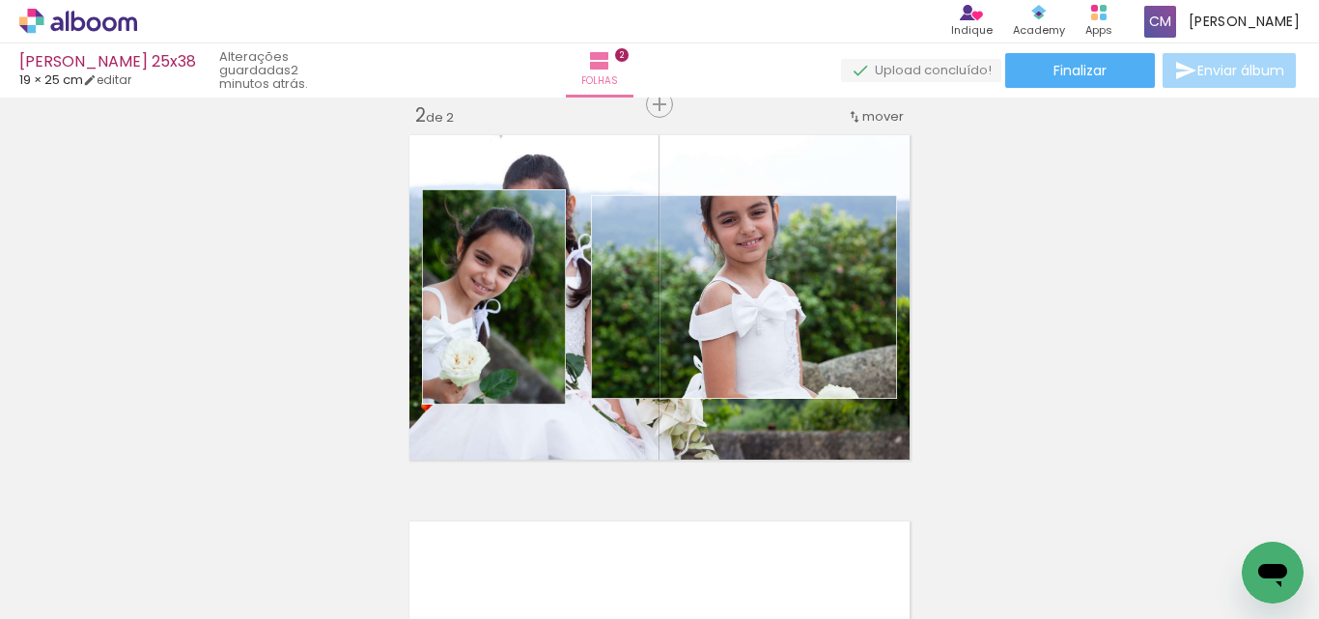
scroll to position [0, 877]
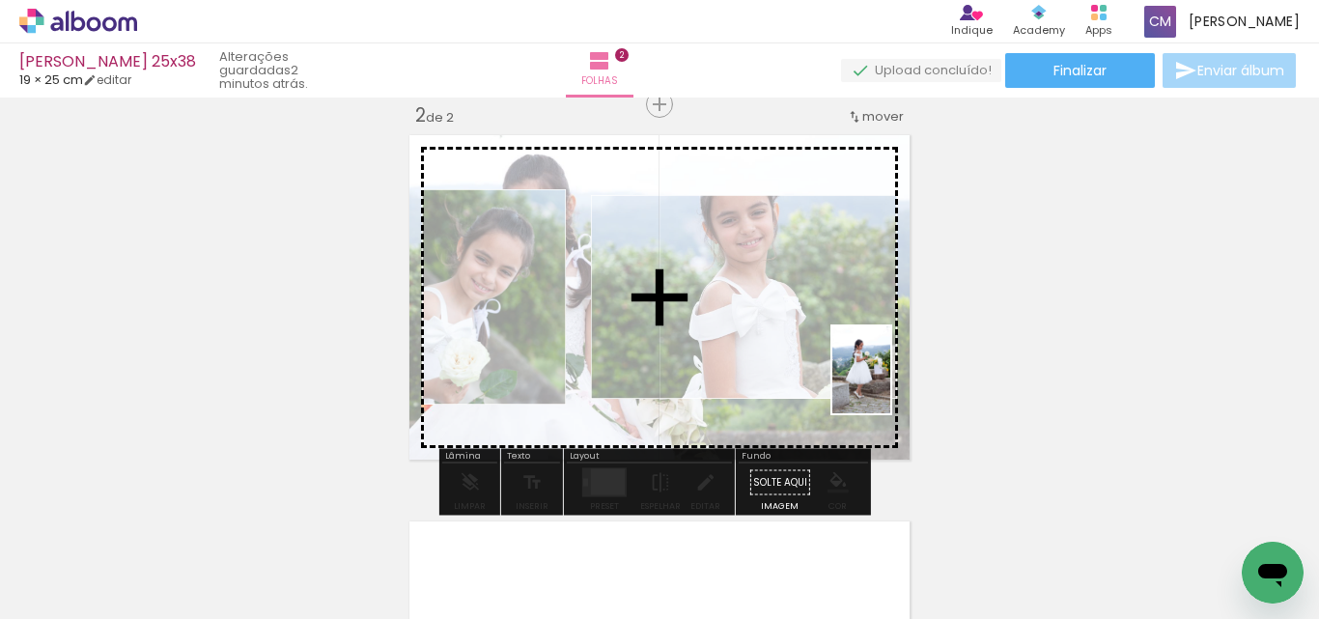
drag, startPoint x: 1064, startPoint y: 555, endPoint x: 886, endPoint y: 382, distance: 247.9
click at [887, 382] on quentale-workspace at bounding box center [659, 309] width 1319 height 619
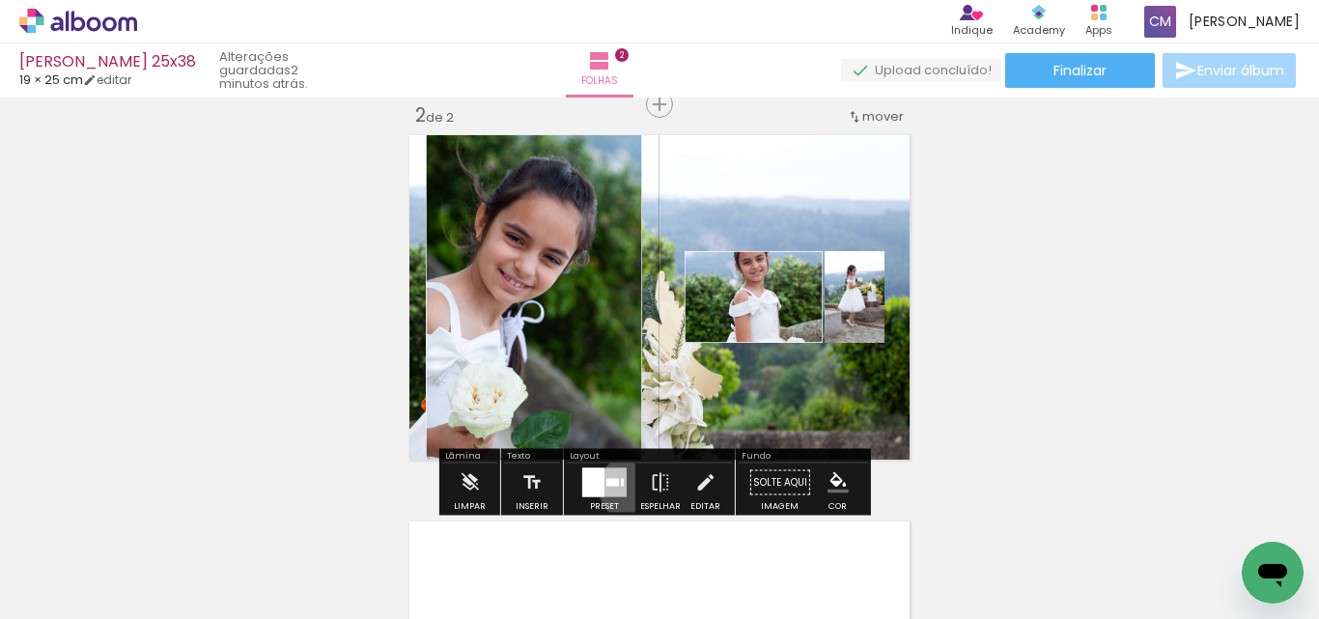
click at [630, 488] on paper-button "Preset" at bounding box center [605, 488] width 62 height 49
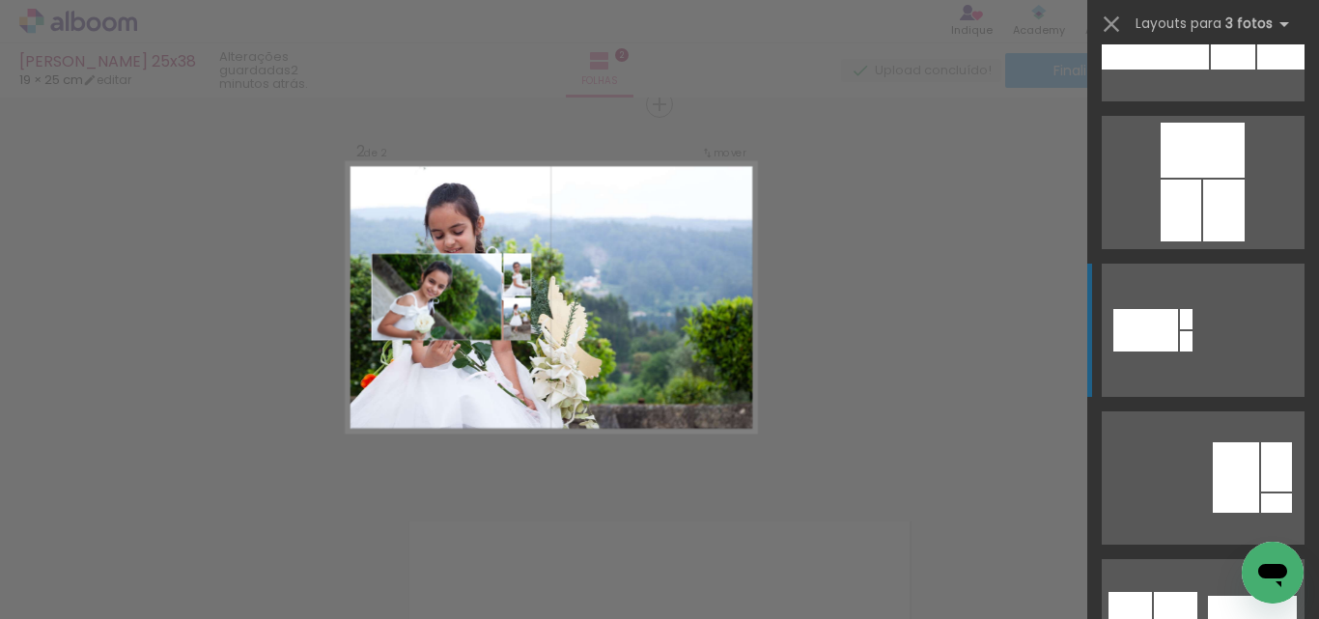
scroll to position [483, 0]
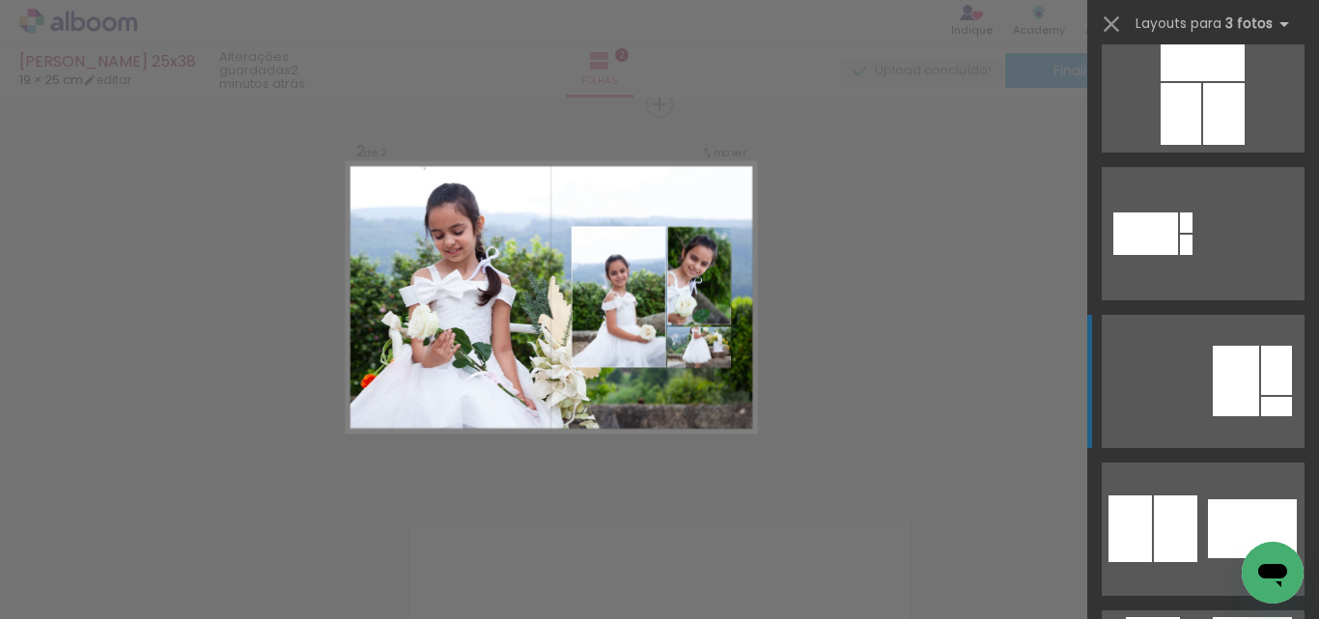
click at [1261, 356] on div at bounding box center [1276, 370] width 31 height 49
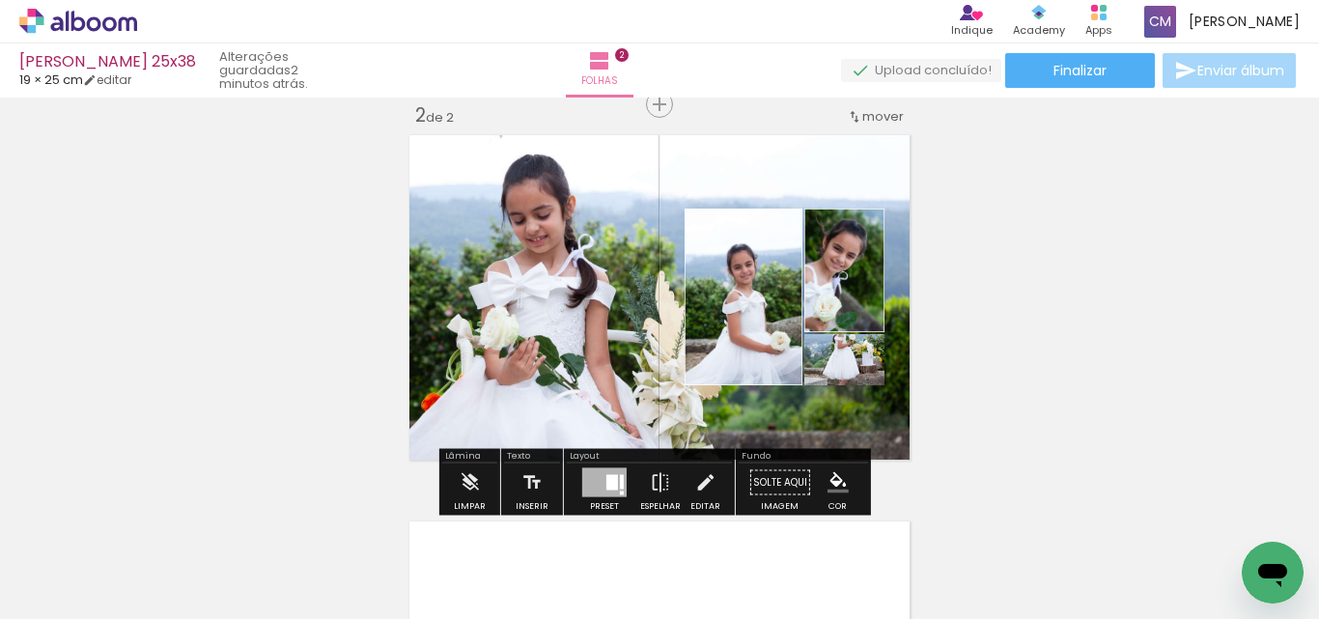
click at [610, 475] on div at bounding box center [612, 482] width 12 height 15
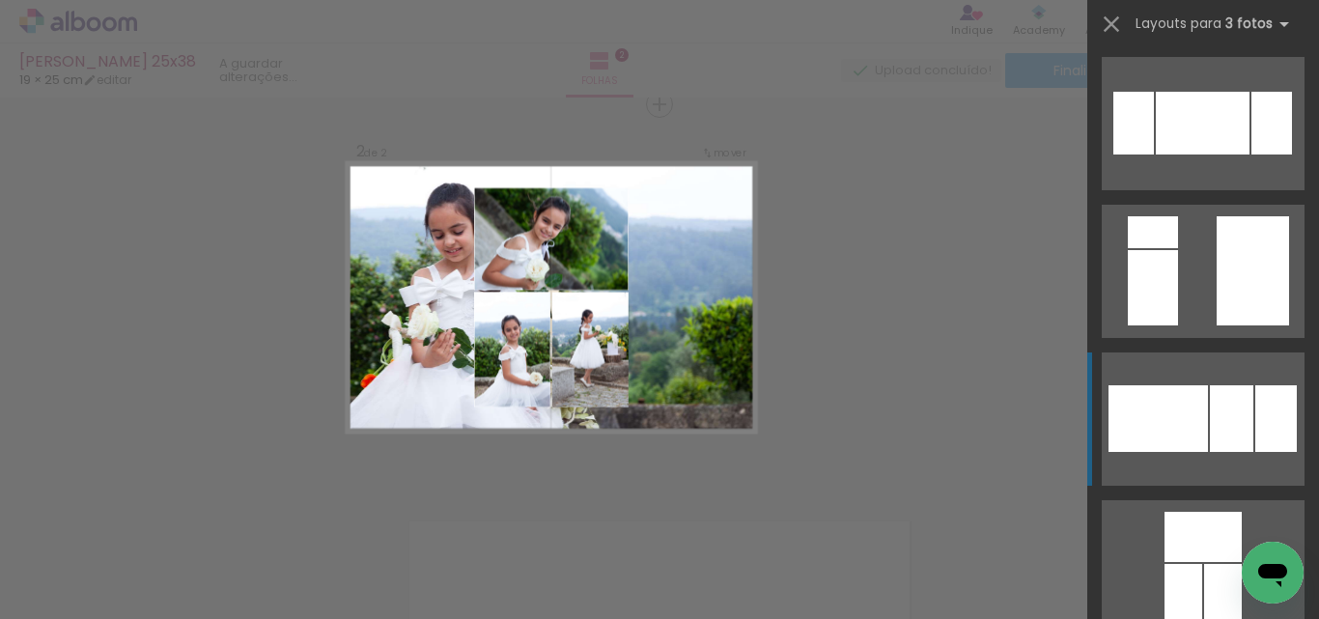
scroll to position [2670, 0]
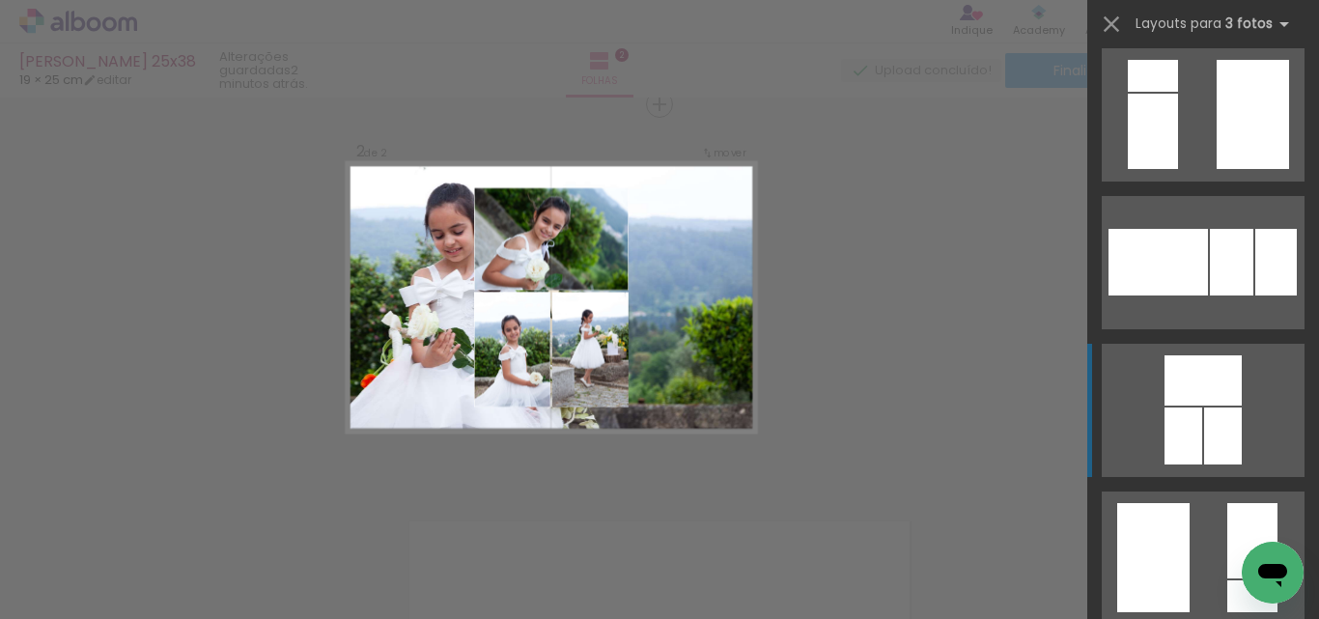
click at [1218, 436] on div at bounding box center [1223, 436] width 38 height 57
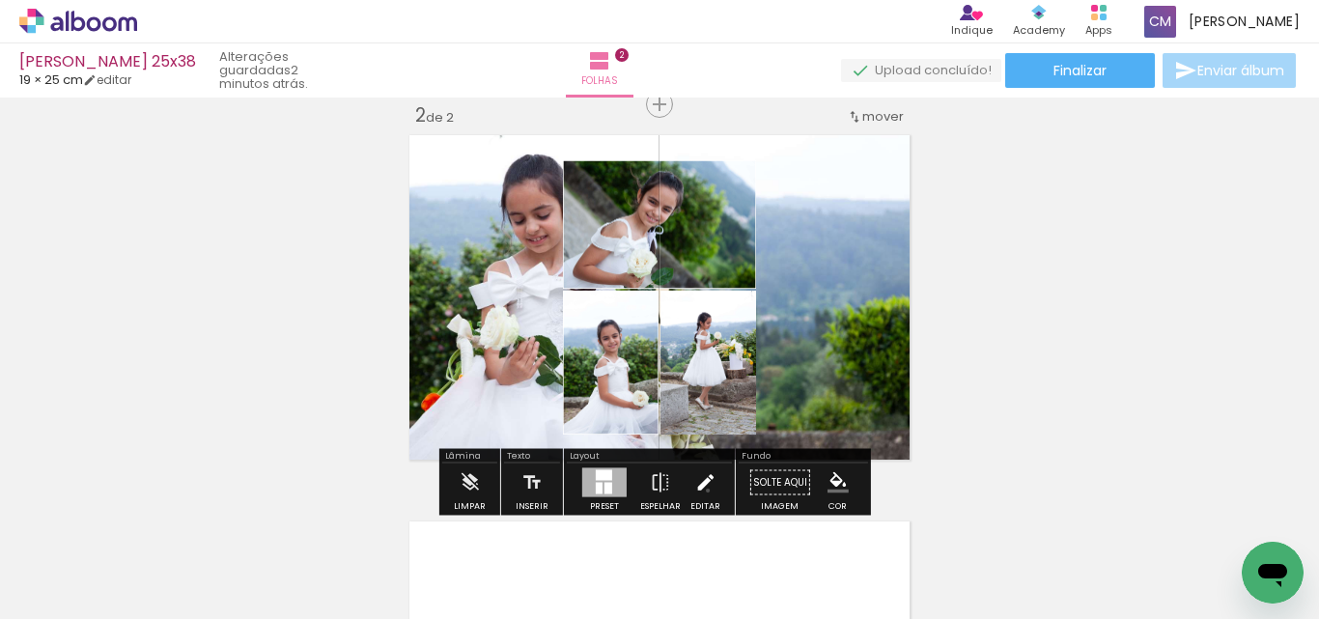
click at [703, 491] on iron-icon at bounding box center [704, 483] width 21 height 39
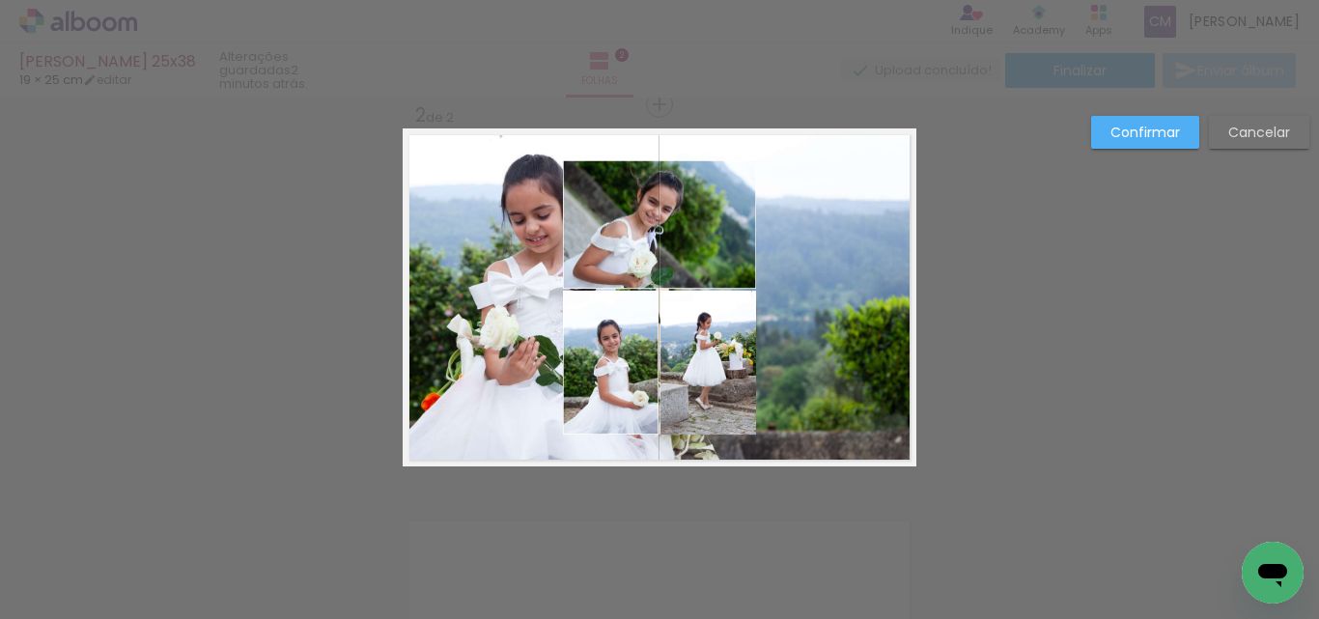
click at [698, 382] on quentale-photo at bounding box center [709, 363] width 96 height 144
click at [597, 356] on quentale-photo at bounding box center [611, 363] width 96 height 144
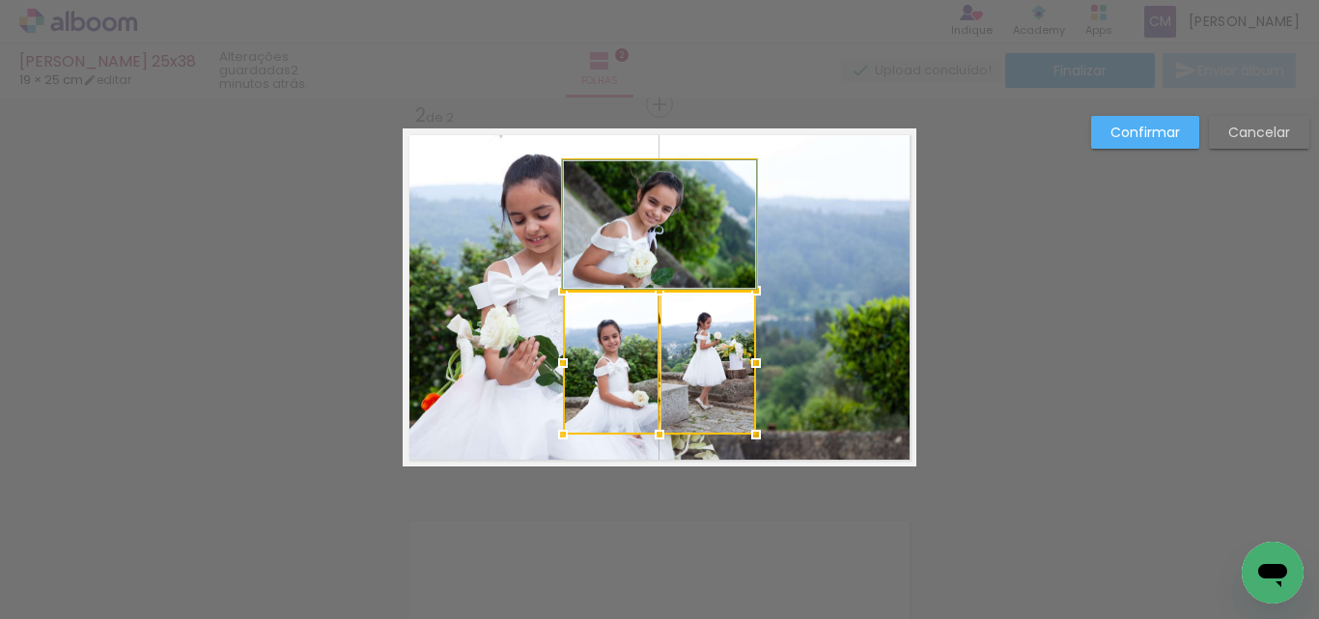
click at [603, 203] on quentale-photo at bounding box center [659, 224] width 193 height 128
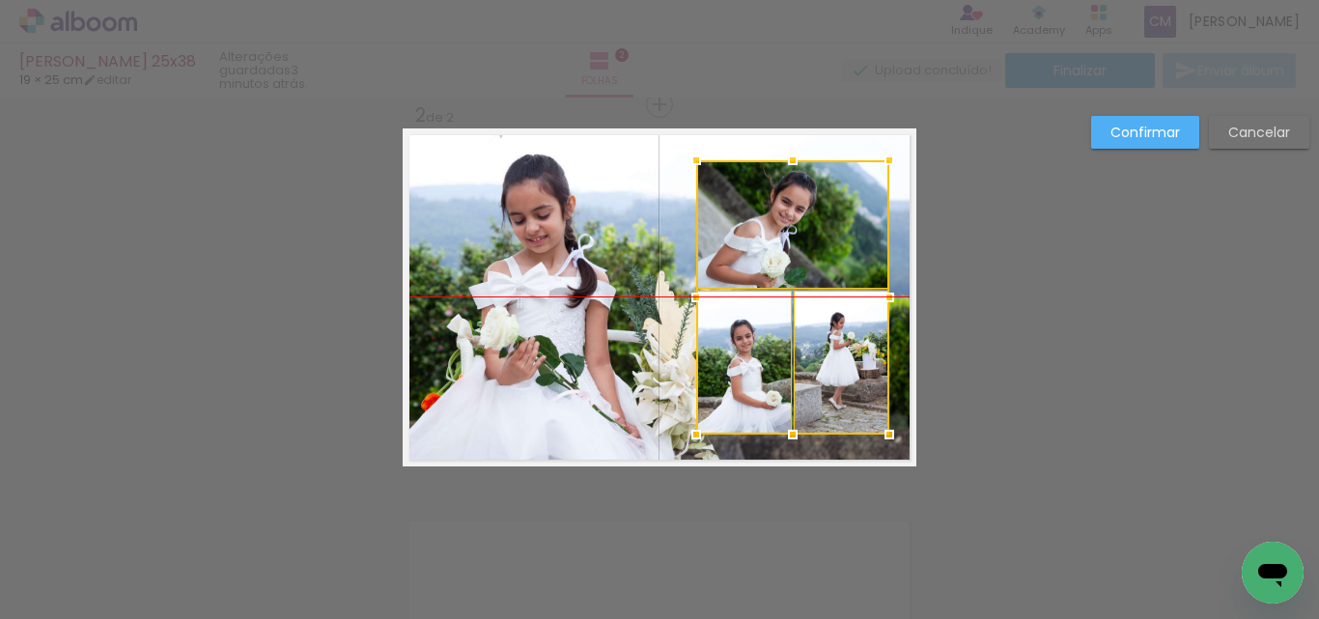
drag, startPoint x: 687, startPoint y: 218, endPoint x: 820, endPoint y: 218, distance: 133.3
click at [820, 218] on div at bounding box center [792, 297] width 193 height 274
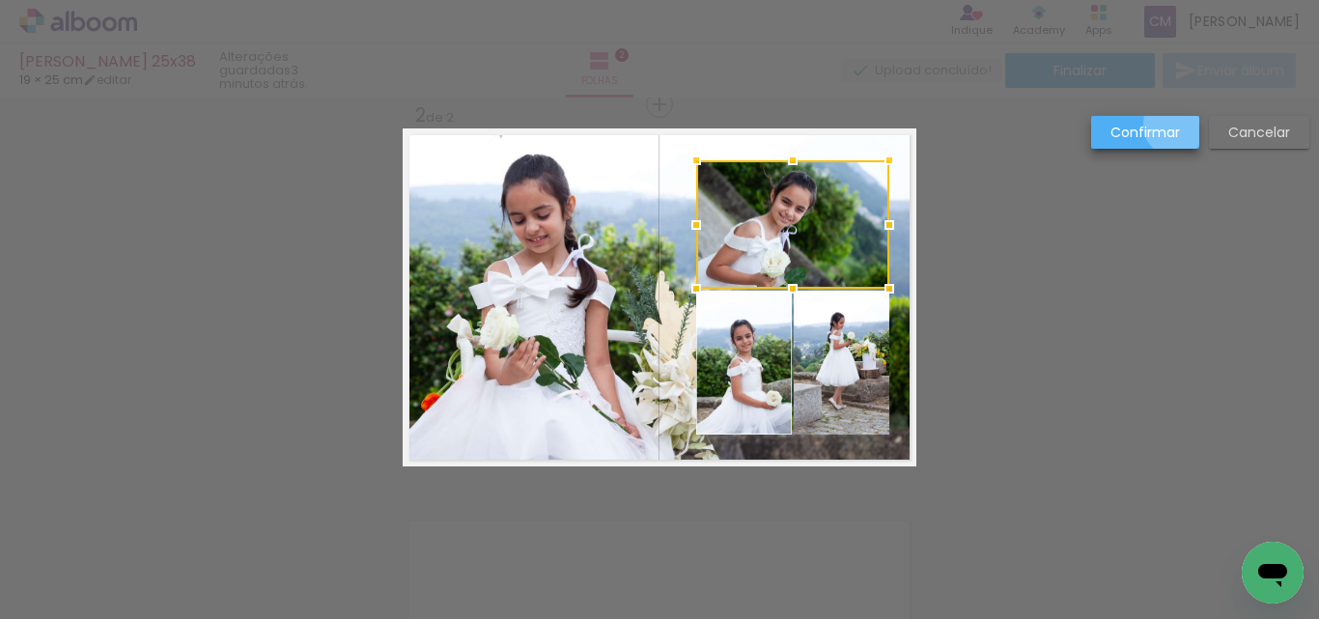
click at [0, 0] on slot "Confirmar" at bounding box center [0, 0] width 0 height 0
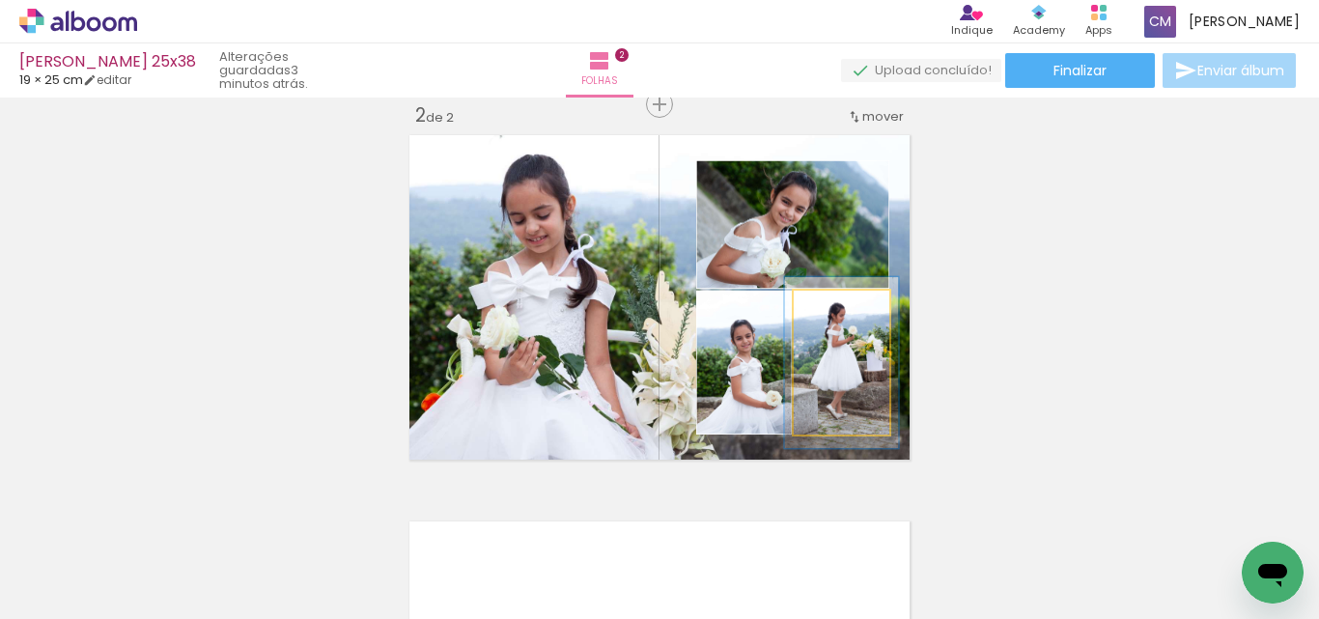
type paper-slider "119"
click at [828, 309] on div at bounding box center [836, 310] width 17 height 17
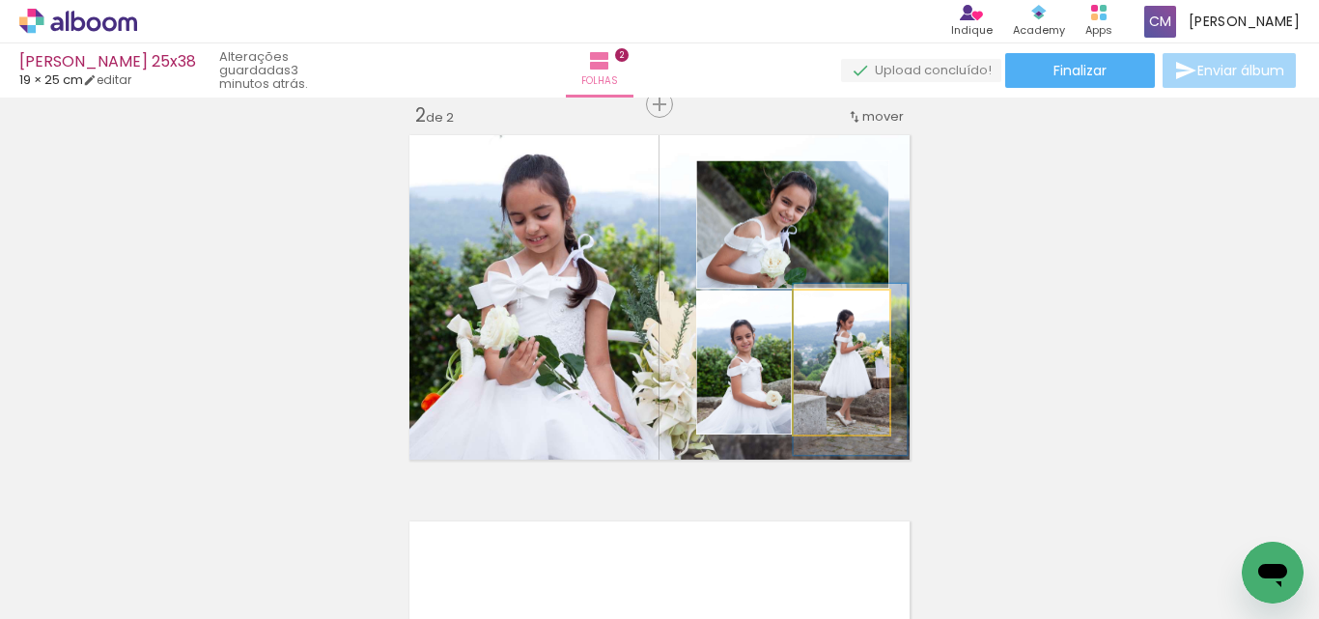
drag, startPoint x: 837, startPoint y: 393, endPoint x: 846, endPoint y: 400, distance: 11.0
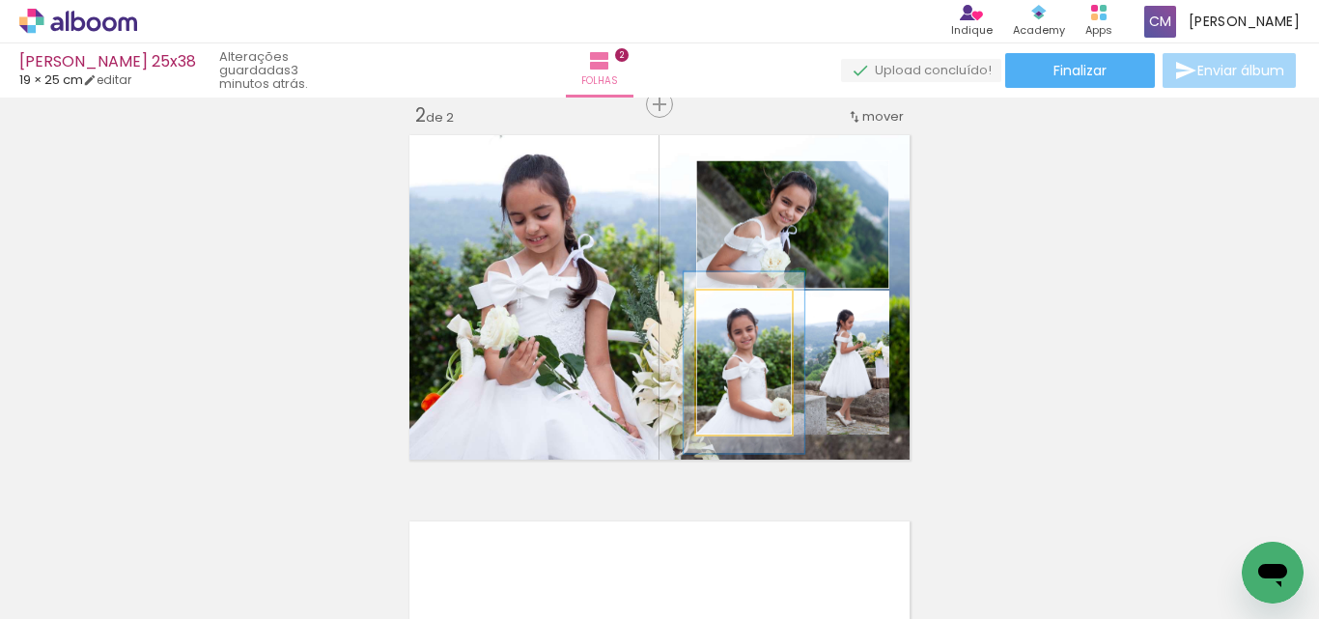
type paper-slider "126"
click at [732, 307] on div at bounding box center [740, 310] width 17 height 17
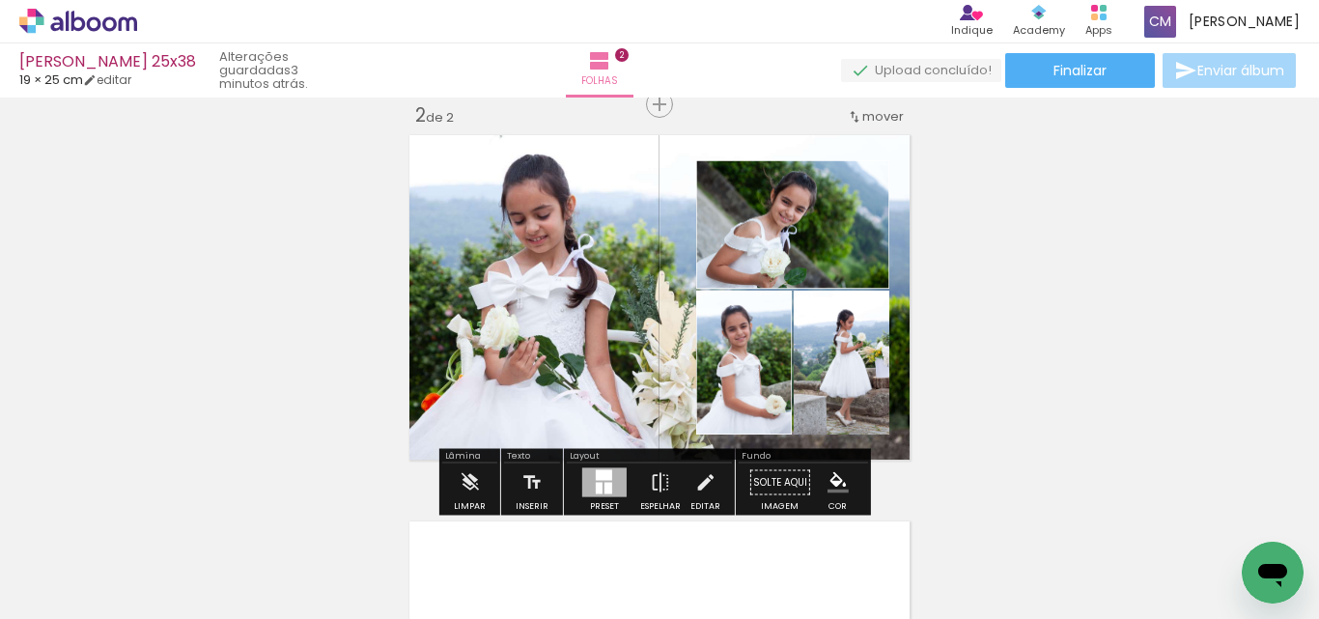
click at [1145, 366] on div "Inserir folha 1 de 2 Inserir folha 2 de 2" at bounding box center [659, 273] width 1319 height 1160
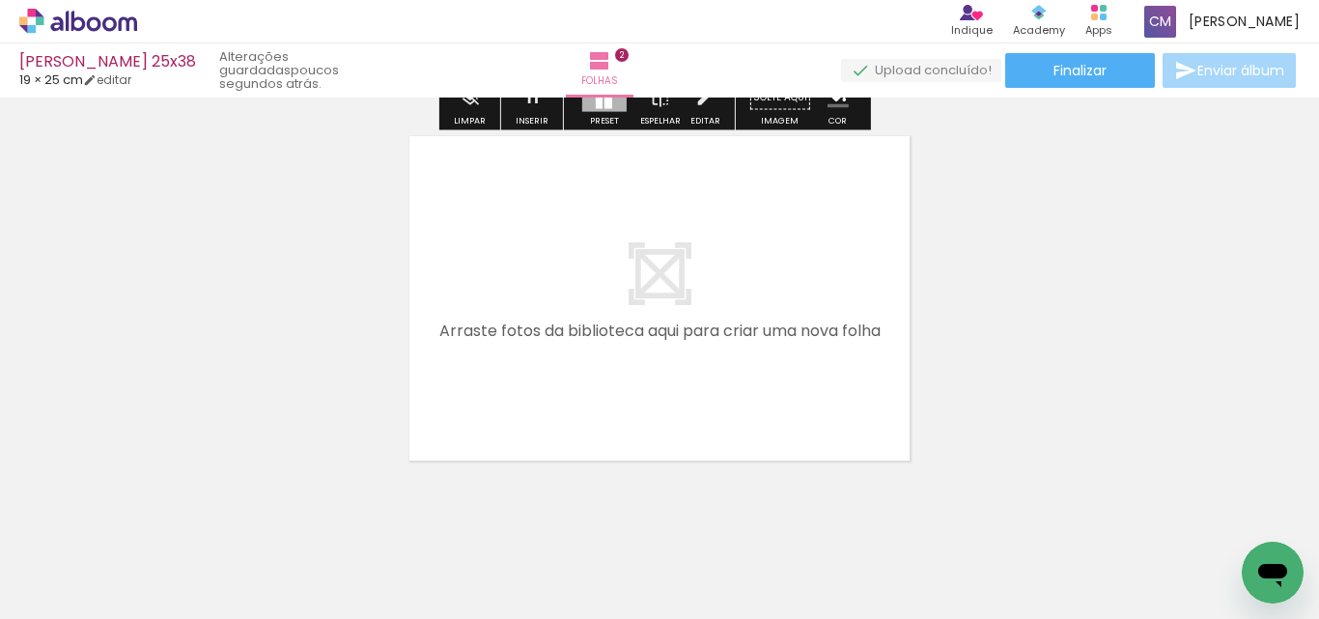
scroll to position [798, 0]
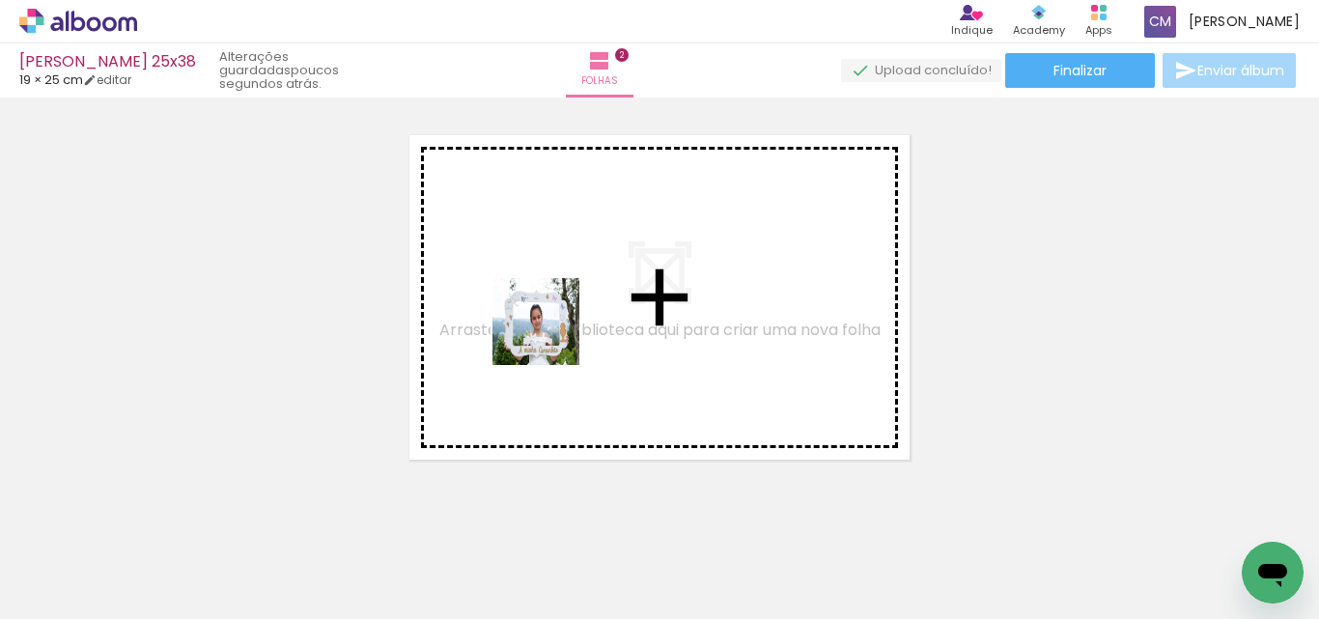
drag, startPoint x: 520, startPoint y: 557, endPoint x: 550, endPoint y: 335, distance: 224.1
click at [550, 335] on quentale-workspace at bounding box center [659, 309] width 1319 height 619
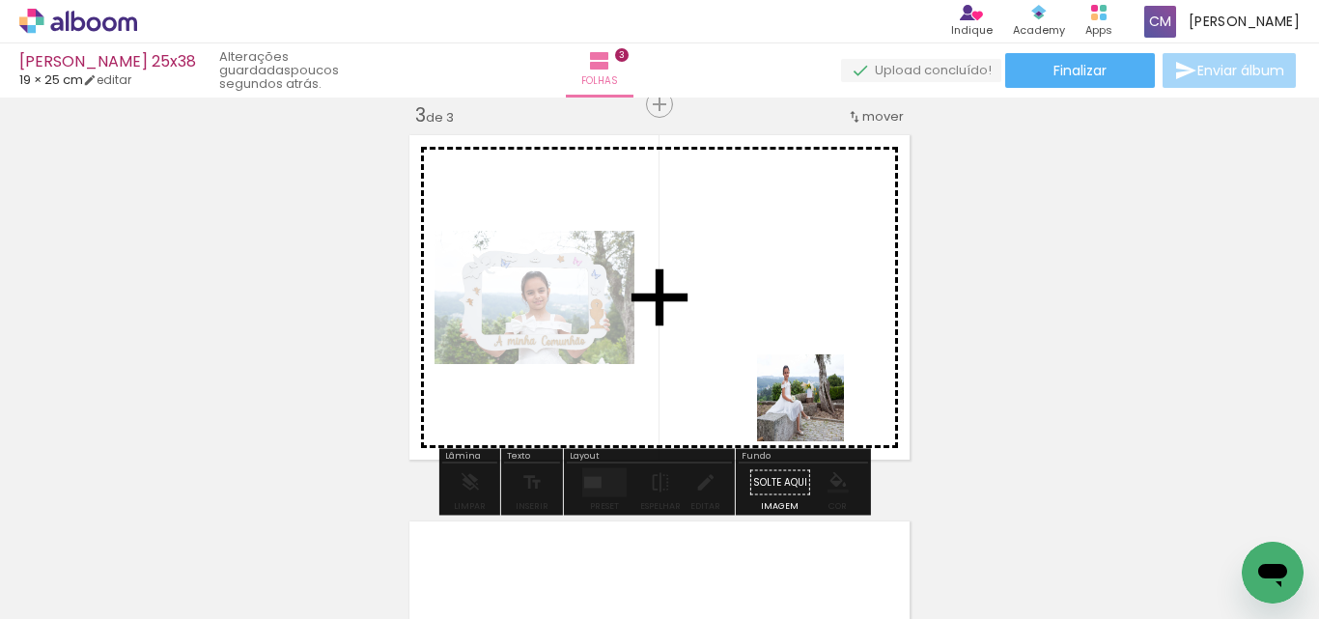
drag, startPoint x: 843, startPoint y: 555, endPoint x: 805, endPoint y: 373, distance: 186.4
click at [805, 373] on quentale-workspace at bounding box center [659, 309] width 1319 height 619
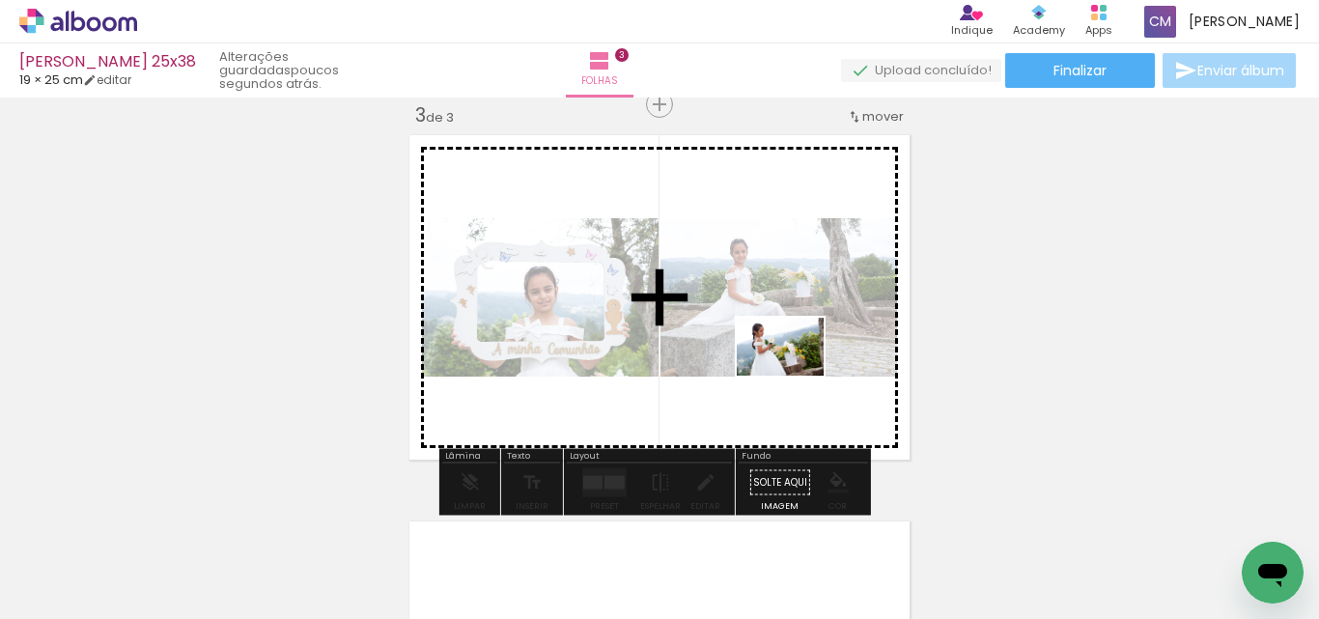
drag, startPoint x: 1188, startPoint y: 559, endPoint x: 795, endPoint y: 376, distance: 433.7
click at [795, 376] on quentale-workspace at bounding box center [659, 309] width 1319 height 619
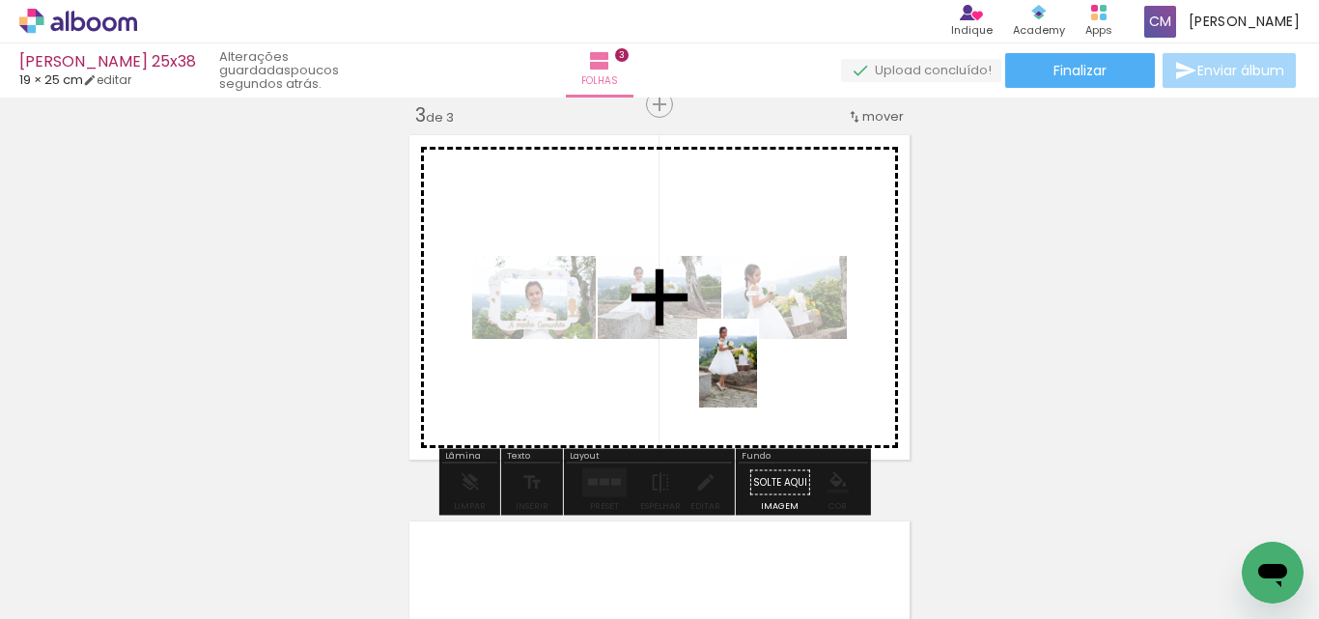
drag, startPoint x: 1258, startPoint y: 527, endPoint x: 754, endPoint y: 379, distance: 525.5
click at [754, 379] on quentale-workspace at bounding box center [659, 309] width 1319 height 619
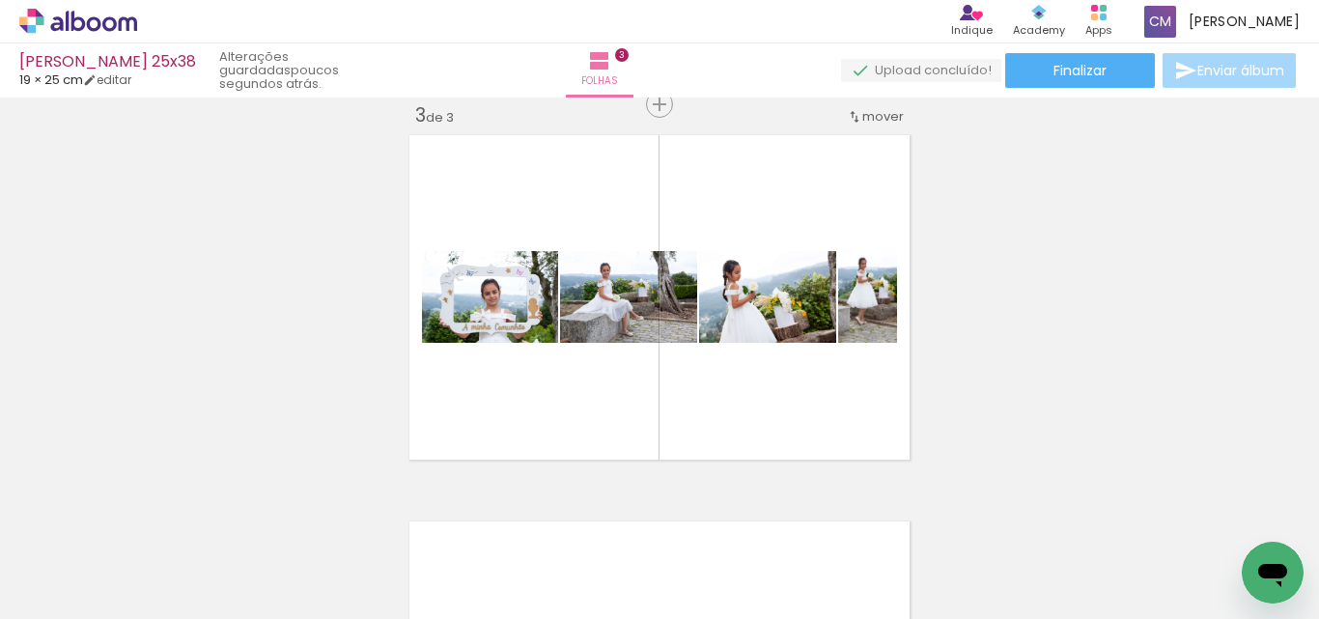
scroll to position [0, 1320]
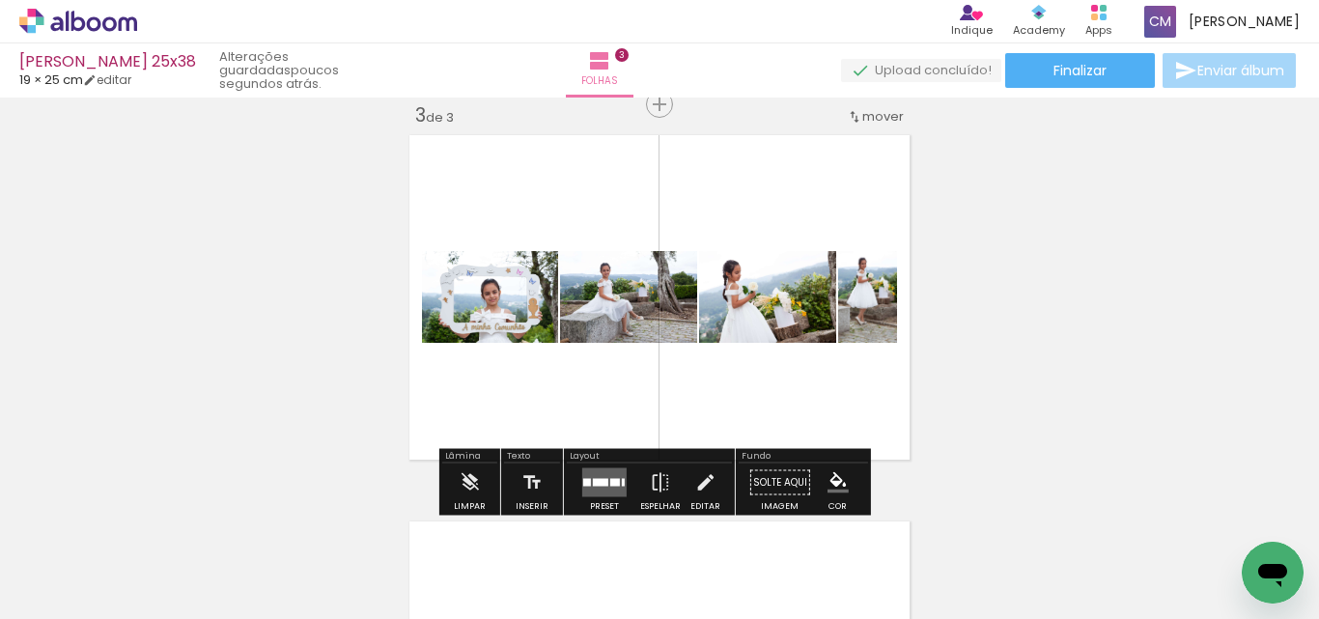
click at [589, 489] on quentale-layouter at bounding box center [604, 482] width 44 height 29
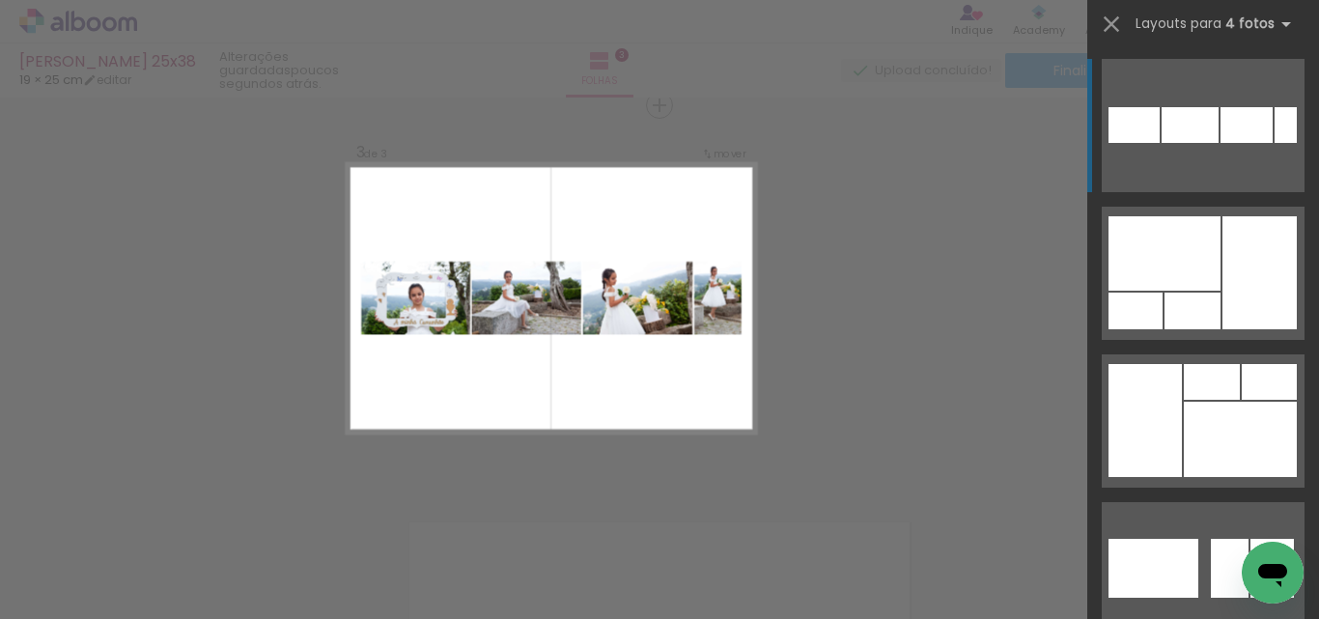
scroll to position [0, 1573]
drag, startPoint x: 1023, startPoint y: 564, endPoint x: 738, endPoint y: 380, distance: 338.8
click at [738, 380] on quentale-workspace at bounding box center [659, 309] width 1319 height 619
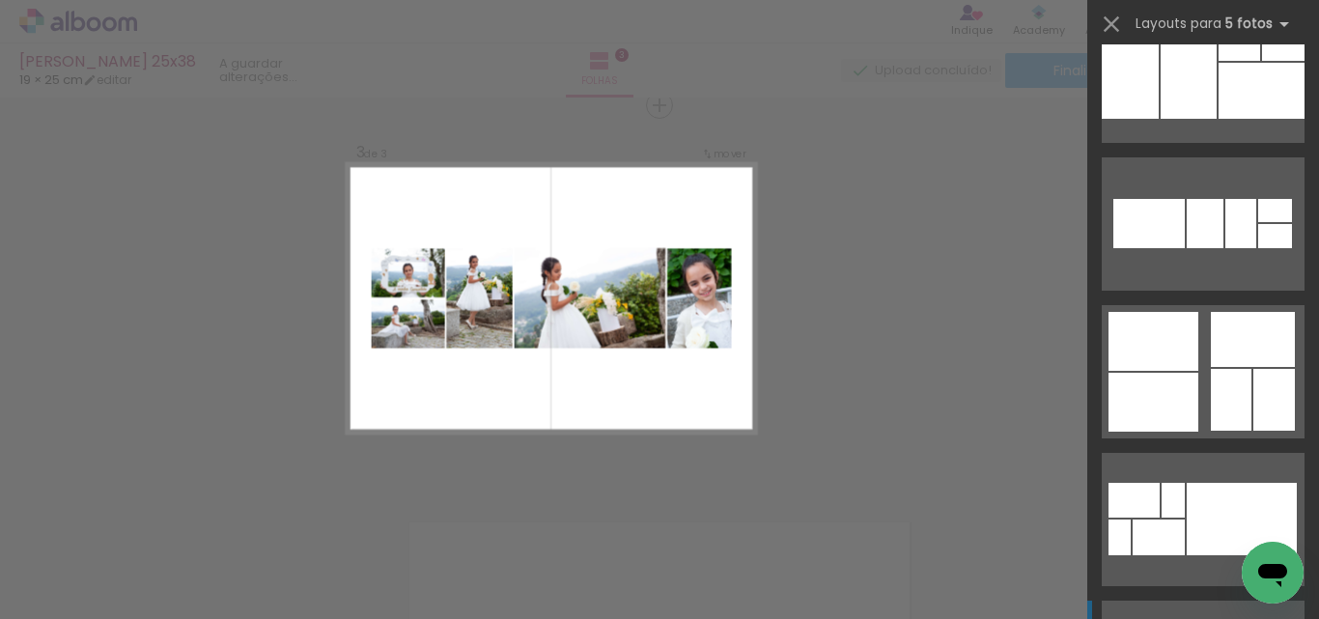
scroll to position [5214, 0]
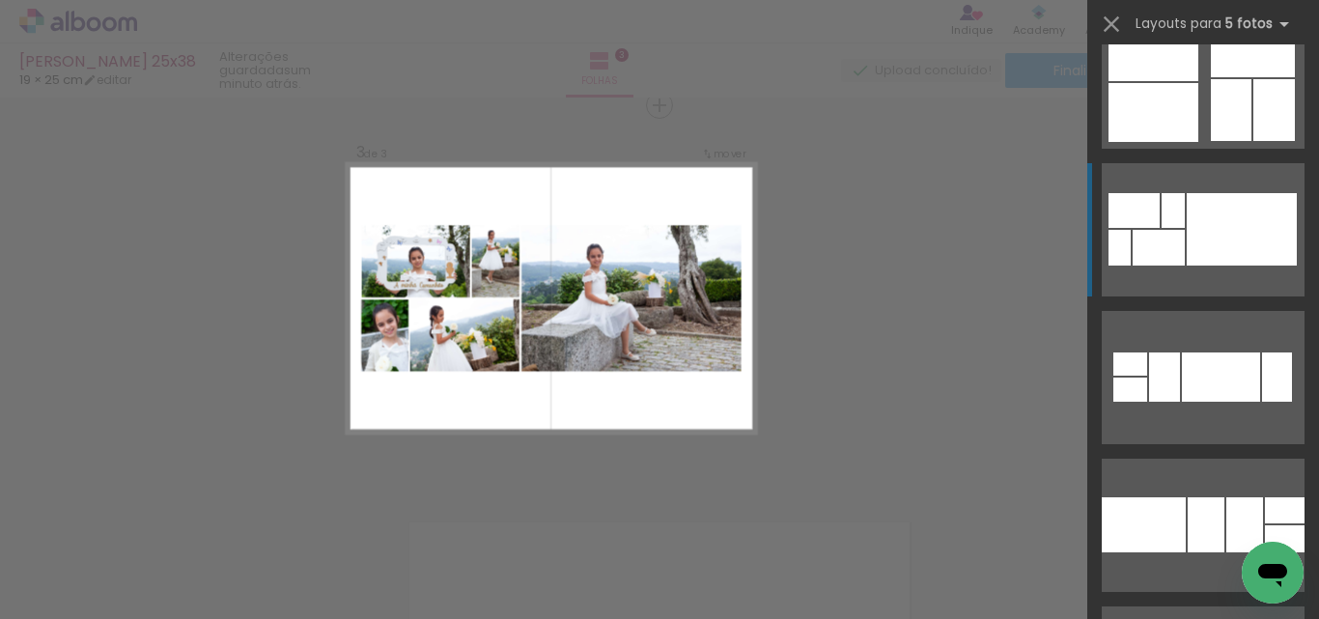
click at [1204, 246] on div at bounding box center [1242, 229] width 110 height 72
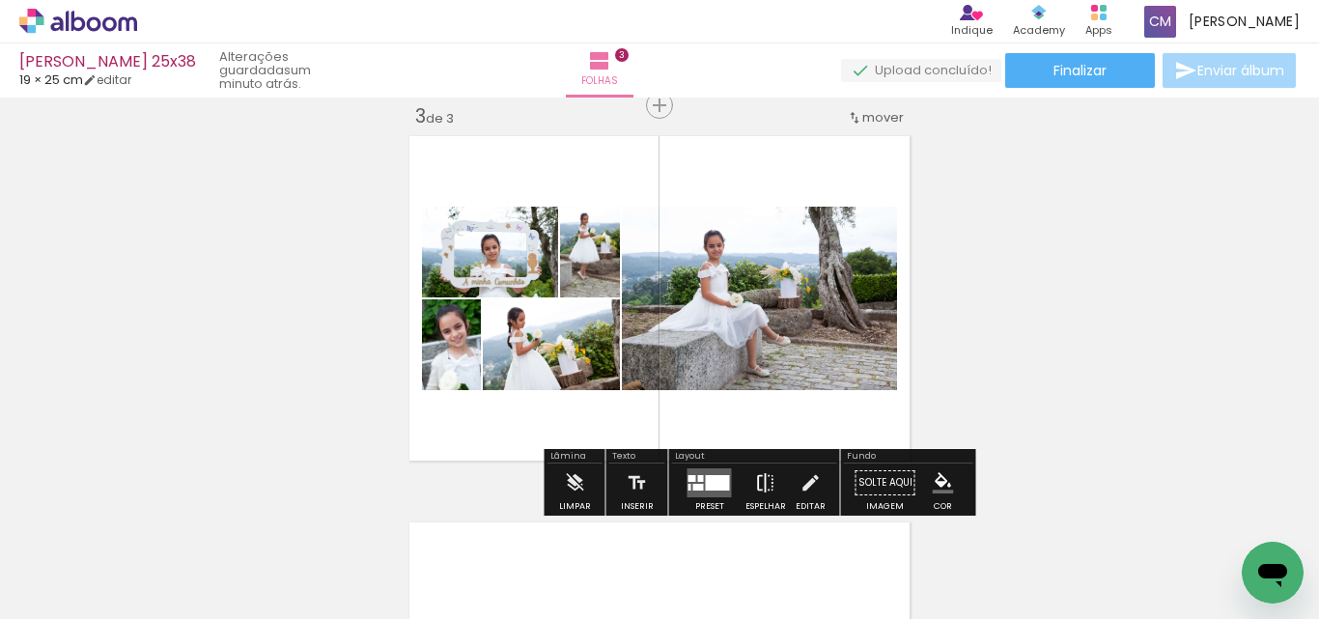
click at [759, 481] on iron-icon at bounding box center [765, 483] width 21 height 39
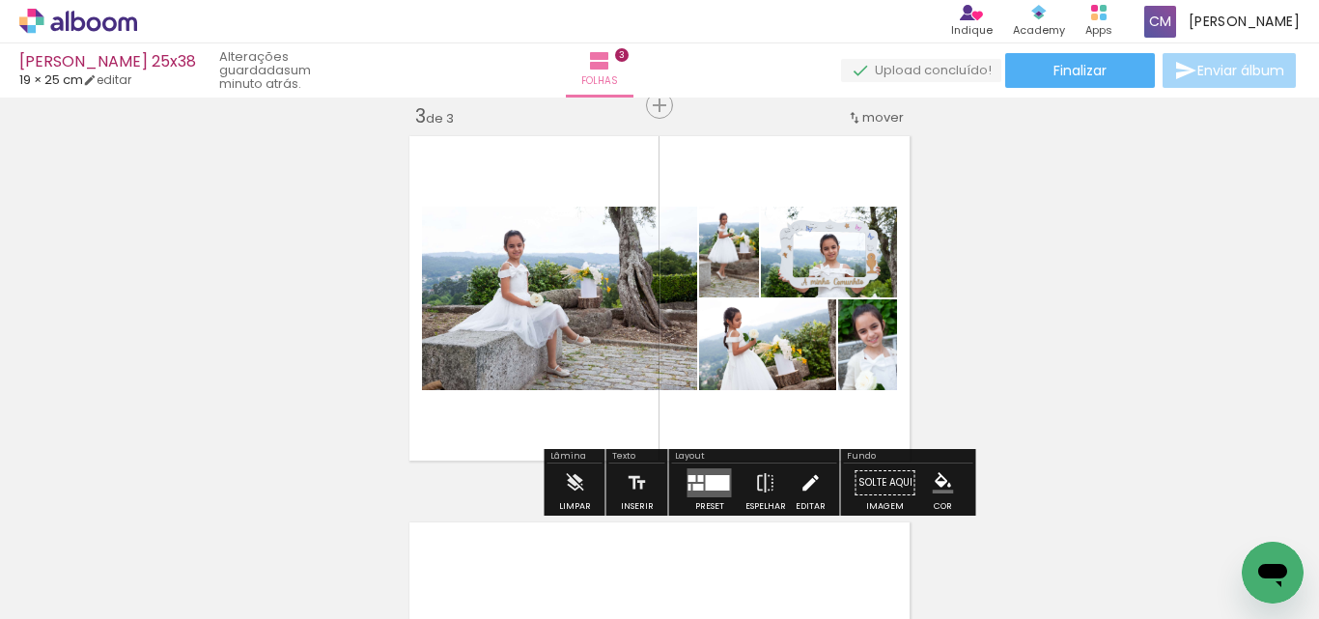
click at [806, 481] on iron-icon at bounding box center [810, 483] width 21 height 39
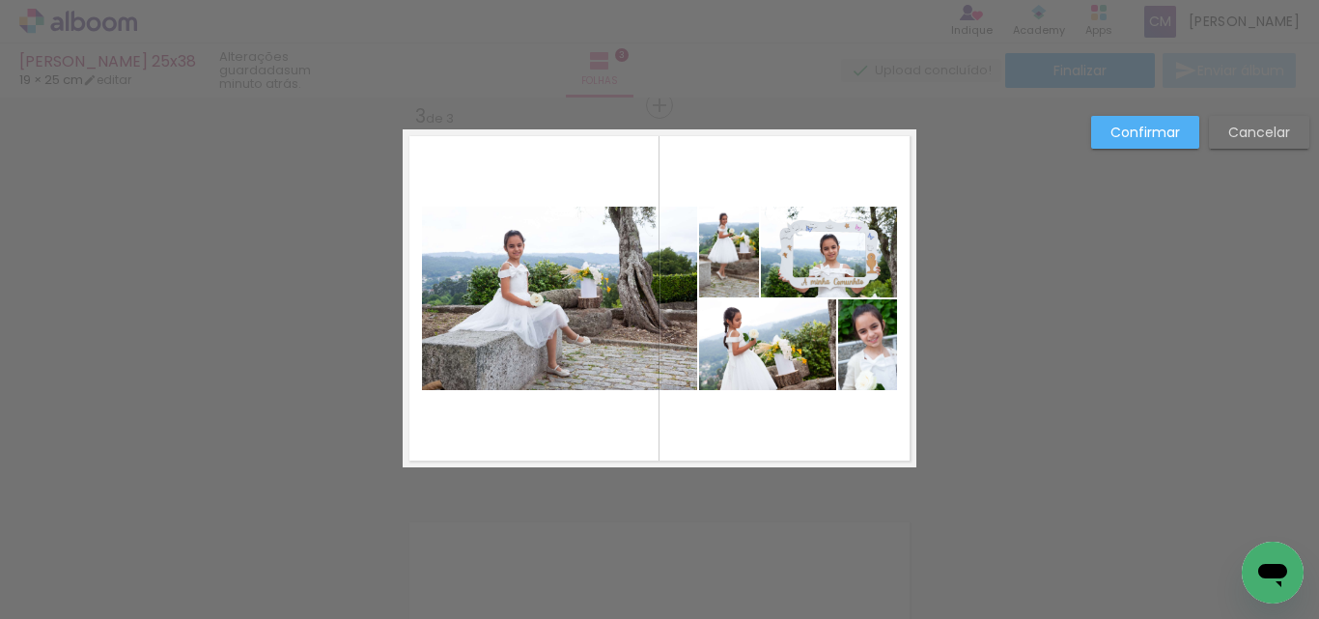
scroll to position [798, 0]
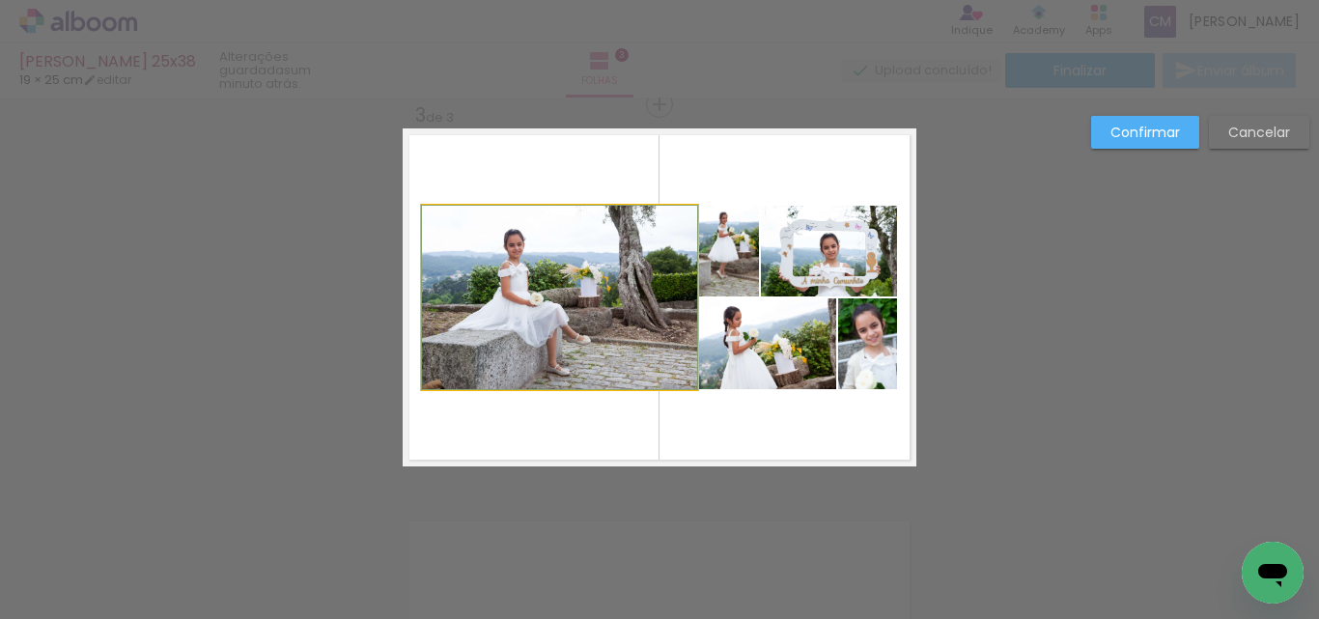
click at [533, 235] on quentale-photo at bounding box center [559, 297] width 275 height 183
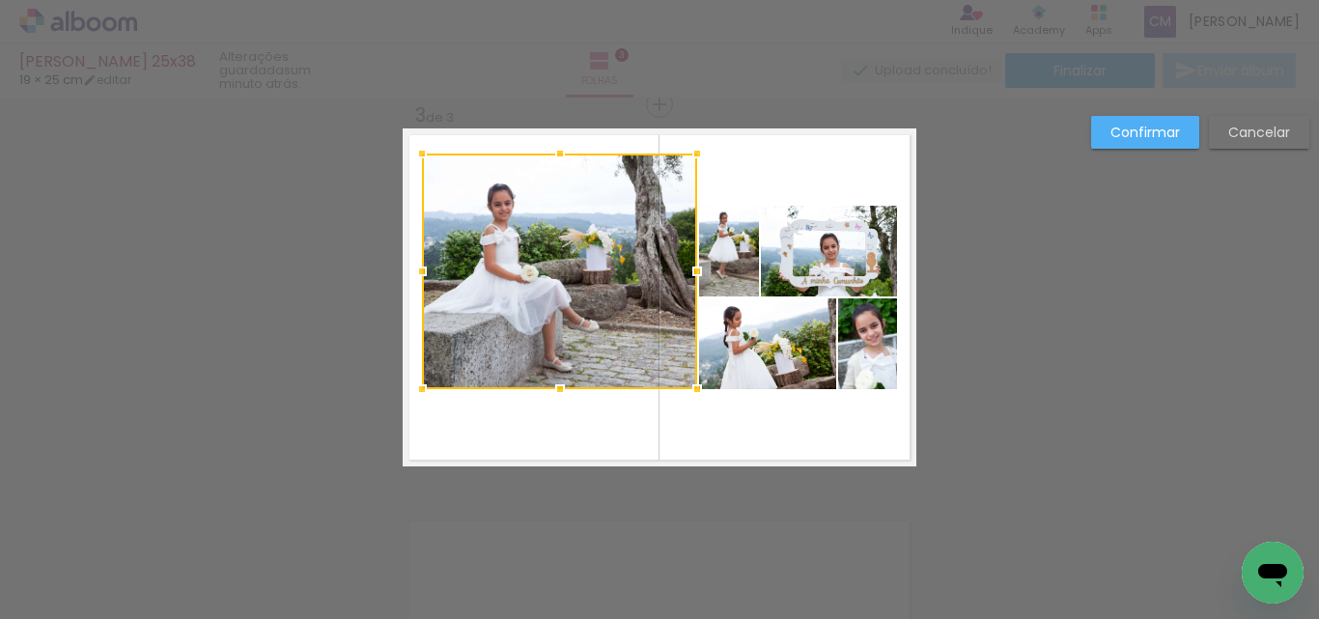
drag, startPoint x: 560, startPoint y: 204, endPoint x: 558, endPoint y: 152, distance: 52.2
click at [558, 152] on div at bounding box center [560, 153] width 39 height 39
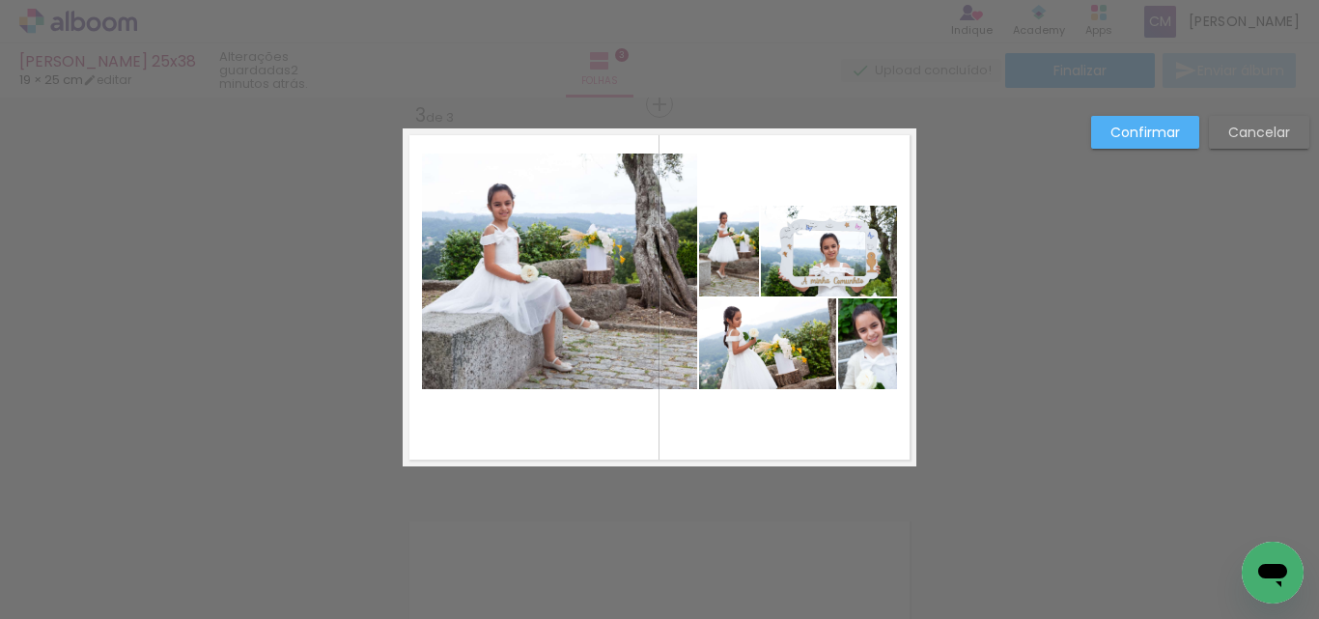
click at [536, 347] on quentale-photo at bounding box center [559, 272] width 275 height 236
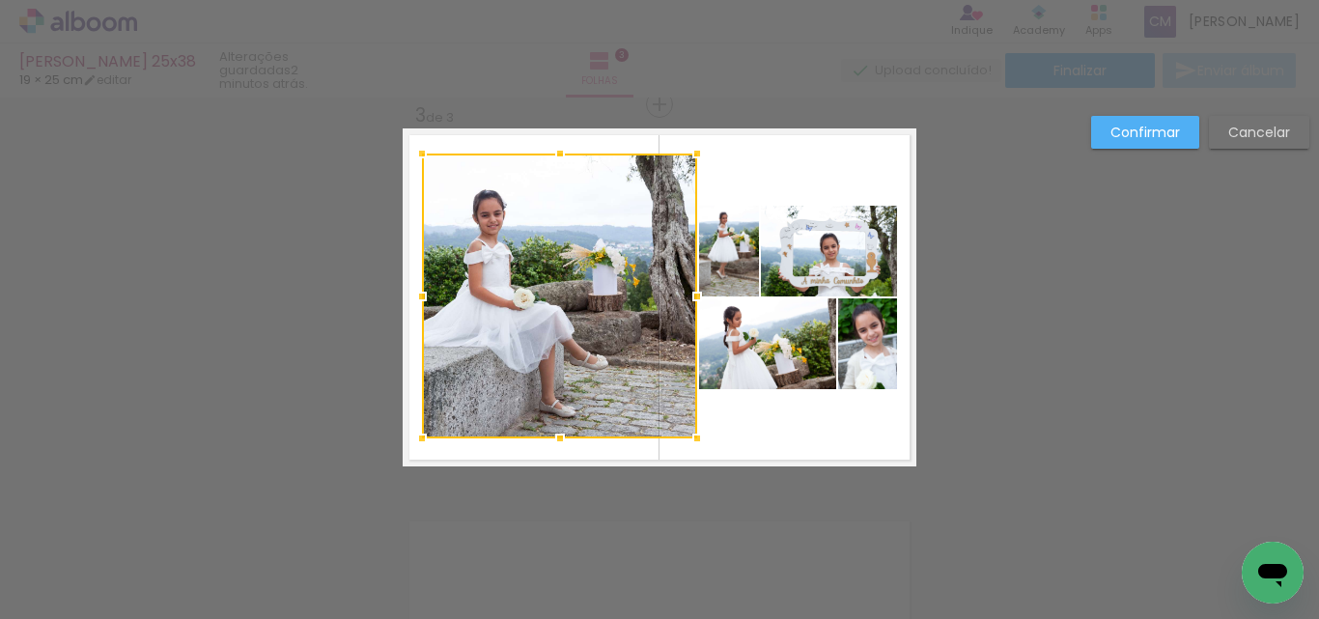
drag, startPoint x: 564, startPoint y: 392, endPoint x: 554, endPoint y: 441, distance: 50.2
click at [554, 441] on div at bounding box center [560, 438] width 39 height 39
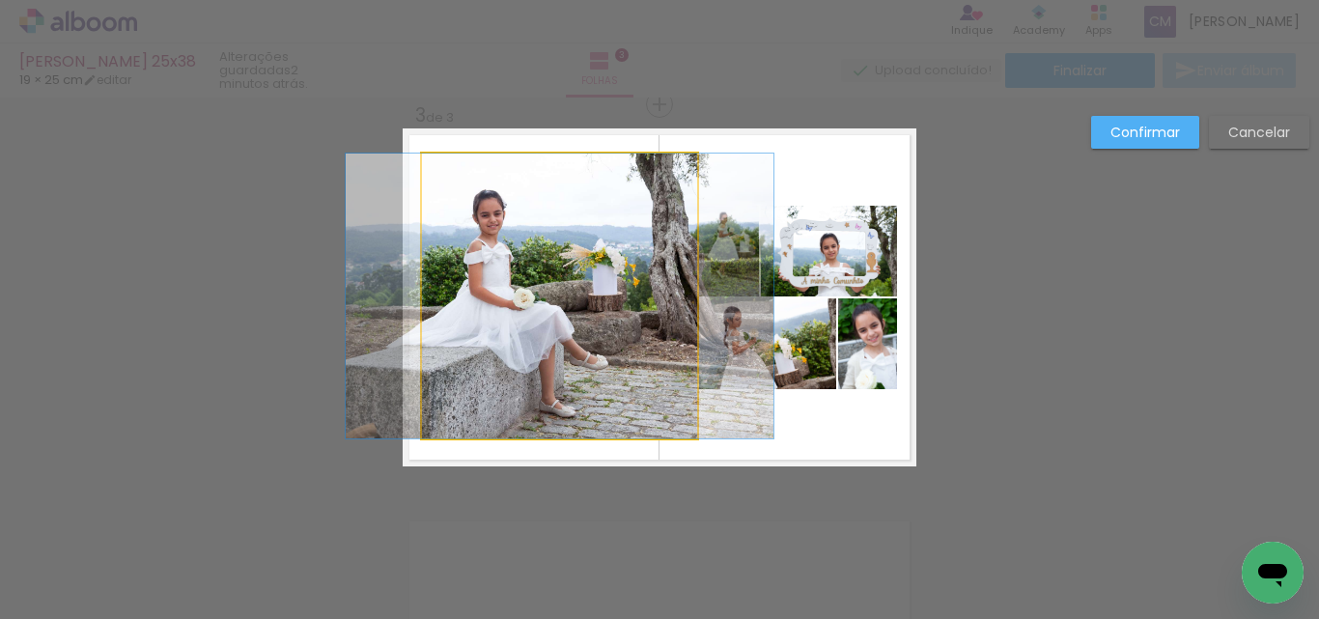
click at [680, 290] on quentale-photo at bounding box center [559, 296] width 275 height 285
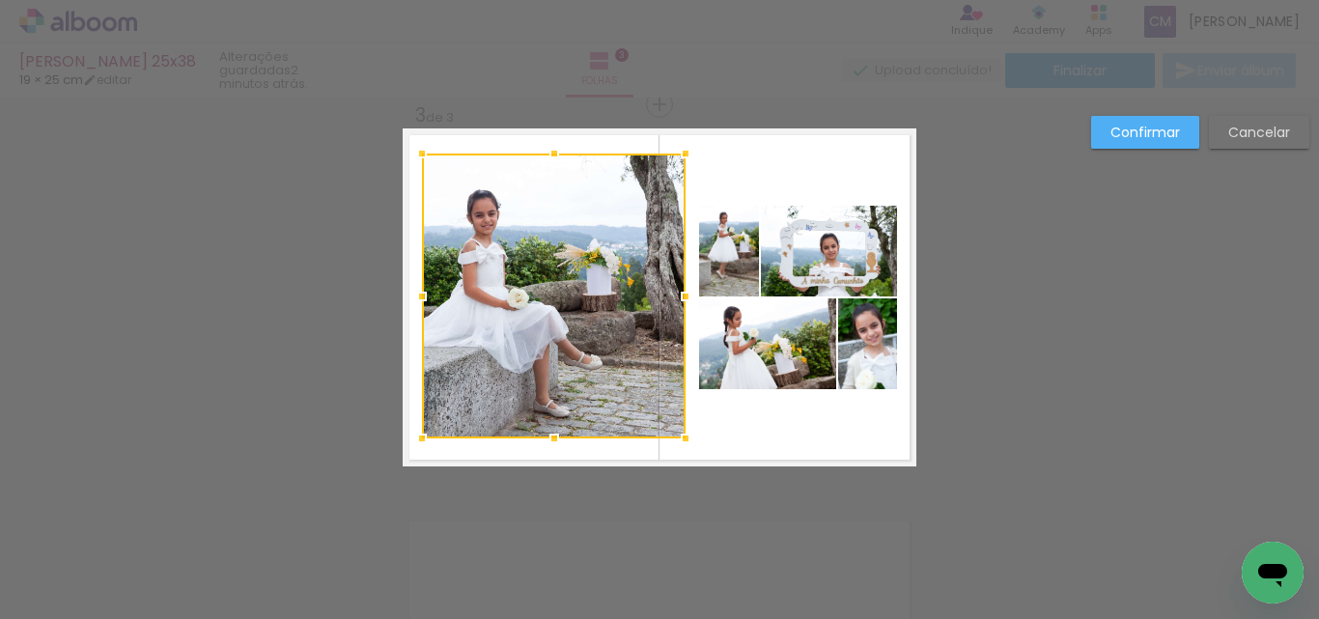
drag, startPoint x: 701, startPoint y: 297, endPoint x: 689, endPoint y: 310, distance: 17.1
click at [689, 310] on div at bounding box center [685, 296] width 39 height 39
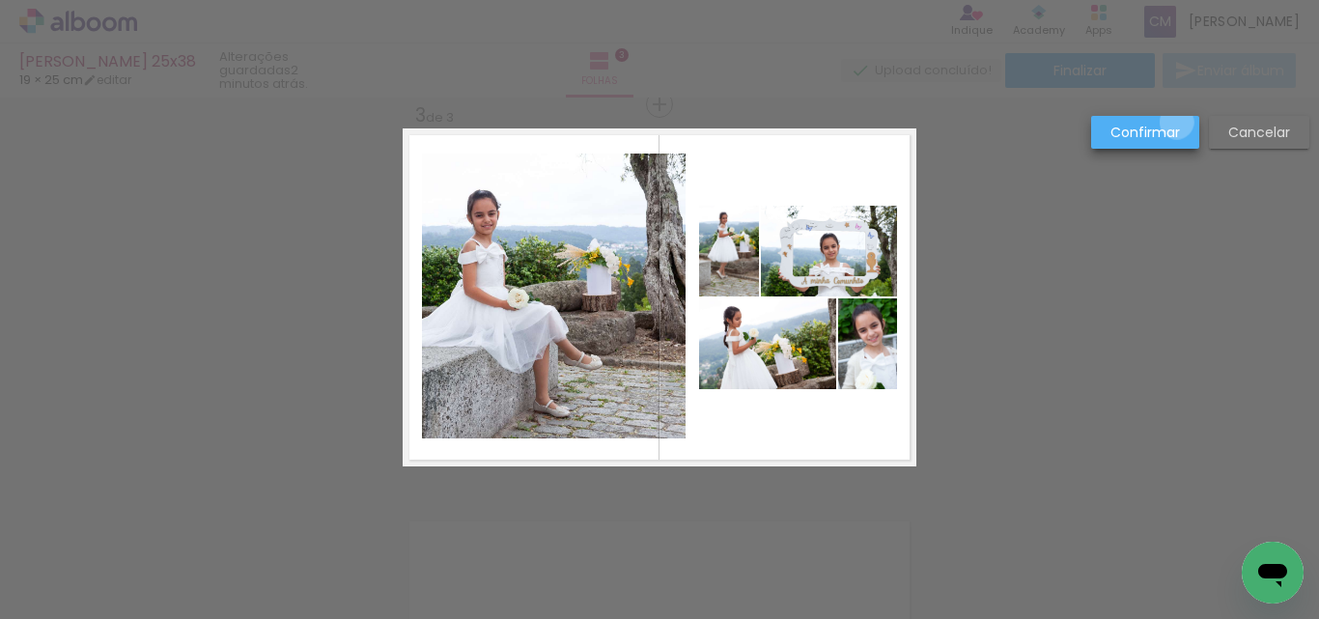
click at [0, 0] on slot "Confirmar" at bounding box center [0, 0] width 0 height 0
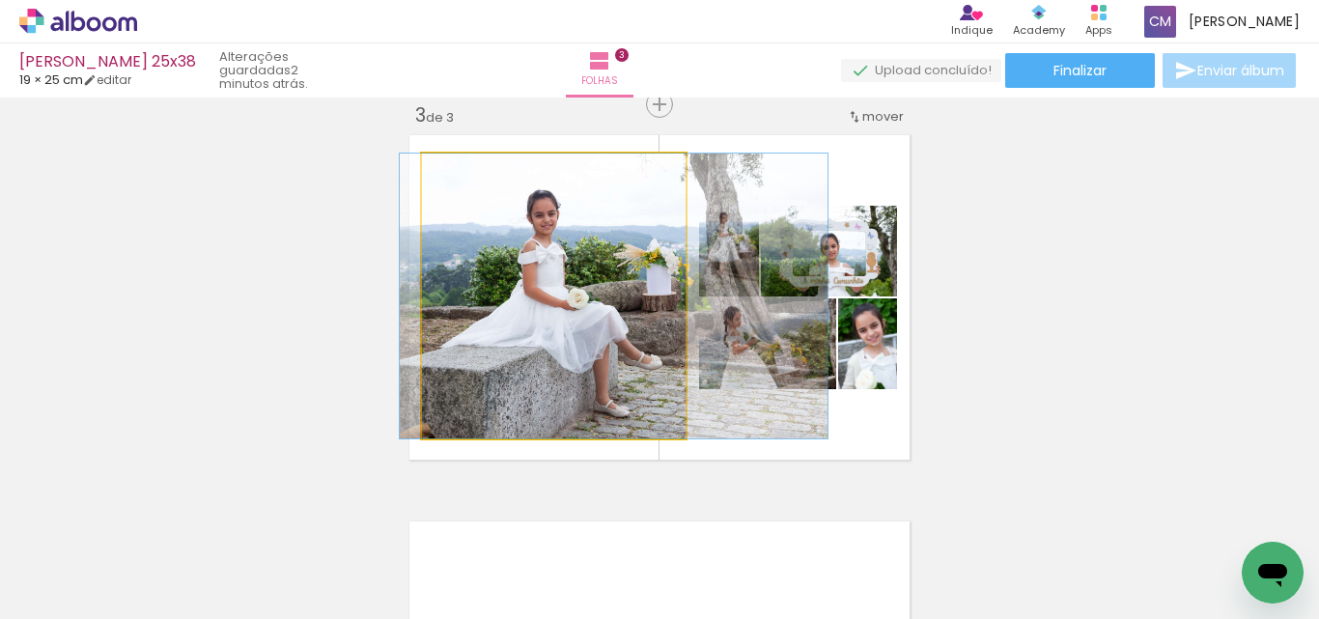
drag, startPoint x: 527, startPoint y: 285, endPoint x: 587, endPoint y: 288, distance: 59.9
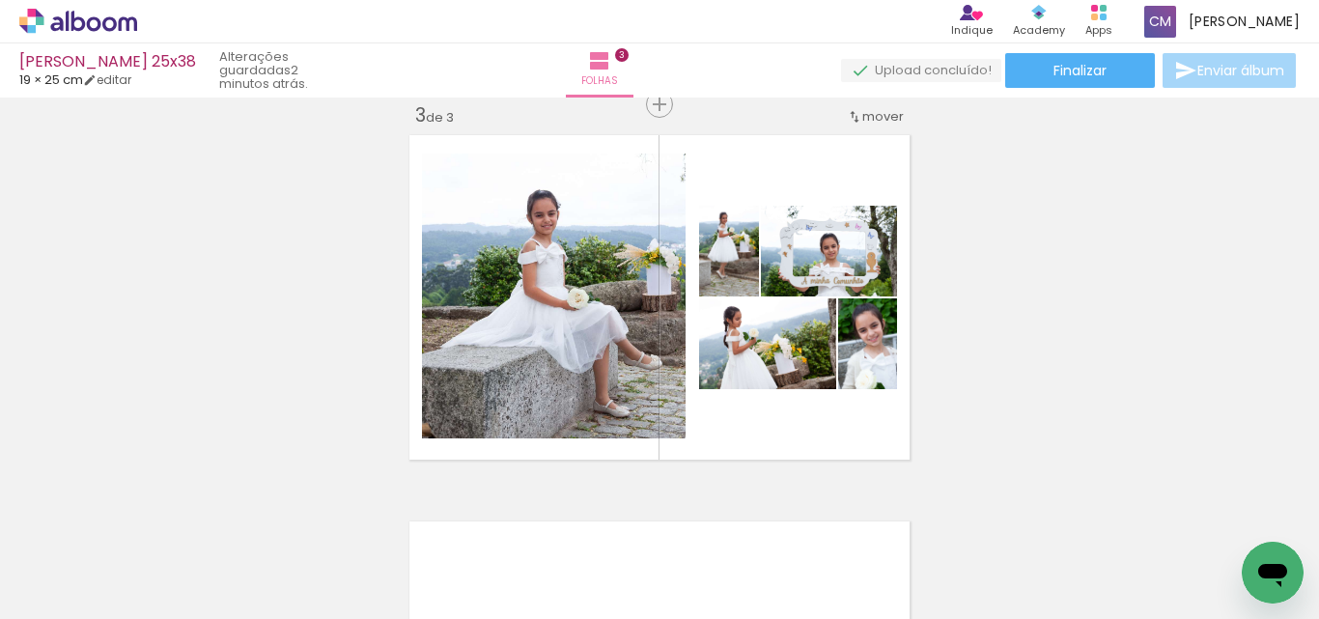
click at [1210, 327] on div "Inserir folha 1 de 3 Inserir folha 2 de 3 Inserir folha 3 de 3" at bounding box center [659, 80] width 1319 height 1546
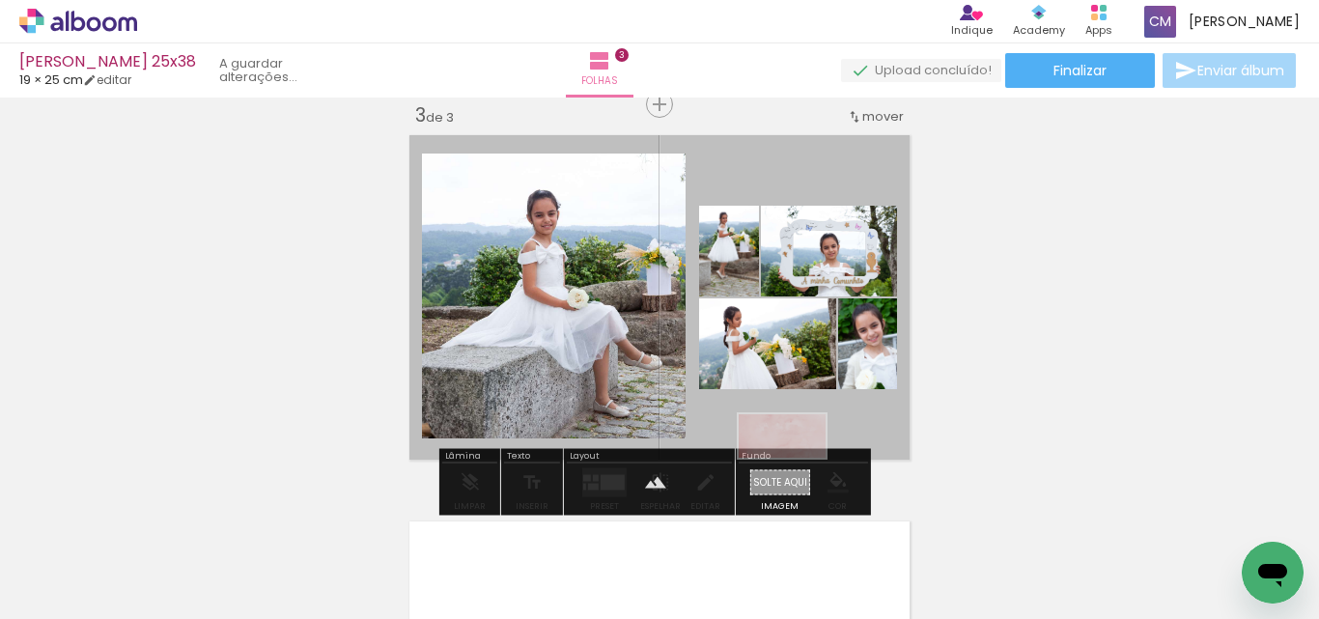
drag, startPoint x: 1230, startPoint y: 555, endPoint x: 797, endPoint y: 472, distance: 441.5
click at [797, 472] on quentale-workspace at bounding box center [659, 309] width 1319 height 619
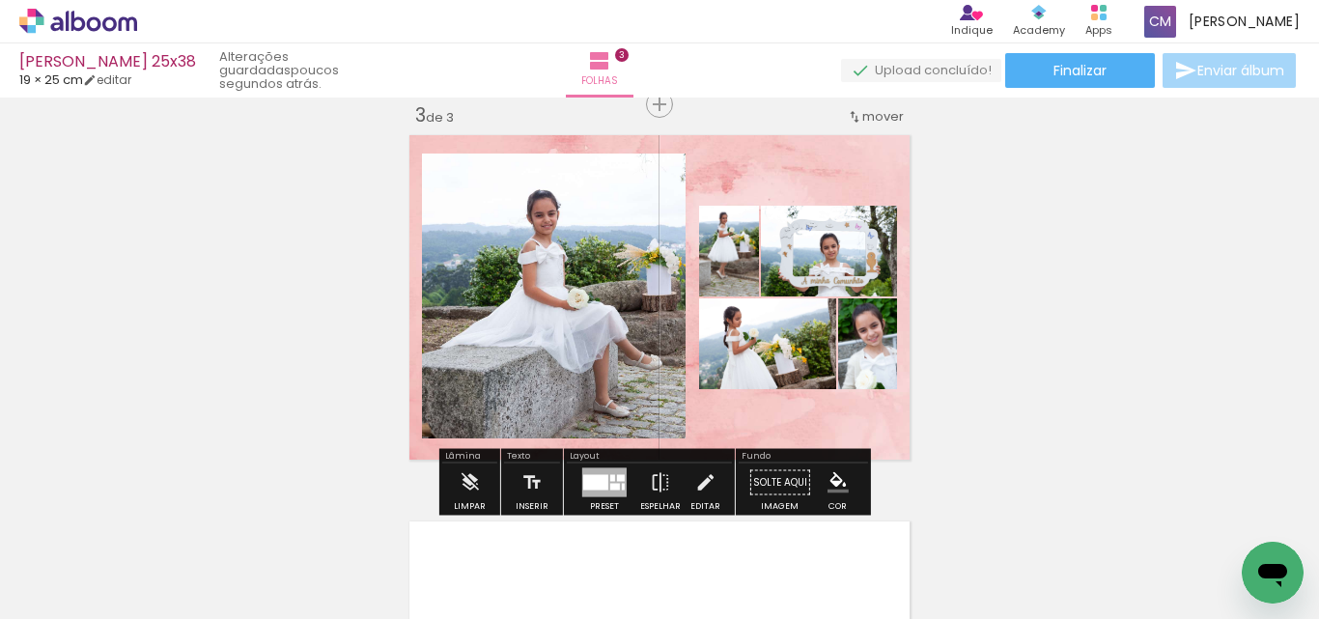
scroll to position [0, 9660]
click at [607, 216] on paper-item at bounding box center [619, 219] width 35 height 14
click at [609, 291] on iron-icon "color picker" at bounding box center [620, 297] width 23 height 18
click at [624, 126] on paper-item "#ffffff" at bounding box center [630, 130] width 19 height 19
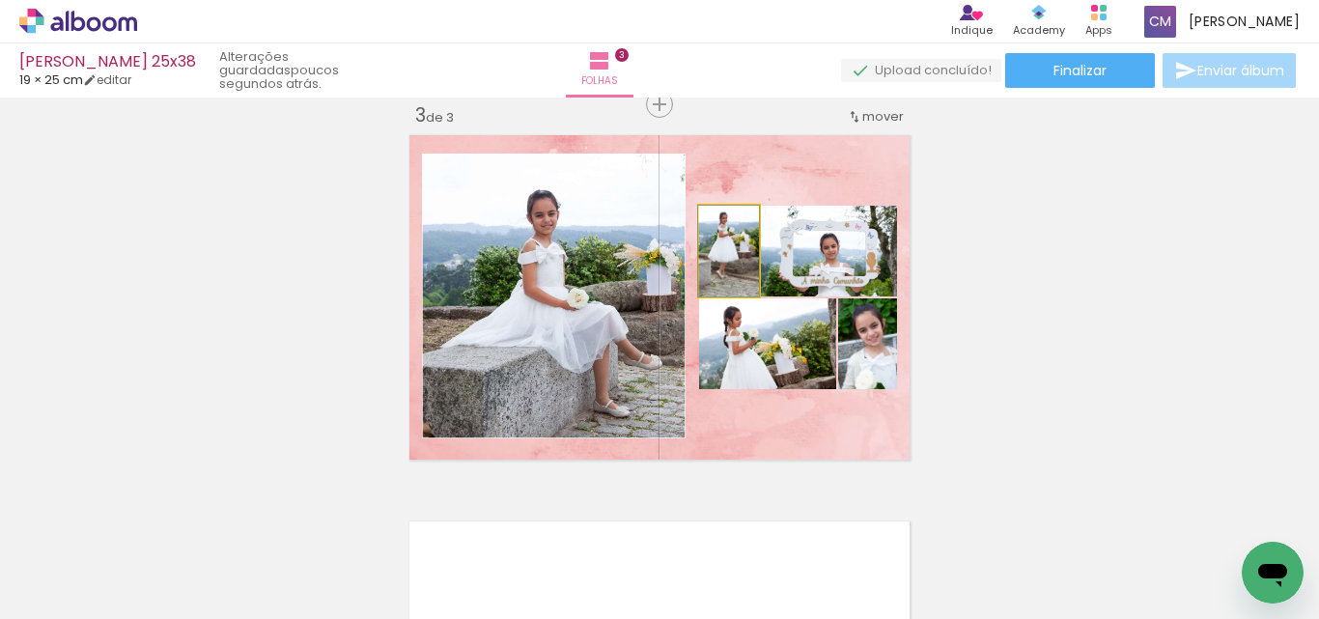
drag, startPoint x: 723, startPoint y: 230, endPoint x: 748, endPoint y: 245, distance: 29.5
type paper-slider "100"
click at [748, 245] on quentale-photo at bounding box center [729, 251] width 60 height 91
click at [726, 233] on div at bounding box center [731, 225] width 17 height 17
click at [726, 232] on div at bounding box center [732, 226] width 31 height 31
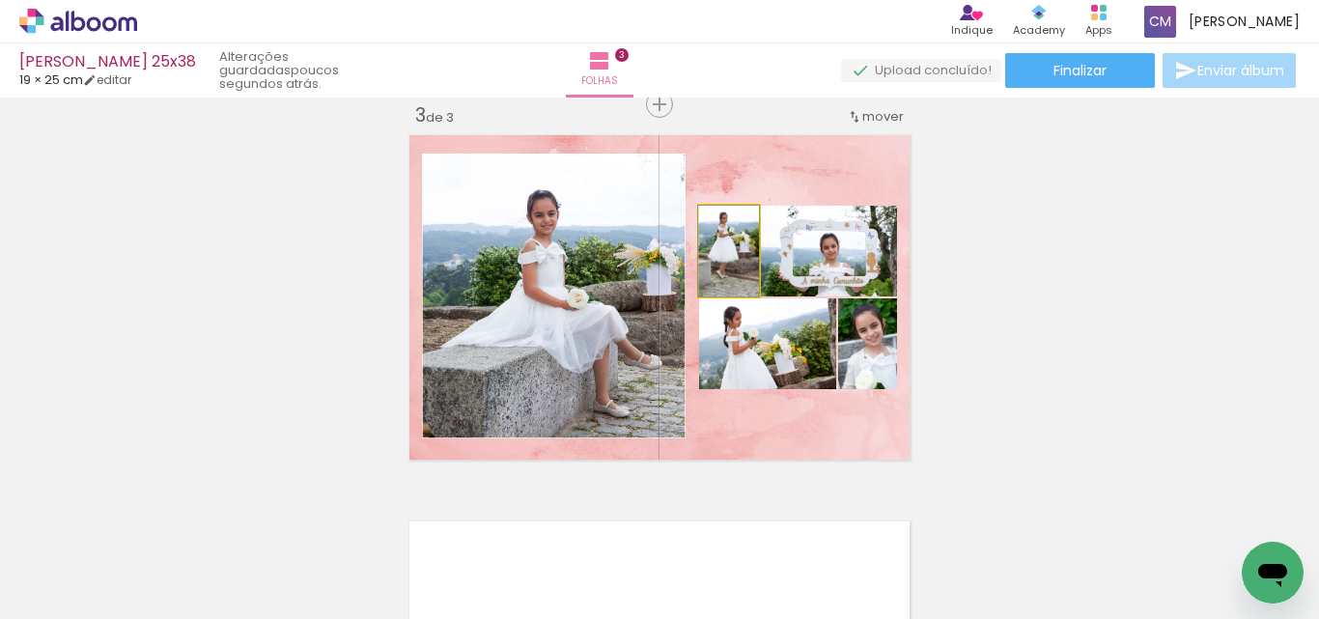
click at [727, 232] on div at bounding box center [732, 226] width 31 height 31
drag, startPoint x: 730, startPoint y: 230, endPoint x: 746, endPoint y: 229, distance: 16.4
click at [748, 228] on quentale-photo at bounding box center [729, 251] width 60 height 91
drag, startPoint x: 726, startPoint y: 230, endPoint x: 745, endPoint y: 225, distance: 19.9
click at [745, 225] on quentale-photo at bounding box center [729, 251] width 60 height 91
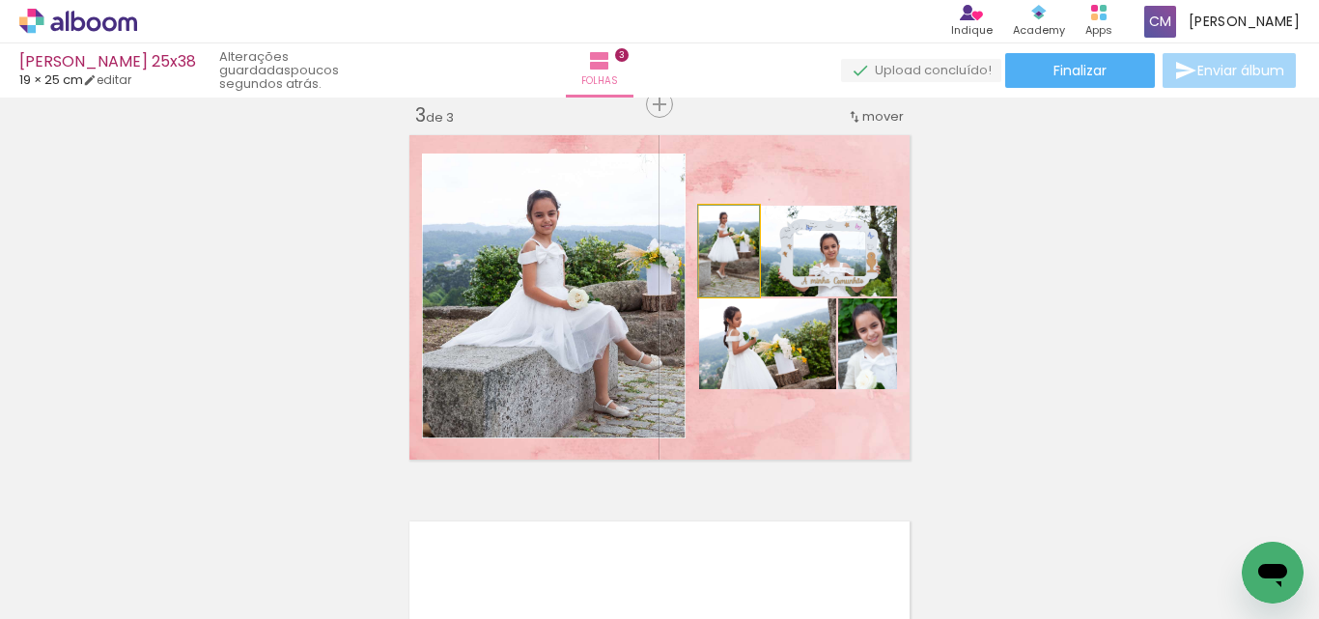
click at [729, 229] on div at bounding box center [731, 225] width 17 height 17
drag, startPoint x: 724, startPoint y: 229, endPoint x: 735, endPoint y: 228, distance: 10.7
click at [735, 228] on div at bounding box center [732, 226] width 31 height 31
drag, startPoint x: 722, startPoint y: 229, endPoint x: 734, endPoint y: 229, distance: 11.6
click at [734, 229] on div at bounding box center [732, 226] width 31 height 31
